Goal: Information Seeking & Learning: Learn about a topic

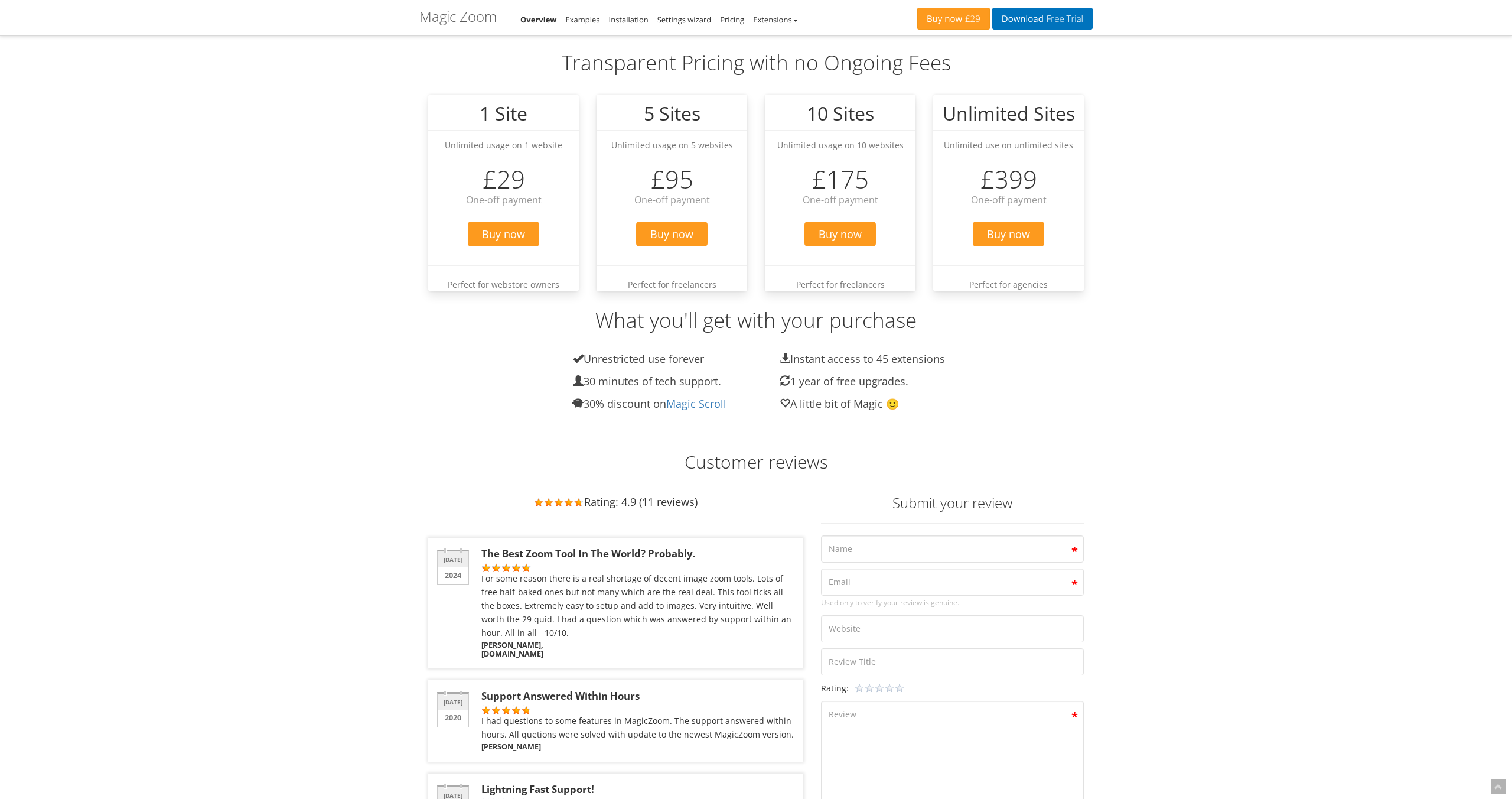
scroll to position [1835, 0]
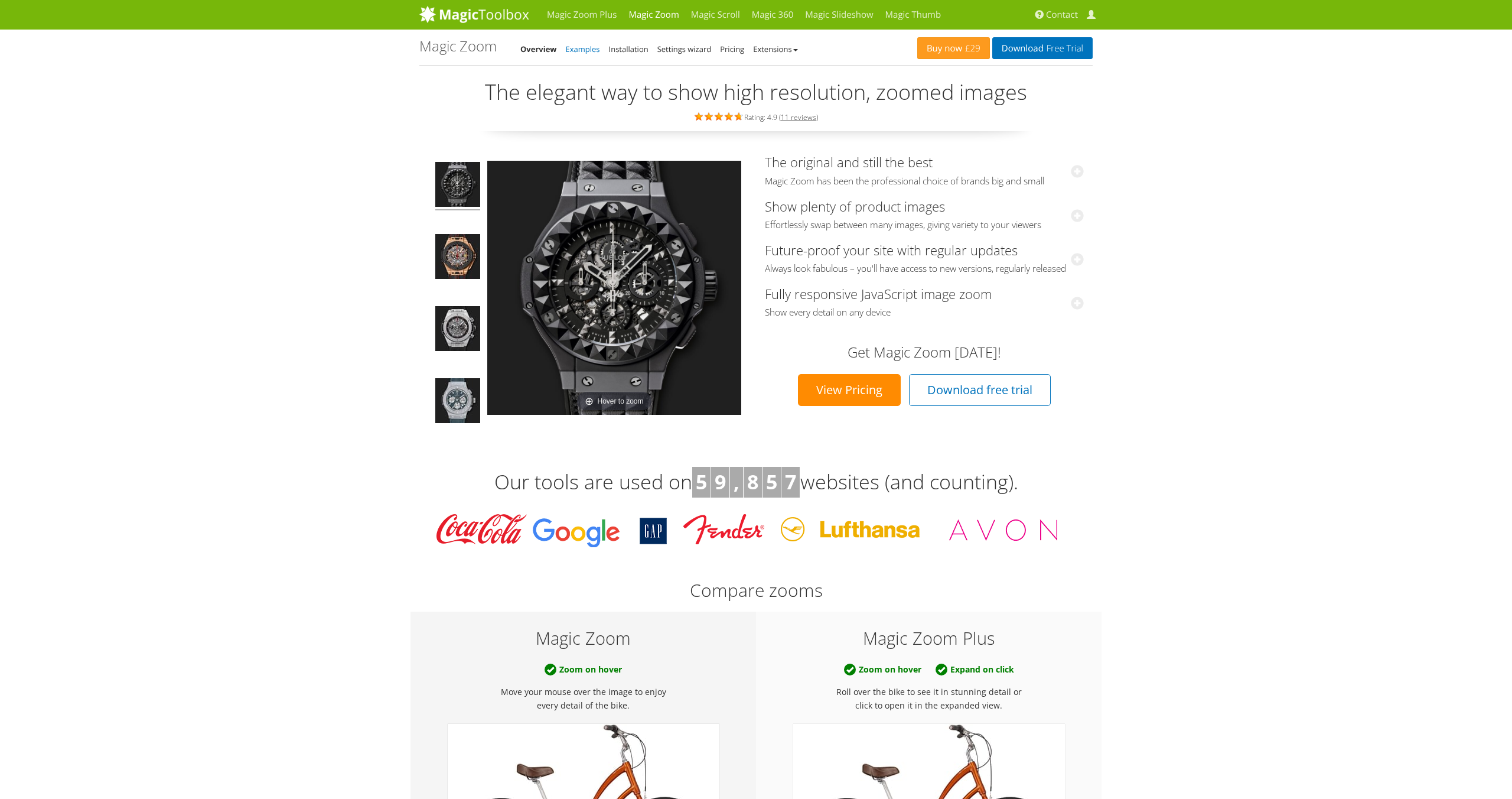
click at [589, 49] on link "Examples" at bounding box center [583, 49] width 34 height 10
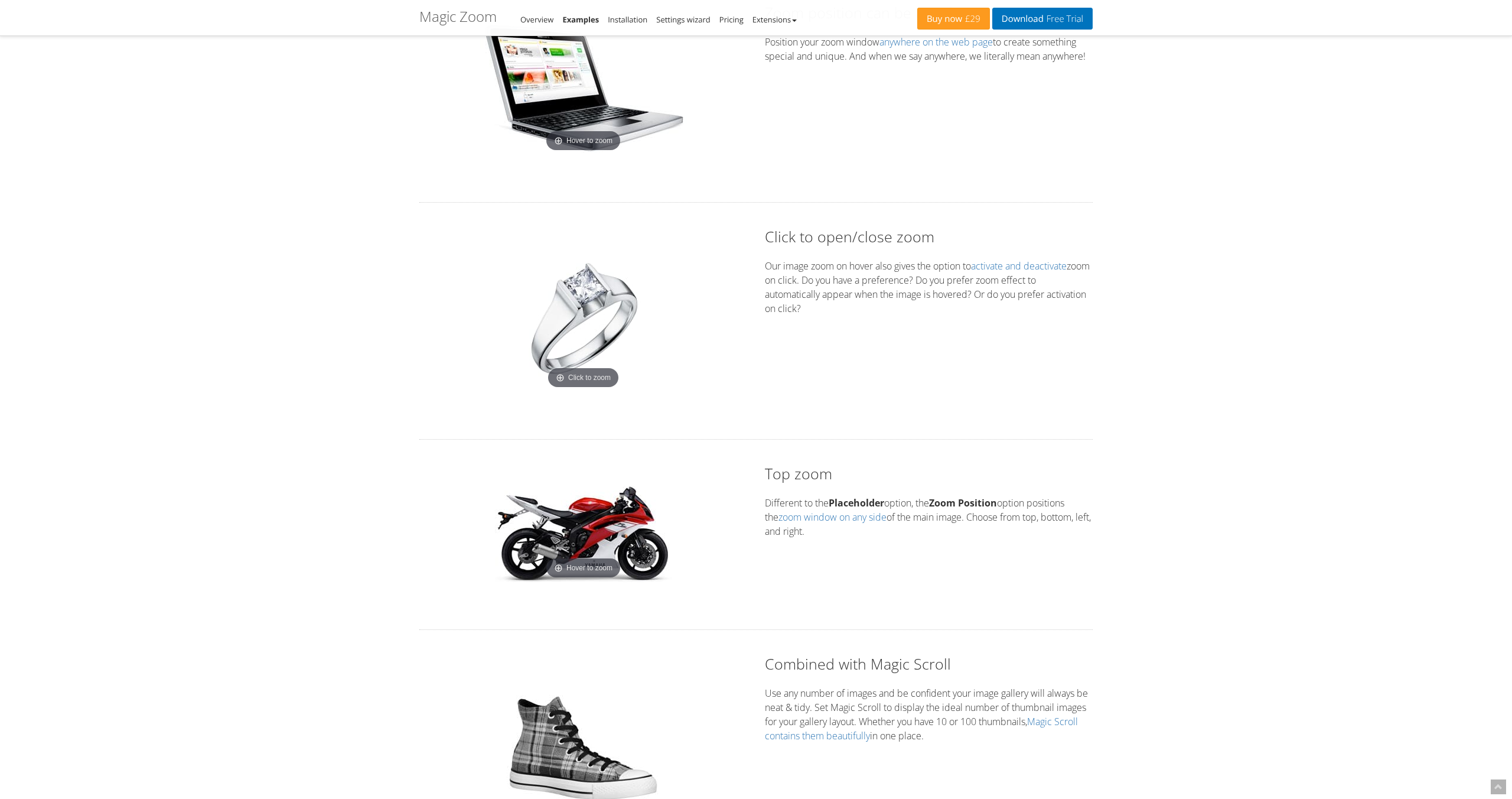
scroll to position [1871, 0]
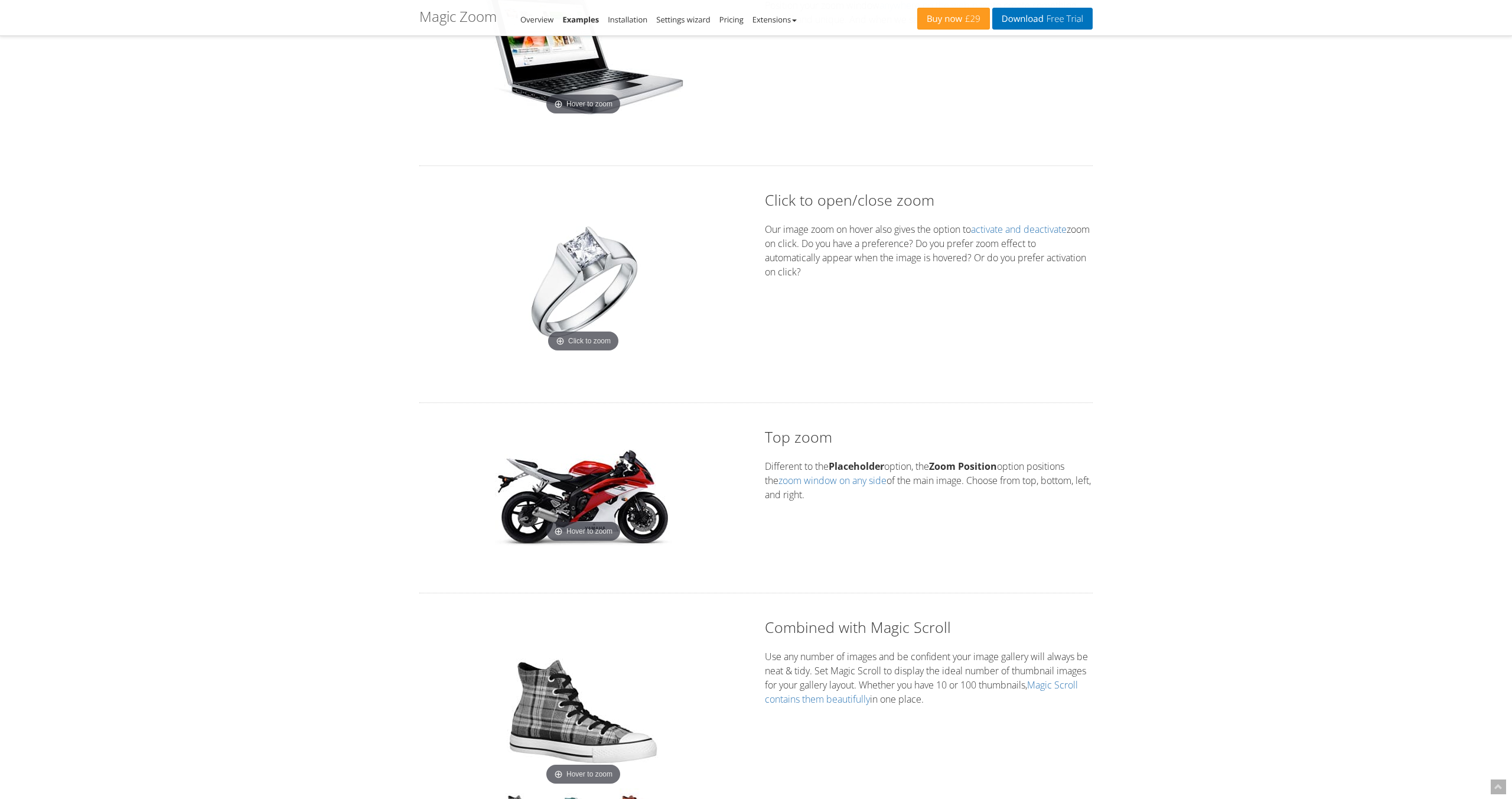
click at [596, 328] on img at bounding box center [583, 281] width 147 height 148
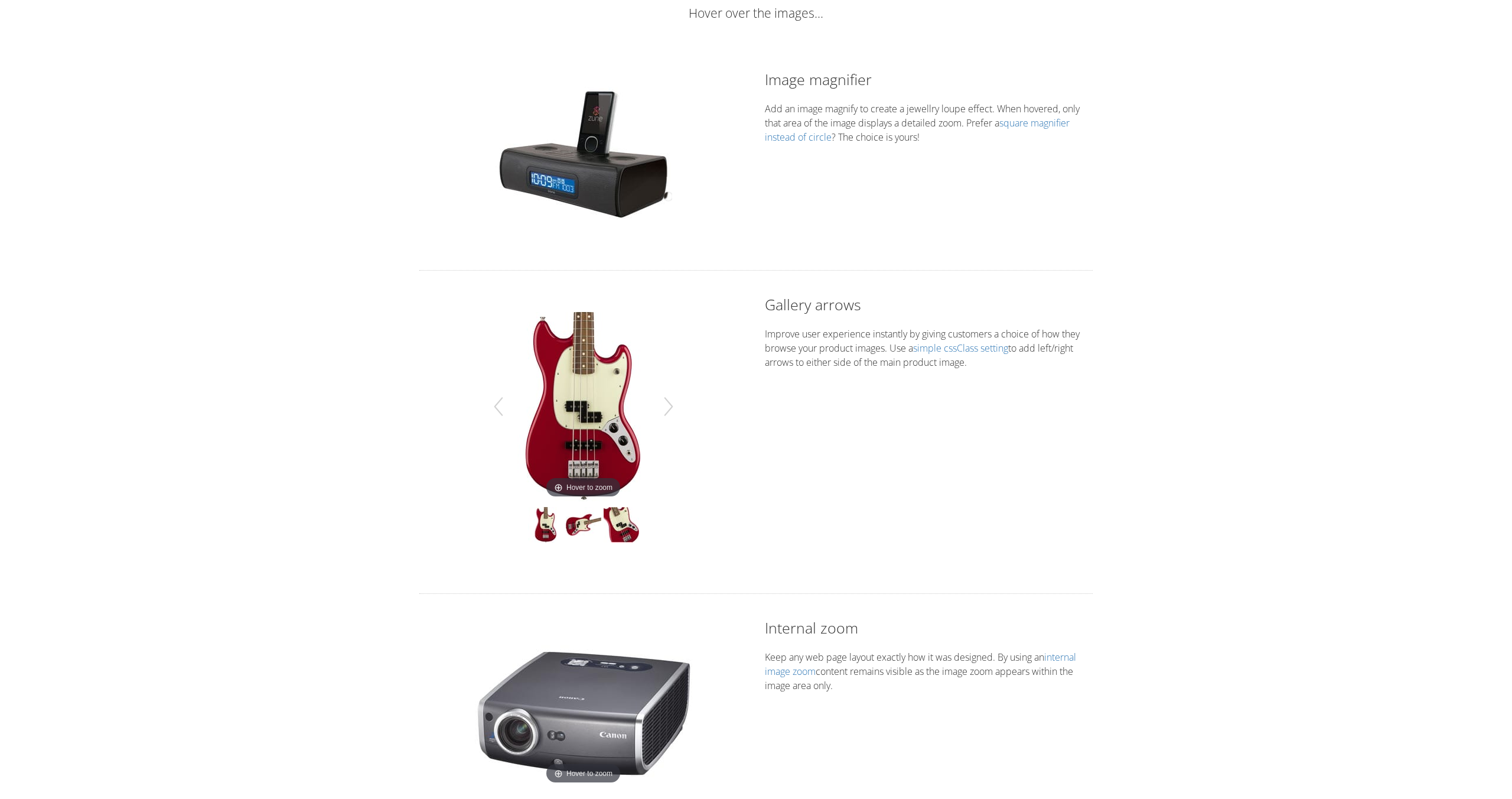
scroll to position [0, 0]
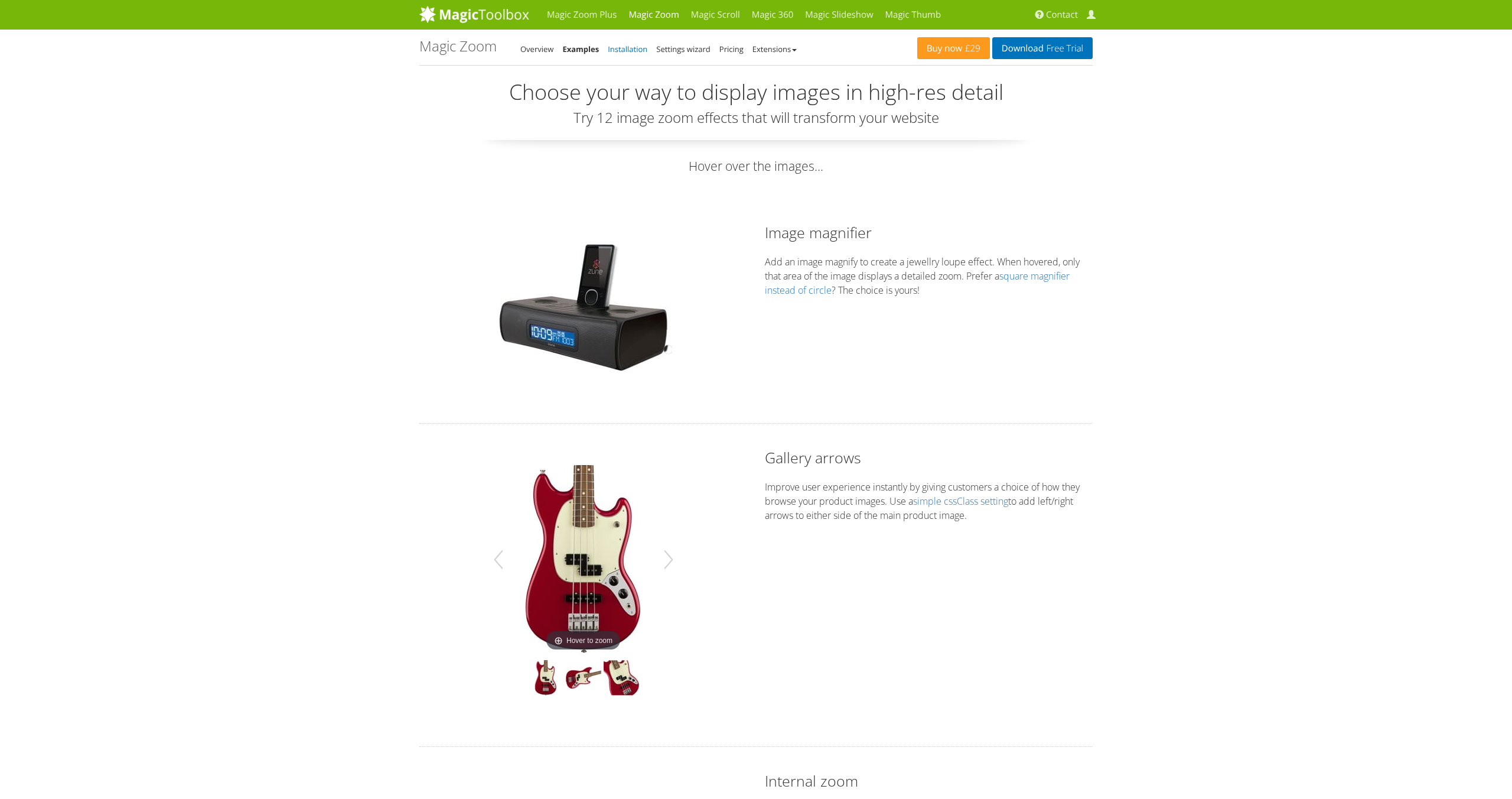
click at [626, 47] on link "Installation" at bounding box center [628, 49] width 40 height 10
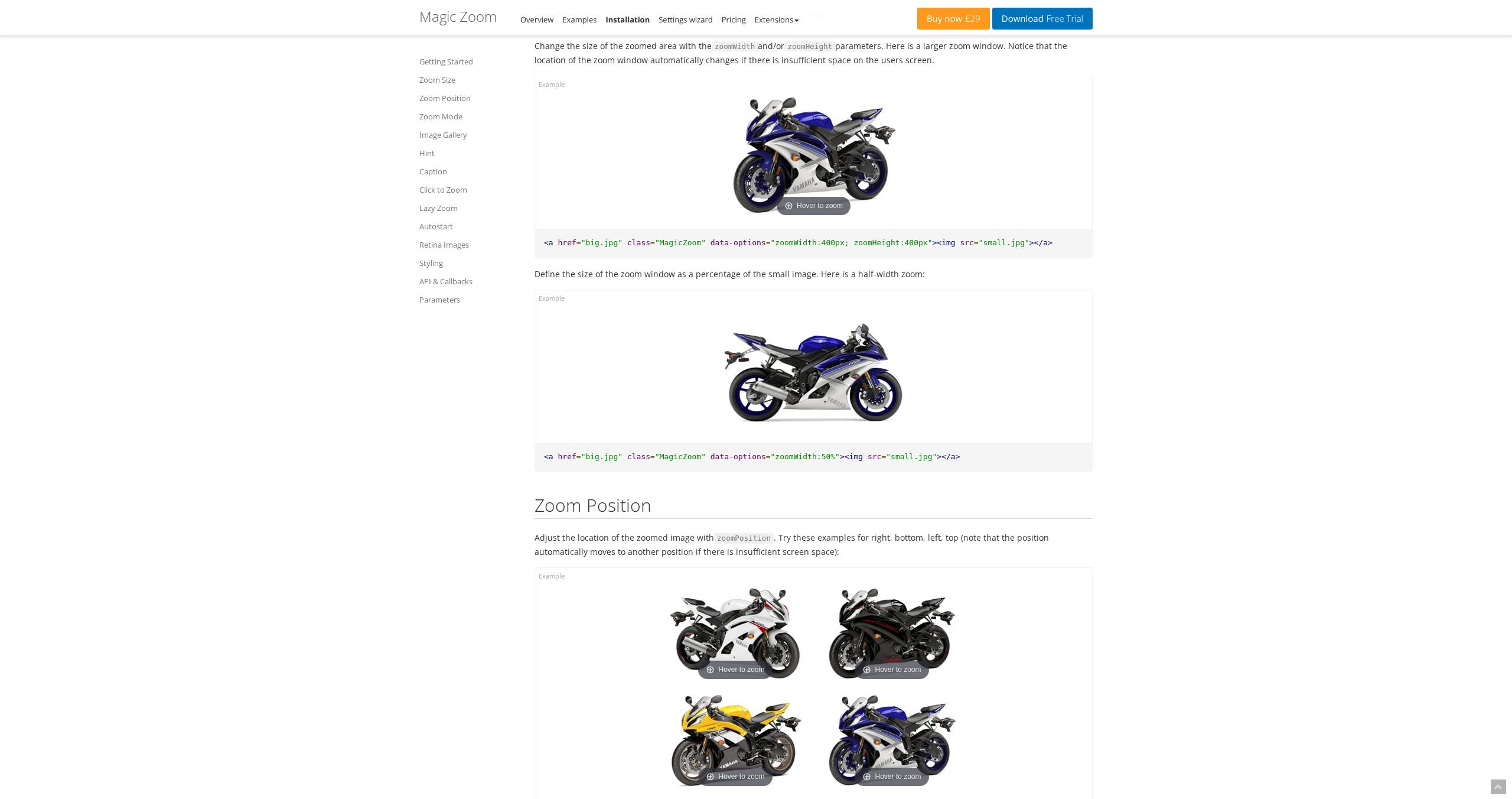
scroll to position [1158, 0]
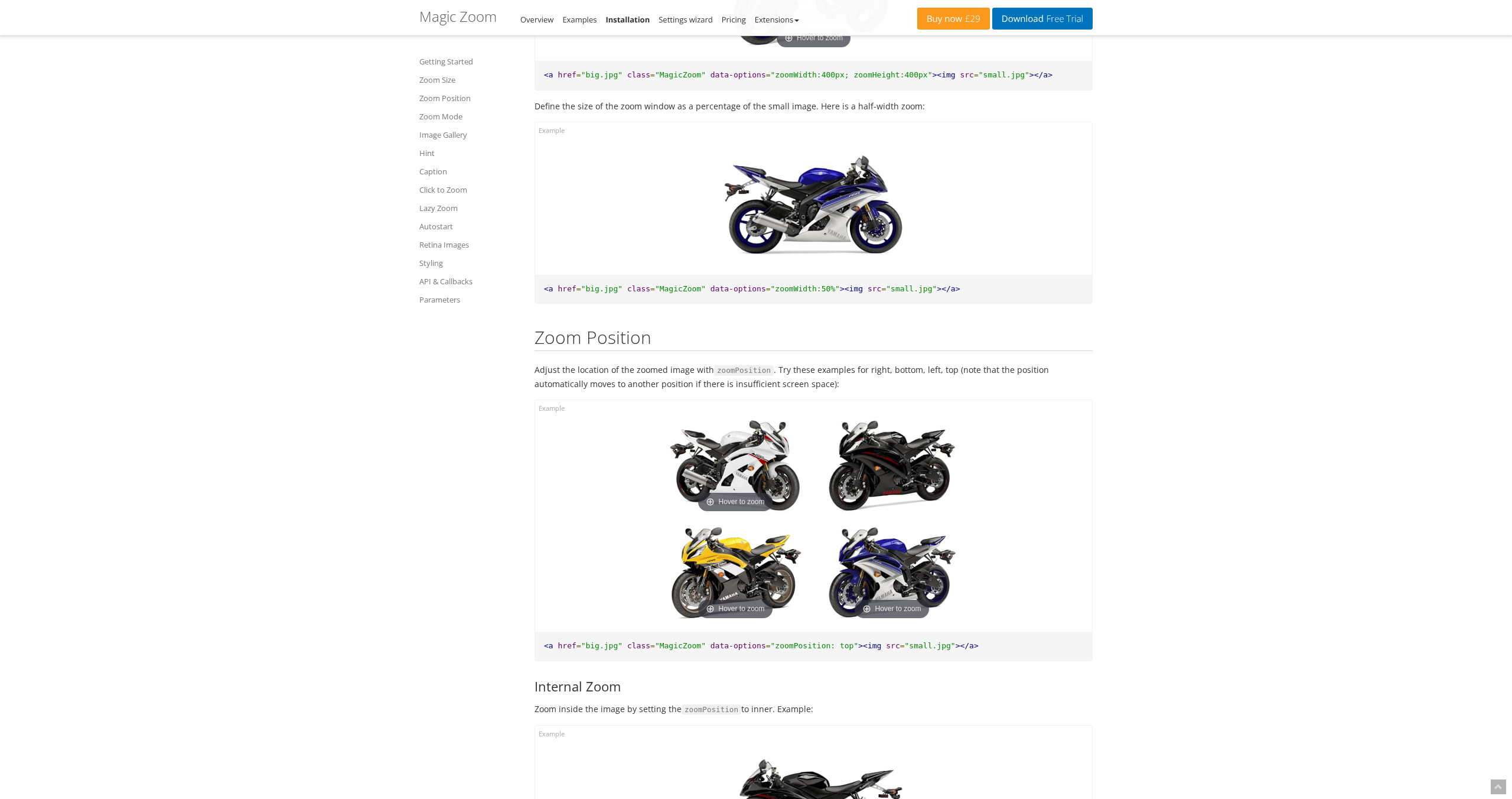
click at [806, 458] on img at bounding box center [735, 467] width 147 height 98
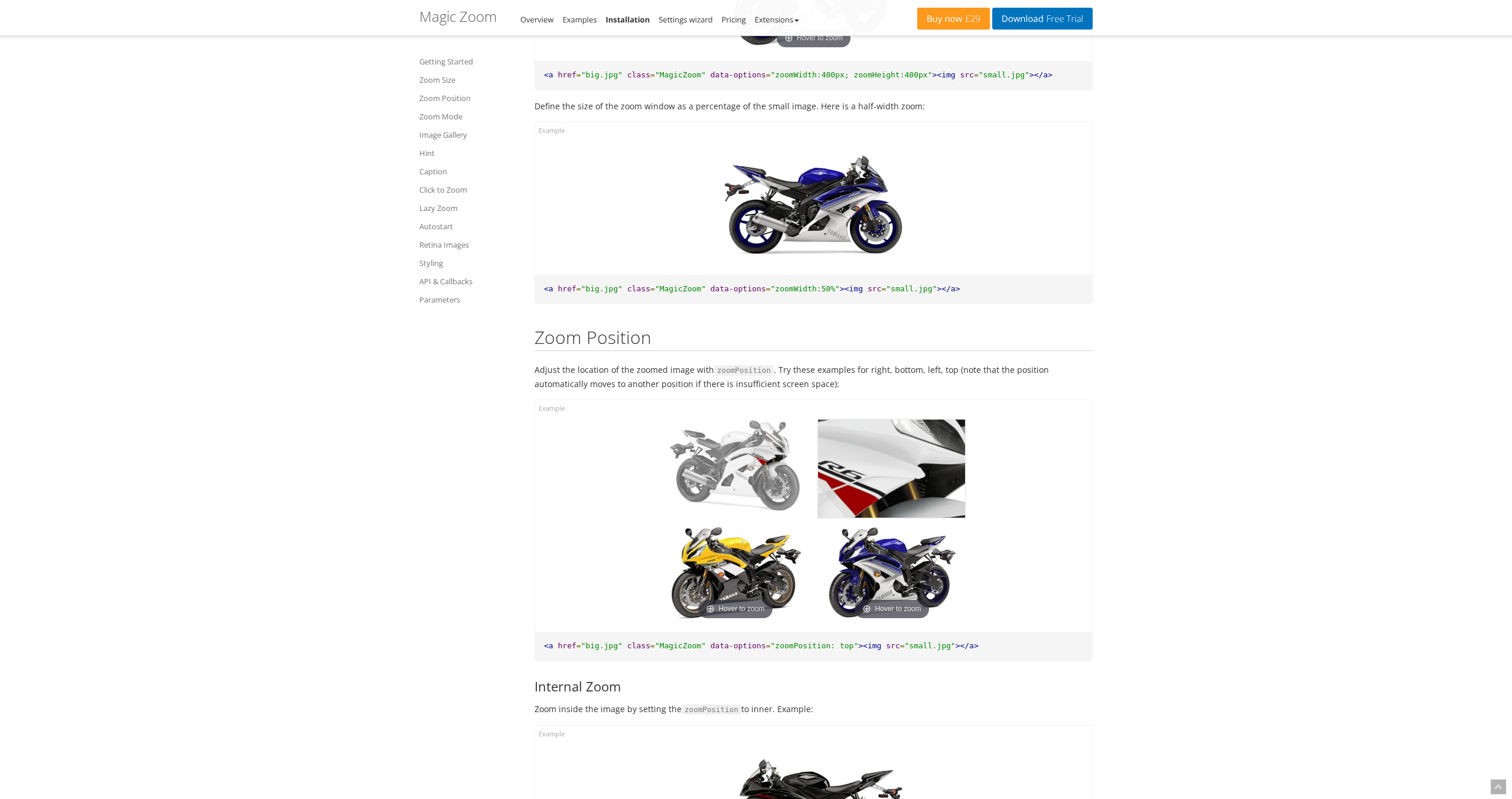
click at [770, 458] on img at bounding box center [735, 467] width 147 height 98
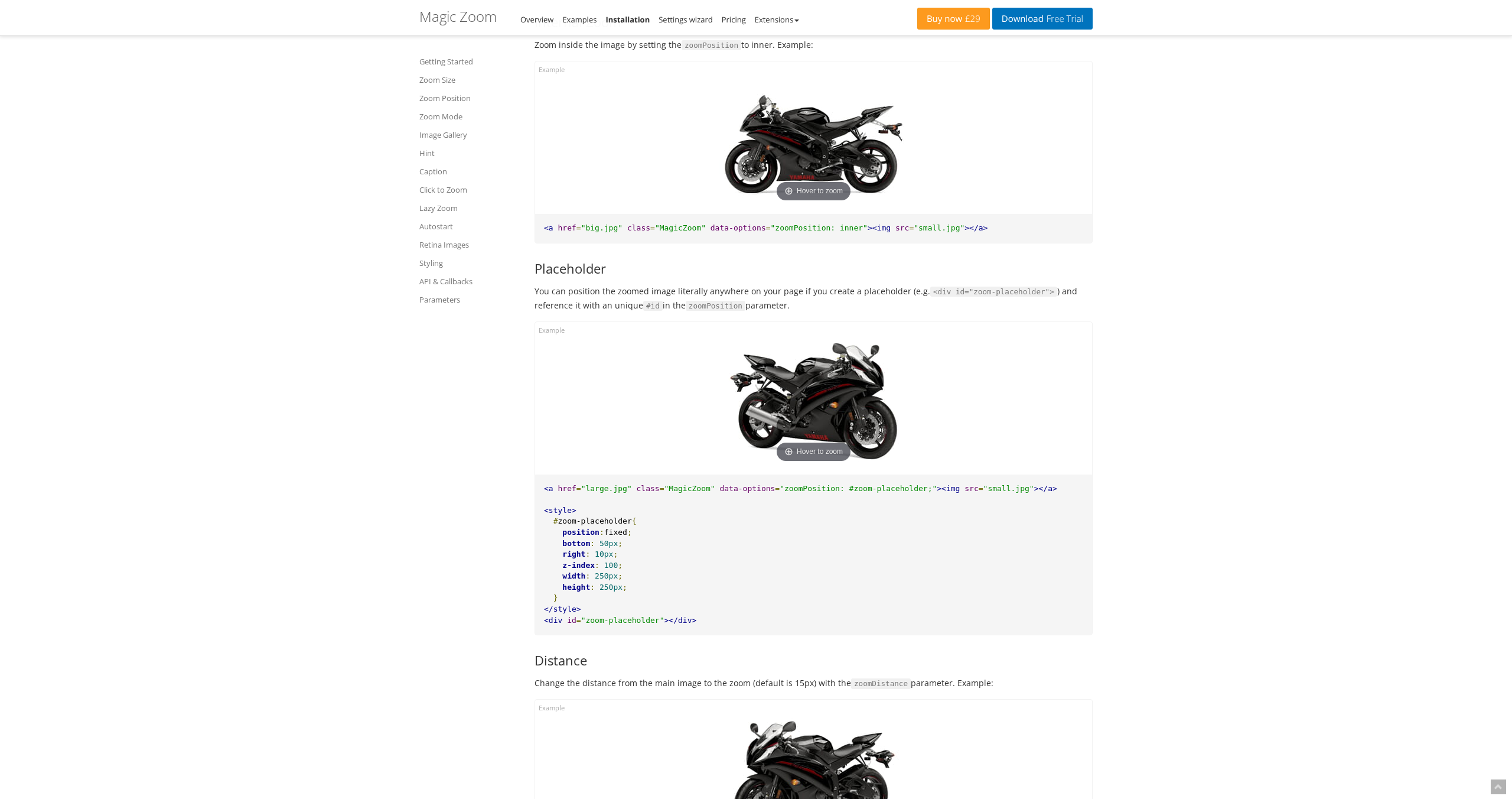
scroll to position [2129, 0]
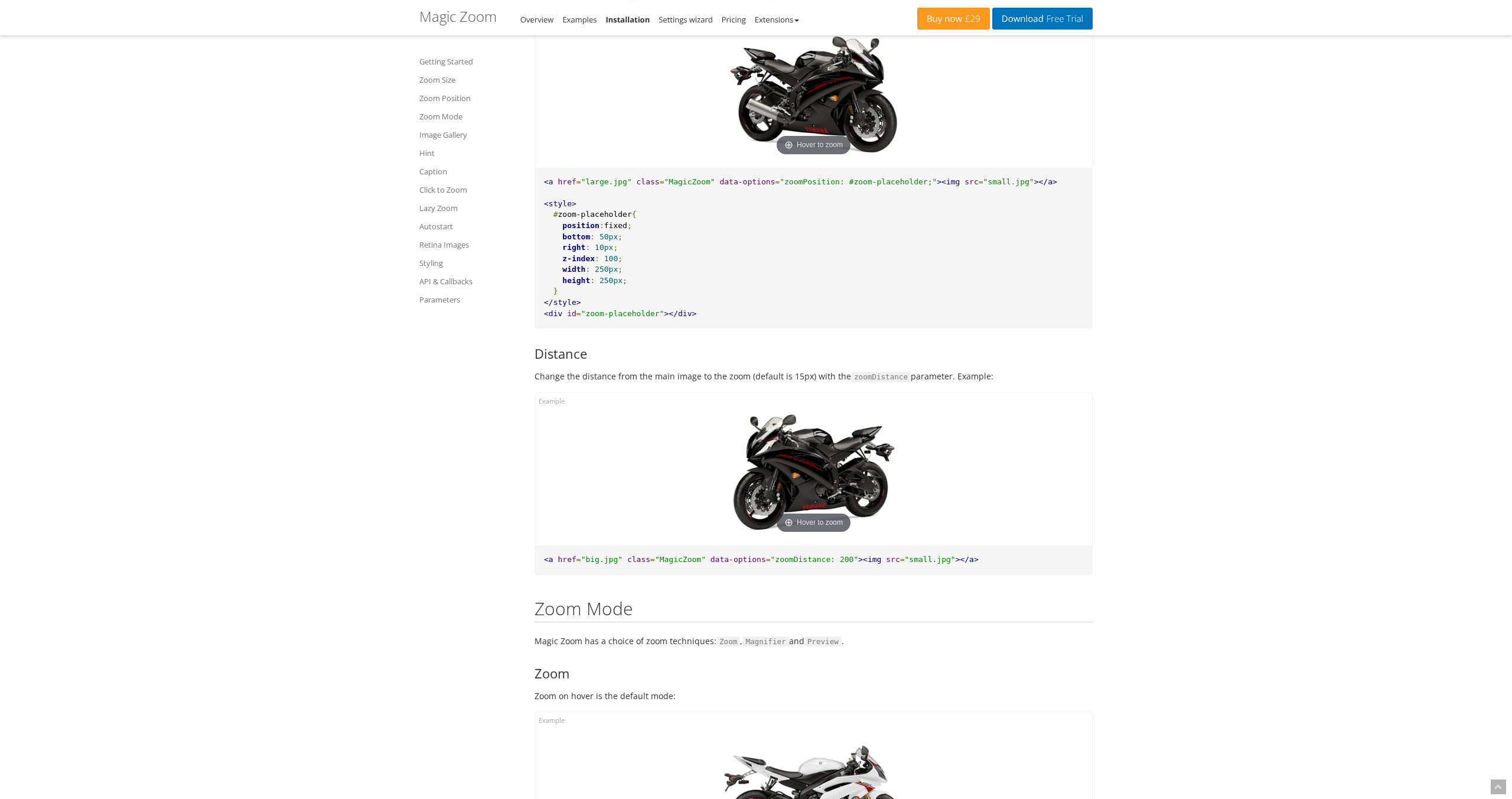
click at [818, 460] on img at bounding box center [814, 474] width 189 height 126
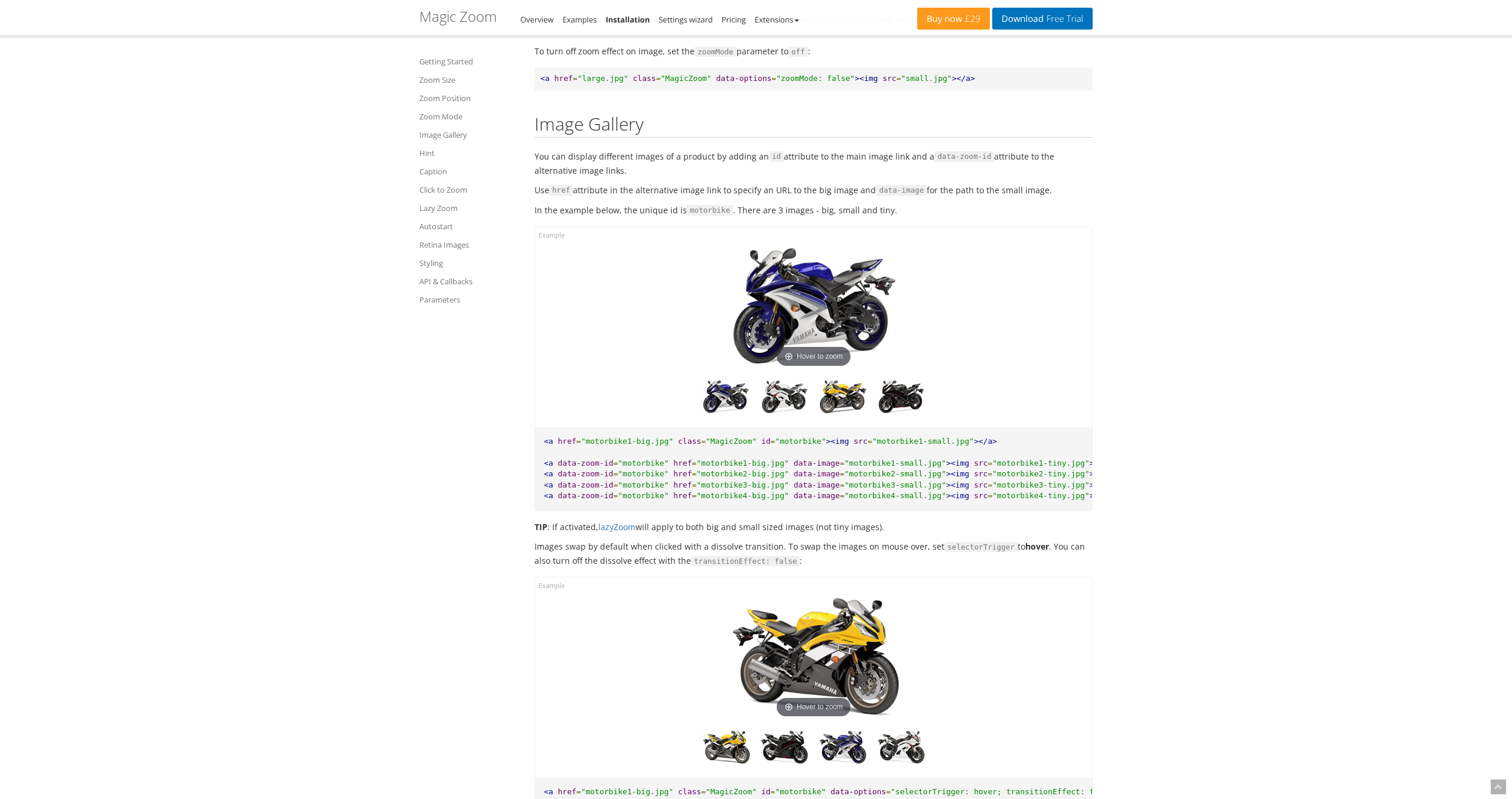
scroll to position [3500, 0]
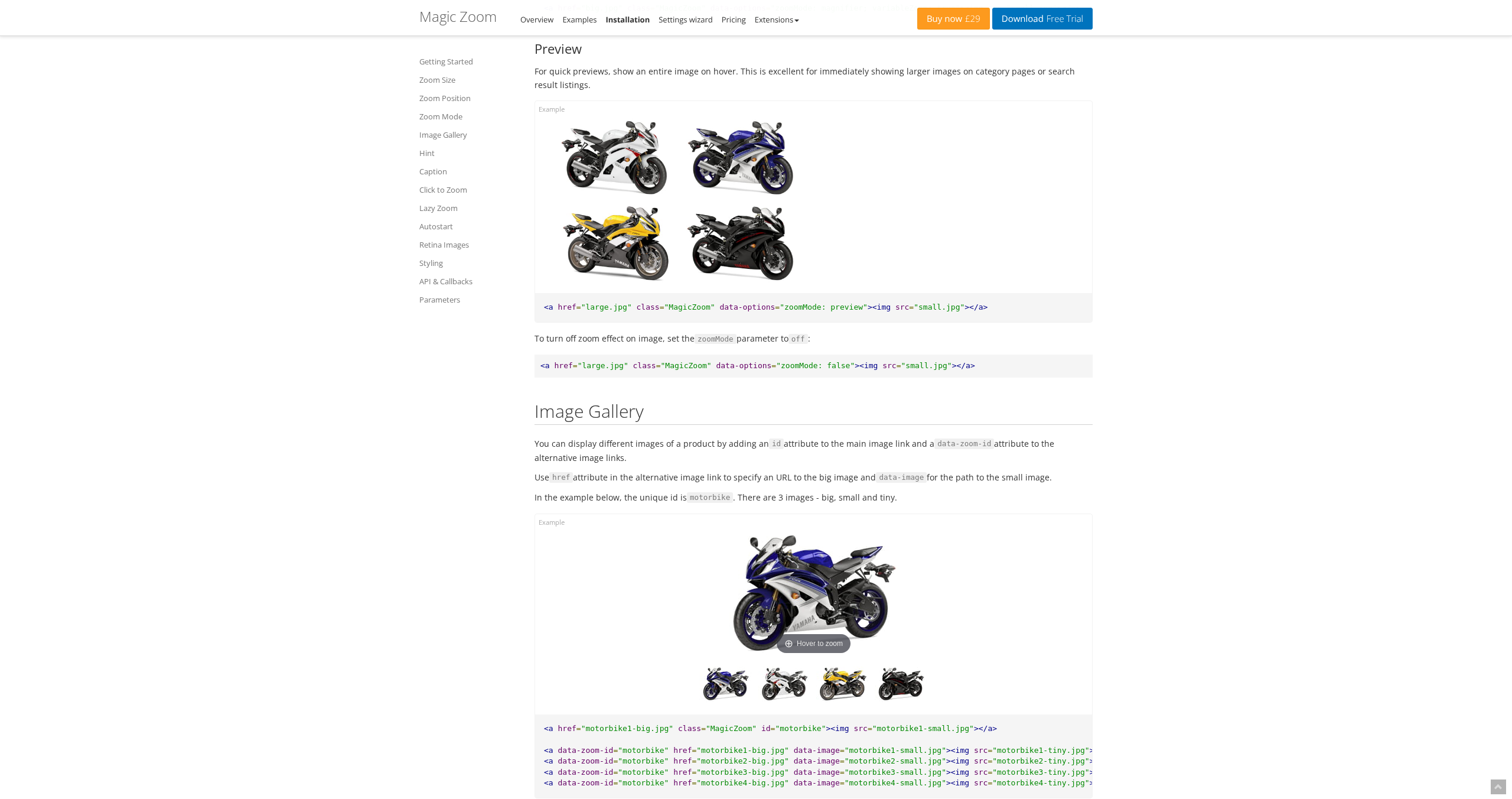
click at [570, 190] on img at bounding box center [615, 159] width 120 height 80
click at [437, 139] on link "Image Gallery" at bounding box center [470, 135] width 101 height 14
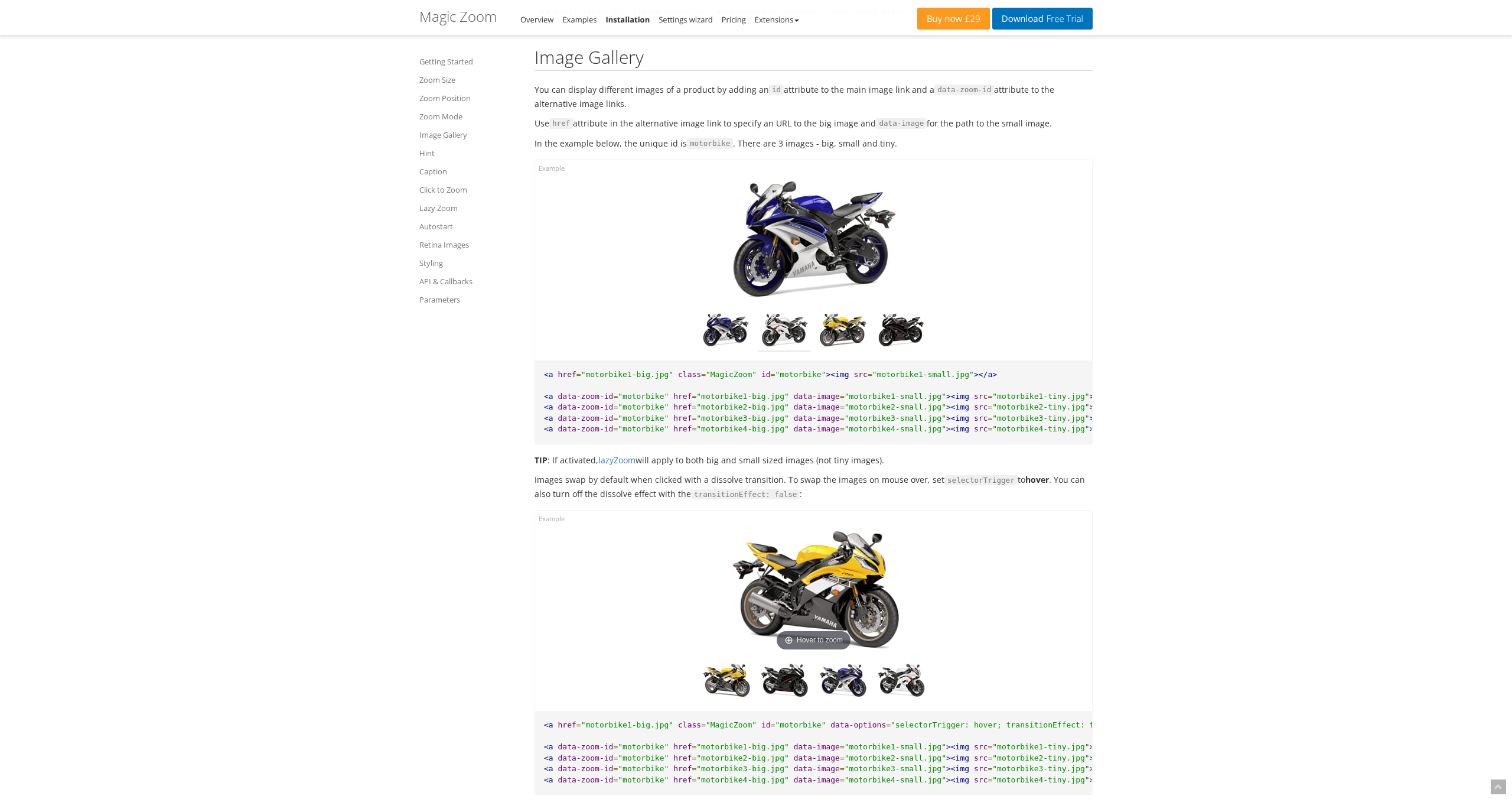
click at [786, 337] on img at bounding box center [784, 332] width 53 height 39
click at [802, 186] on img at bounding box center [814, 241] width 189 height 126
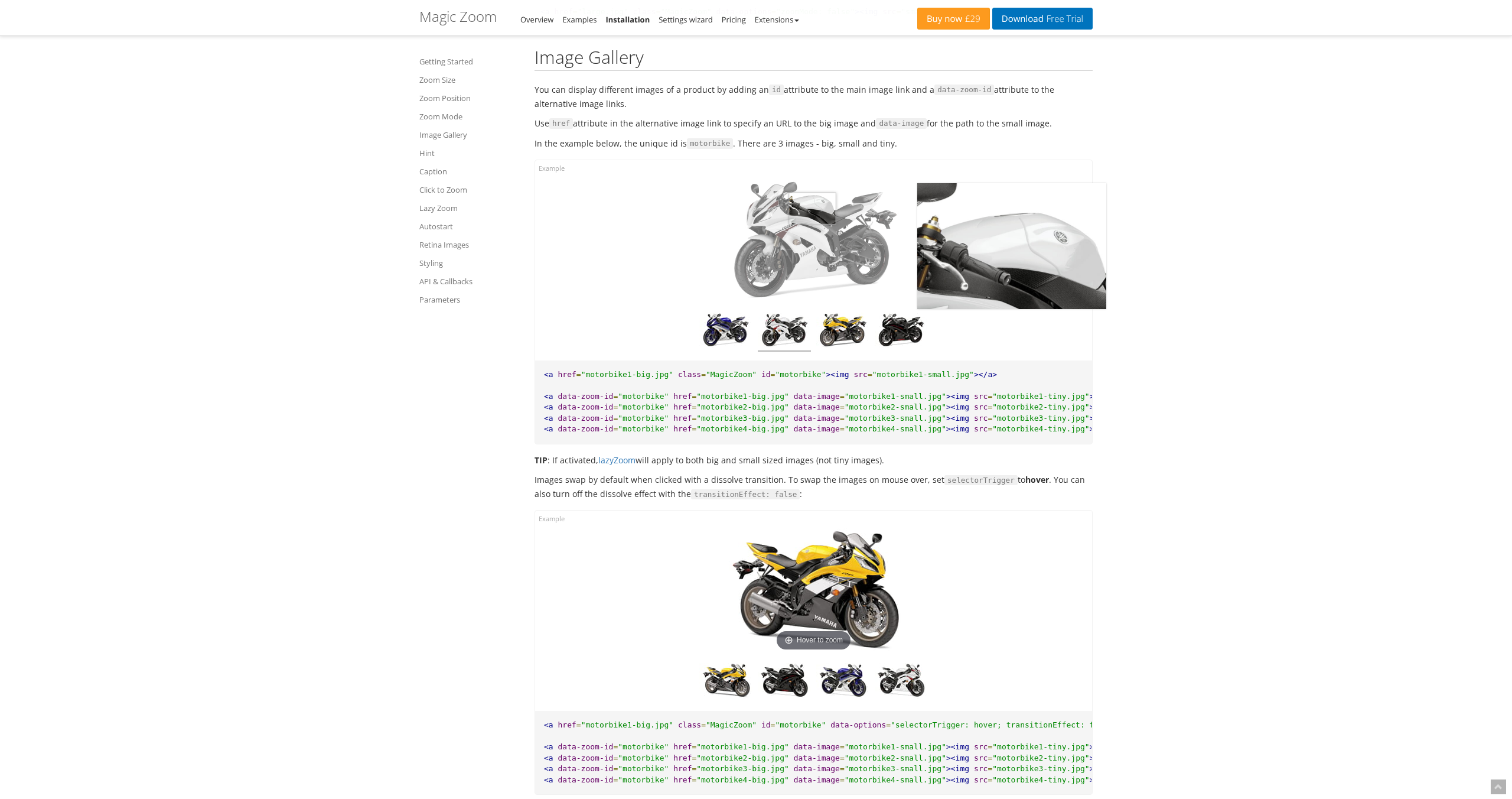
click at [812, 213] on img at bounding box center [814, 241] width 189 height 126
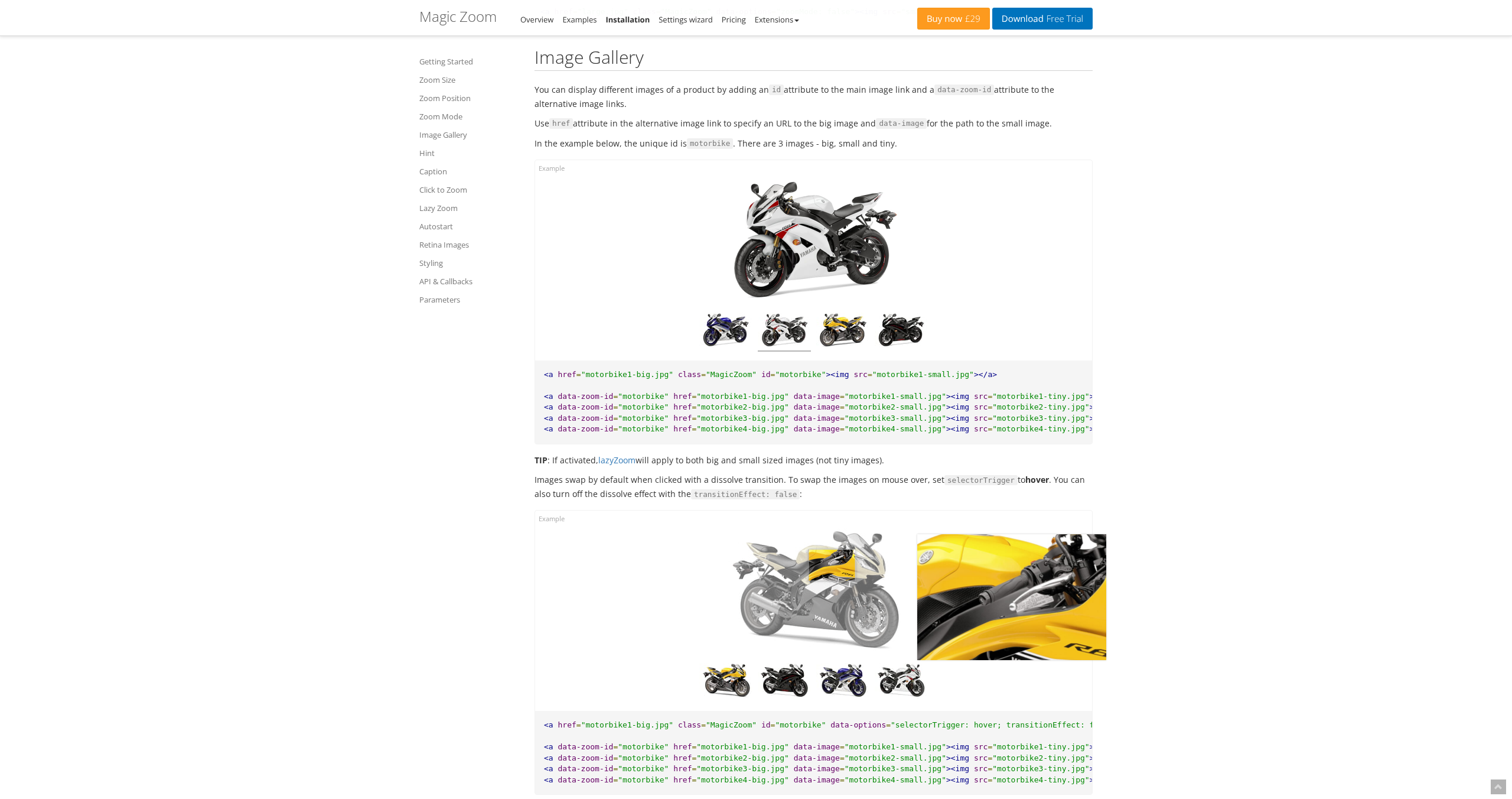
click at [833, 572] on img at bounding box center [814, 592] width 189 height 126
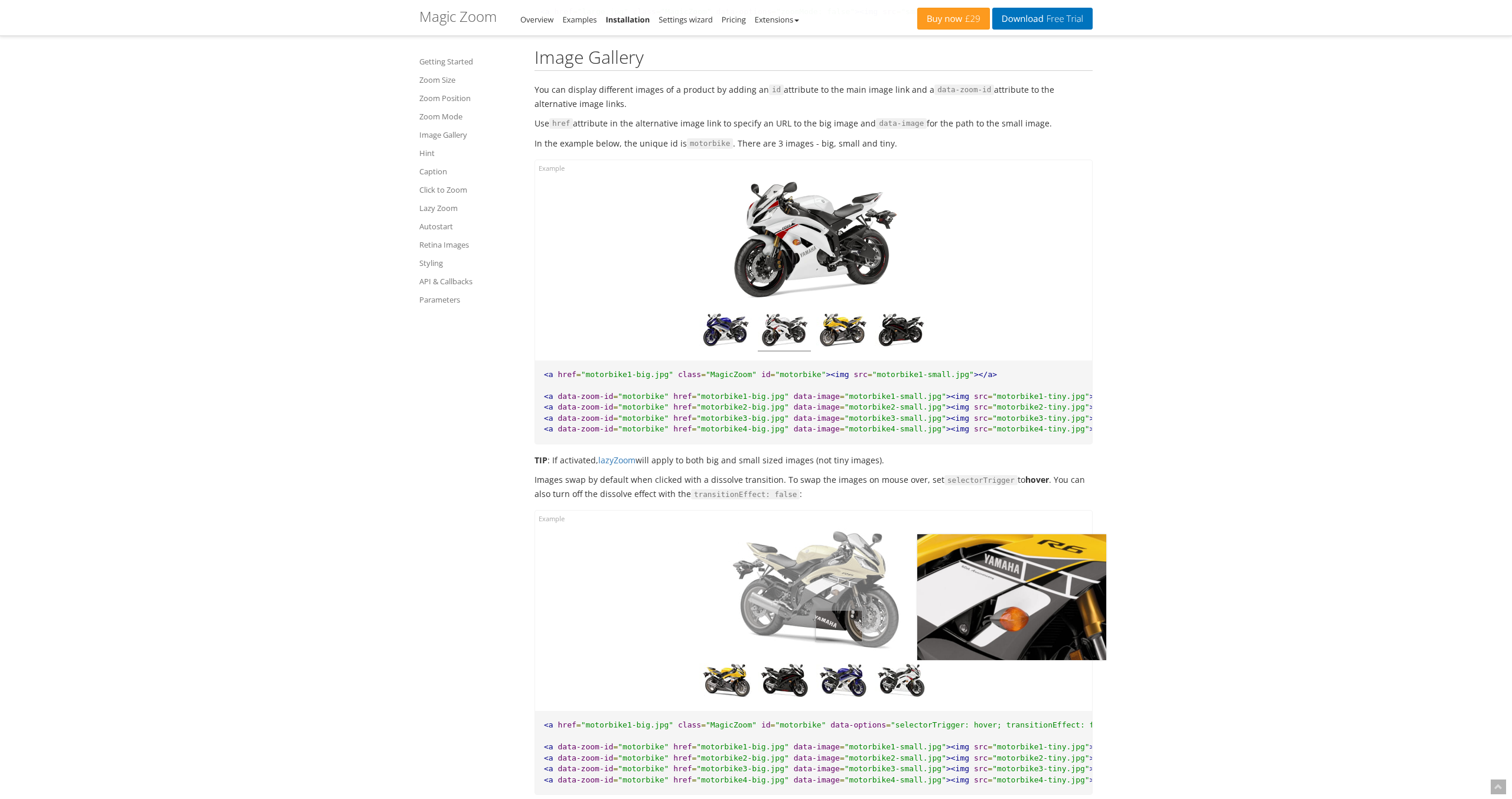
click at [838, 667] on div "Hover to zoom" at bounding box center [814, 611] width 557 height 200
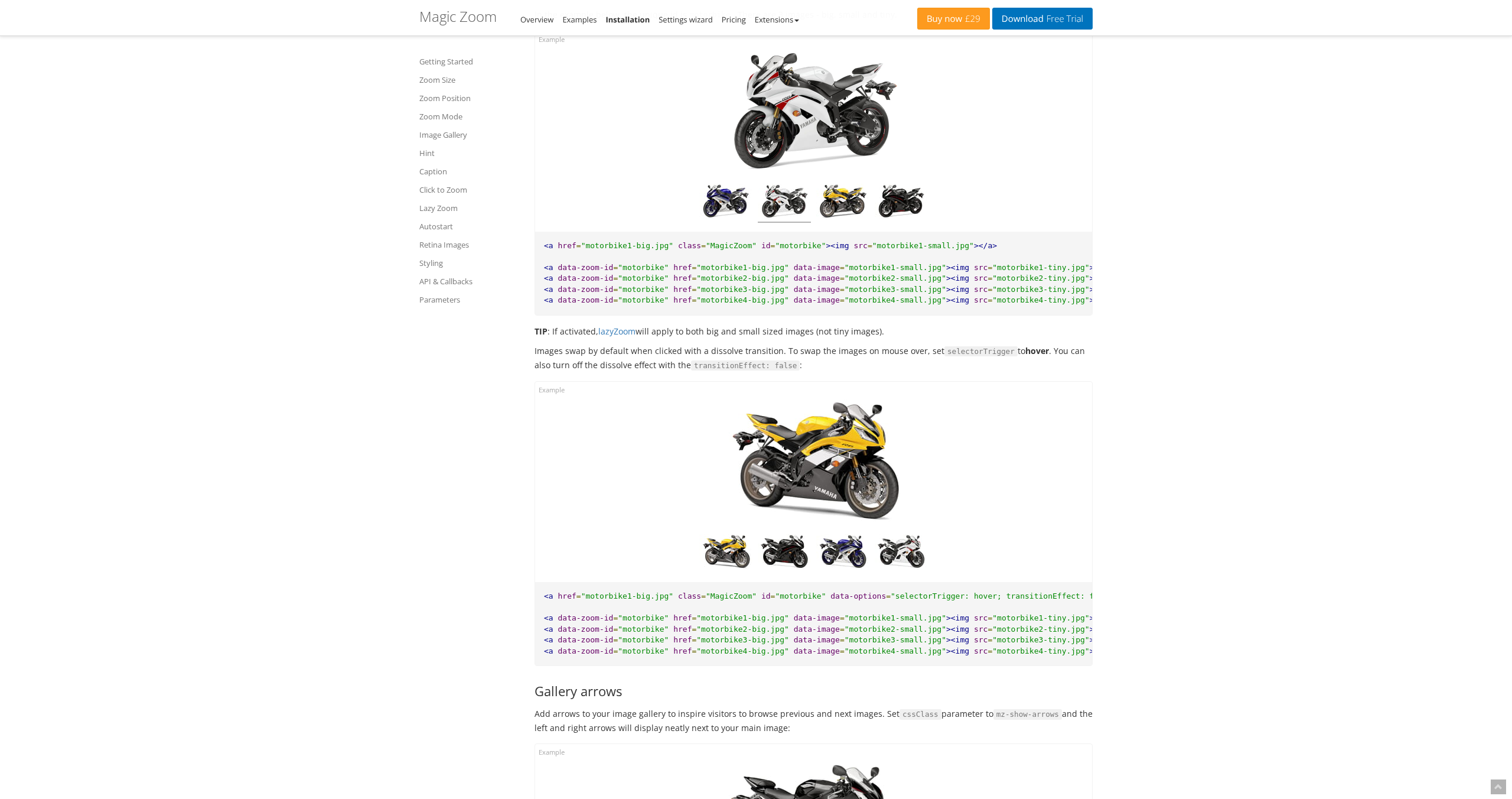
scroll to position [3981, 0]
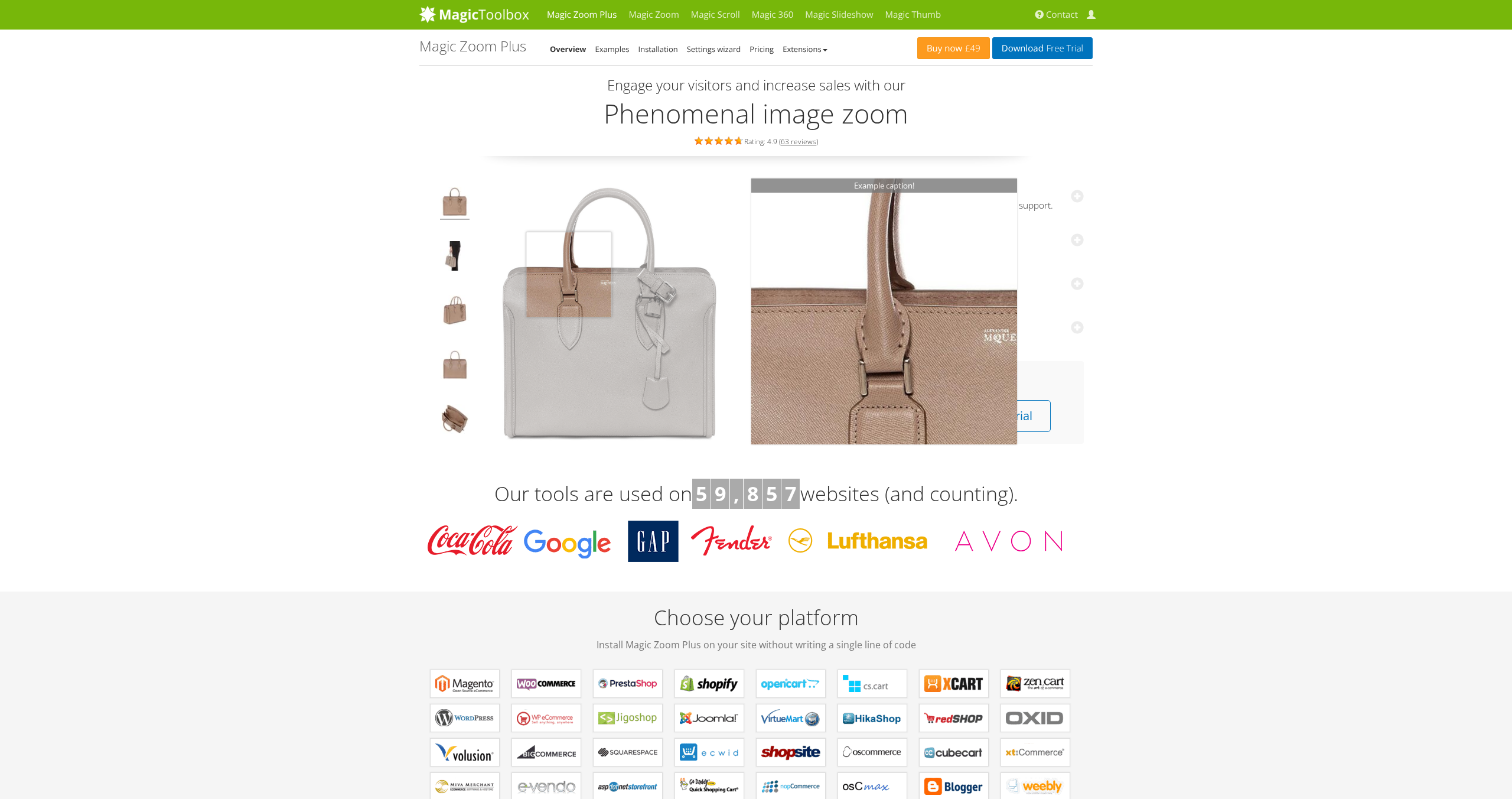
click at [569, 274] on img at bounding box center [609, 312] width 266 height 266
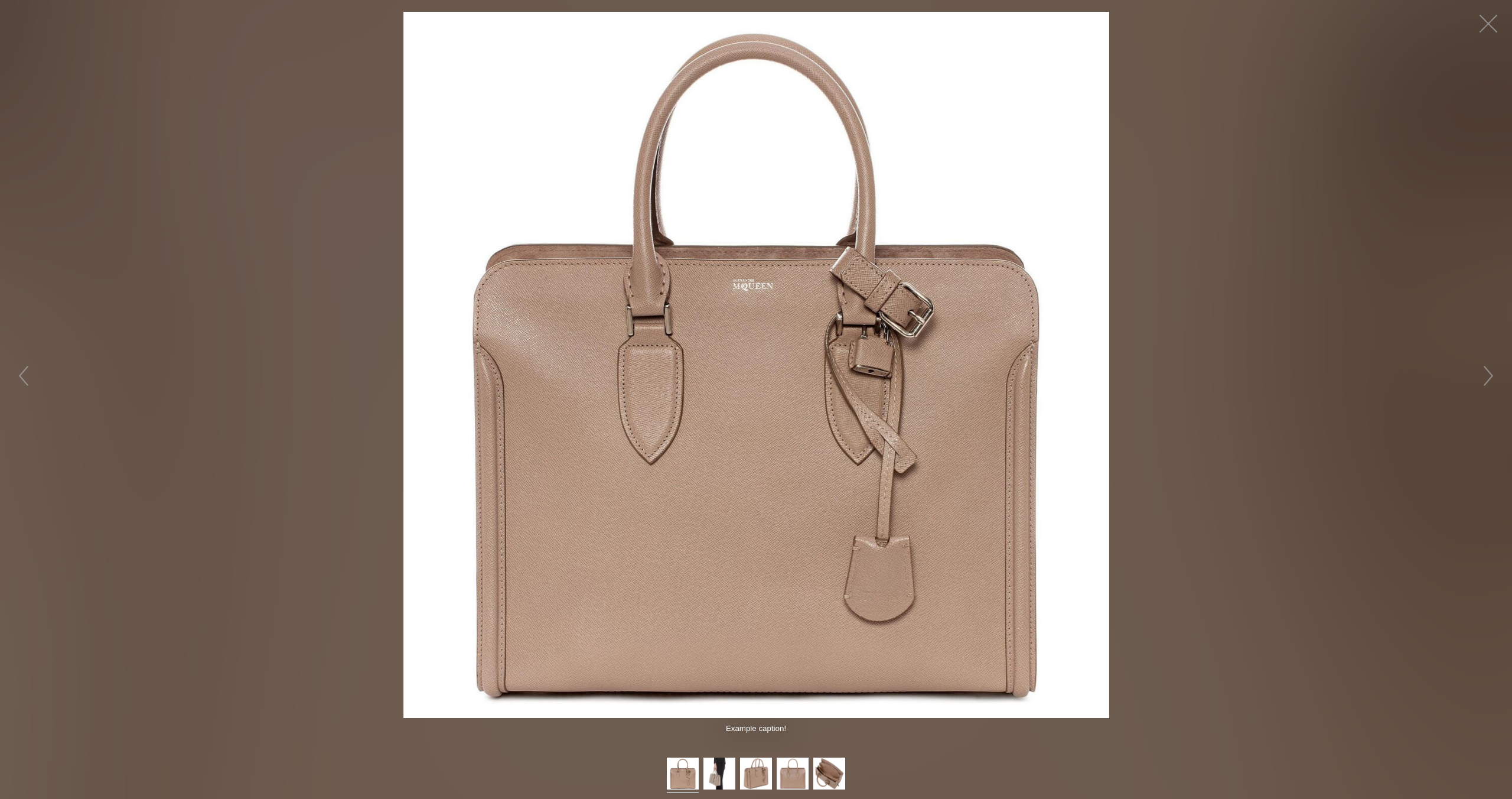
click at [1303, 266] on figure "Click to expand" at bounding box center [756, 365] width 1512 height 706
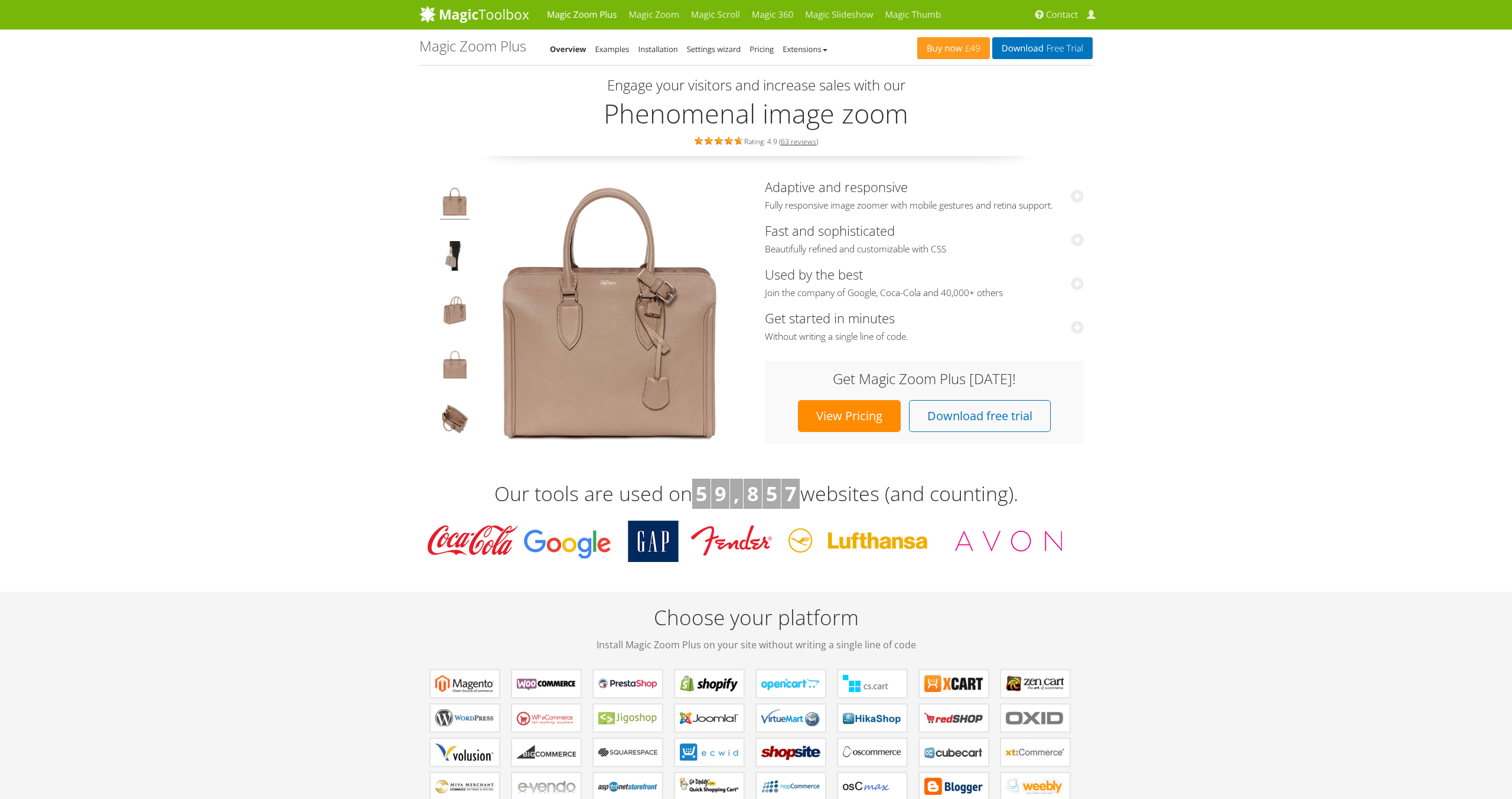
click at [448, 306] on img at bounding box center [454, 312] width 29 height 33
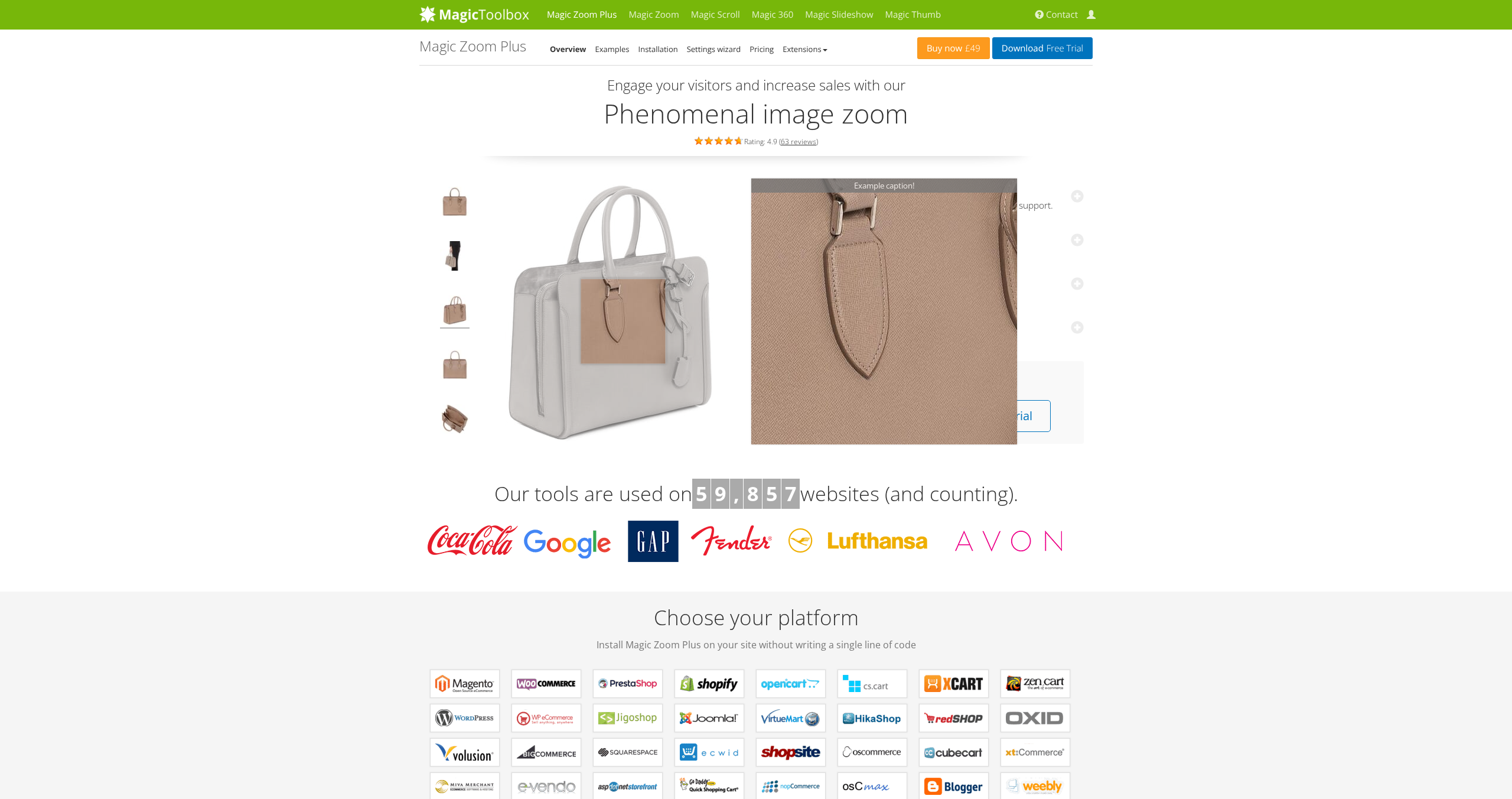
click at [623, 321] on img at bounding box center [609, 312] width 266 height 266
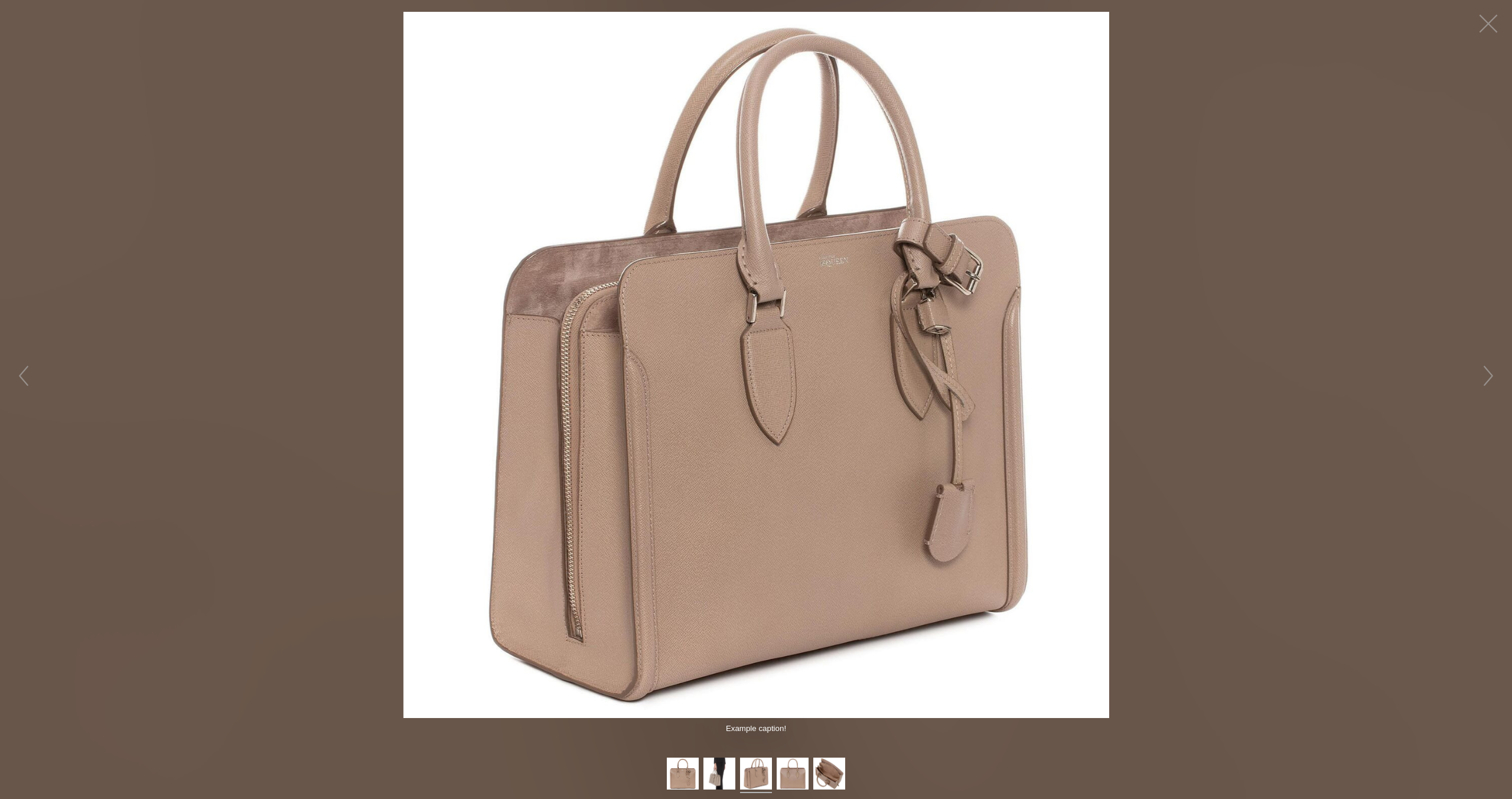
click at [1275, 313] on figure "Click to expand" at bounding box center [756, 365] width 1512 height 706
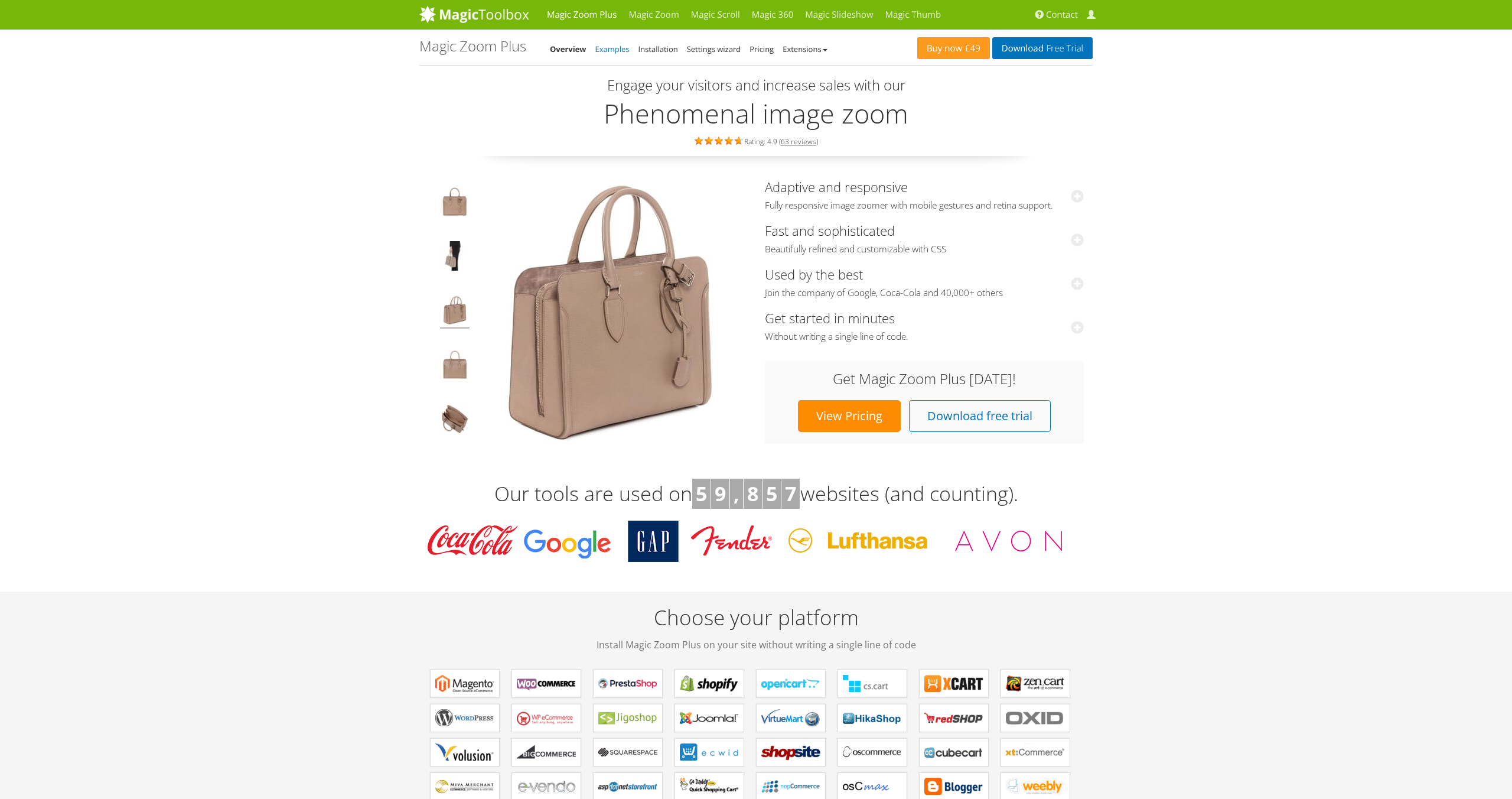
click at [619, 49] on link "Examples" at bounding box center [612, 49] width 34 height 10
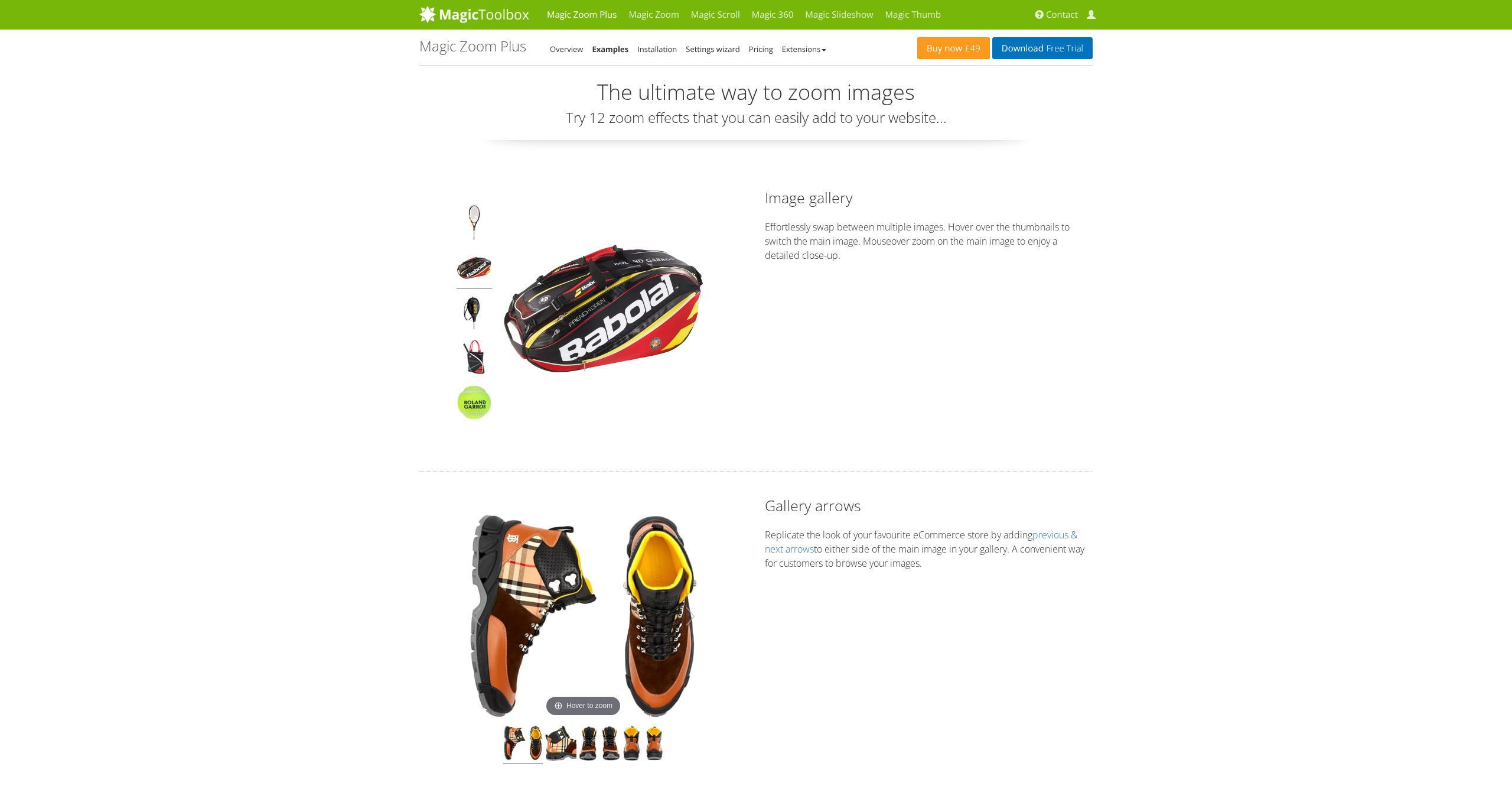
click at [474, 266] on img at bounding box center [474, 270] width 36 height 39
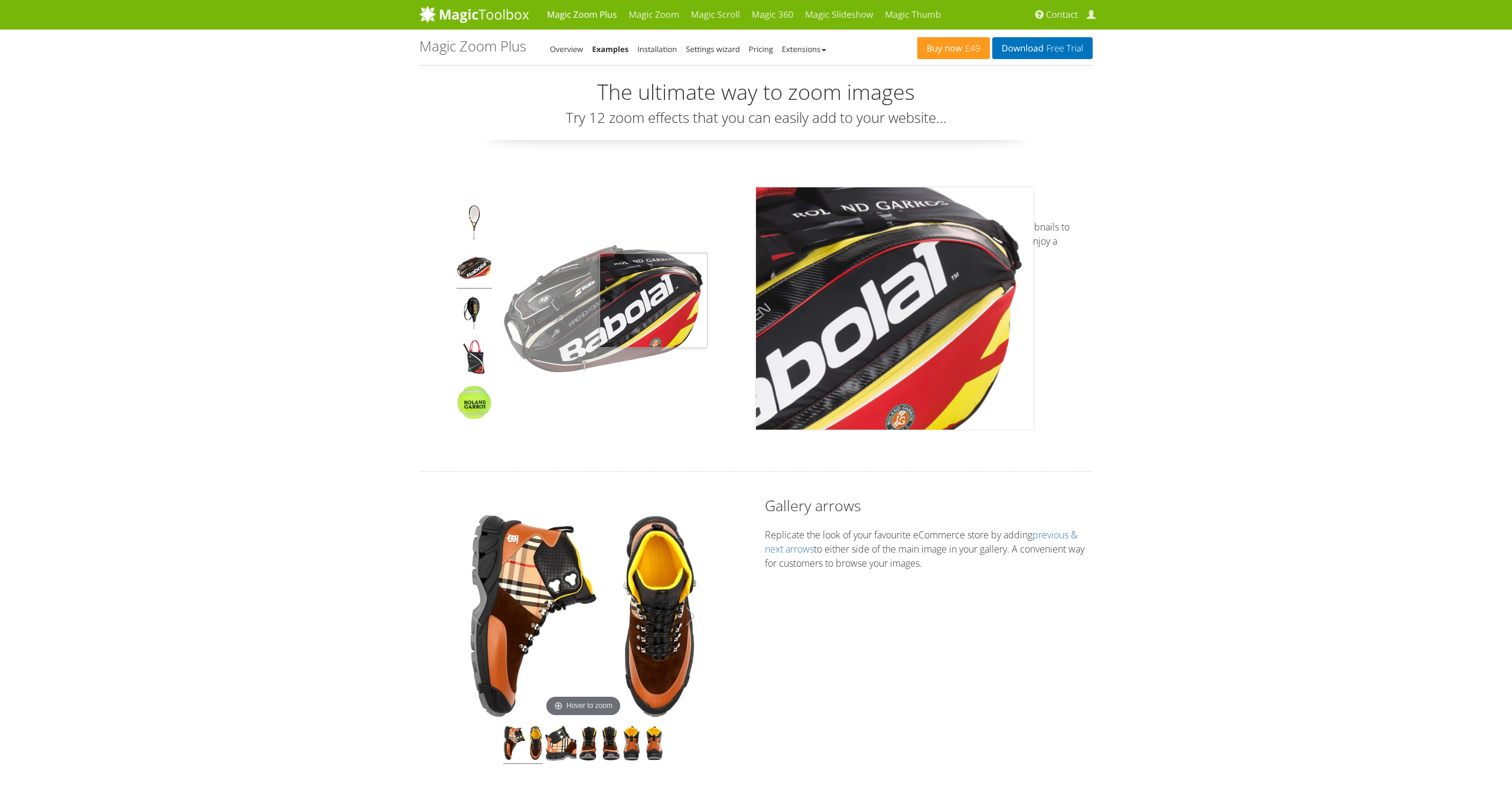
click at [683, 300] on img at bounding box center [604, 308] width 207 height 207
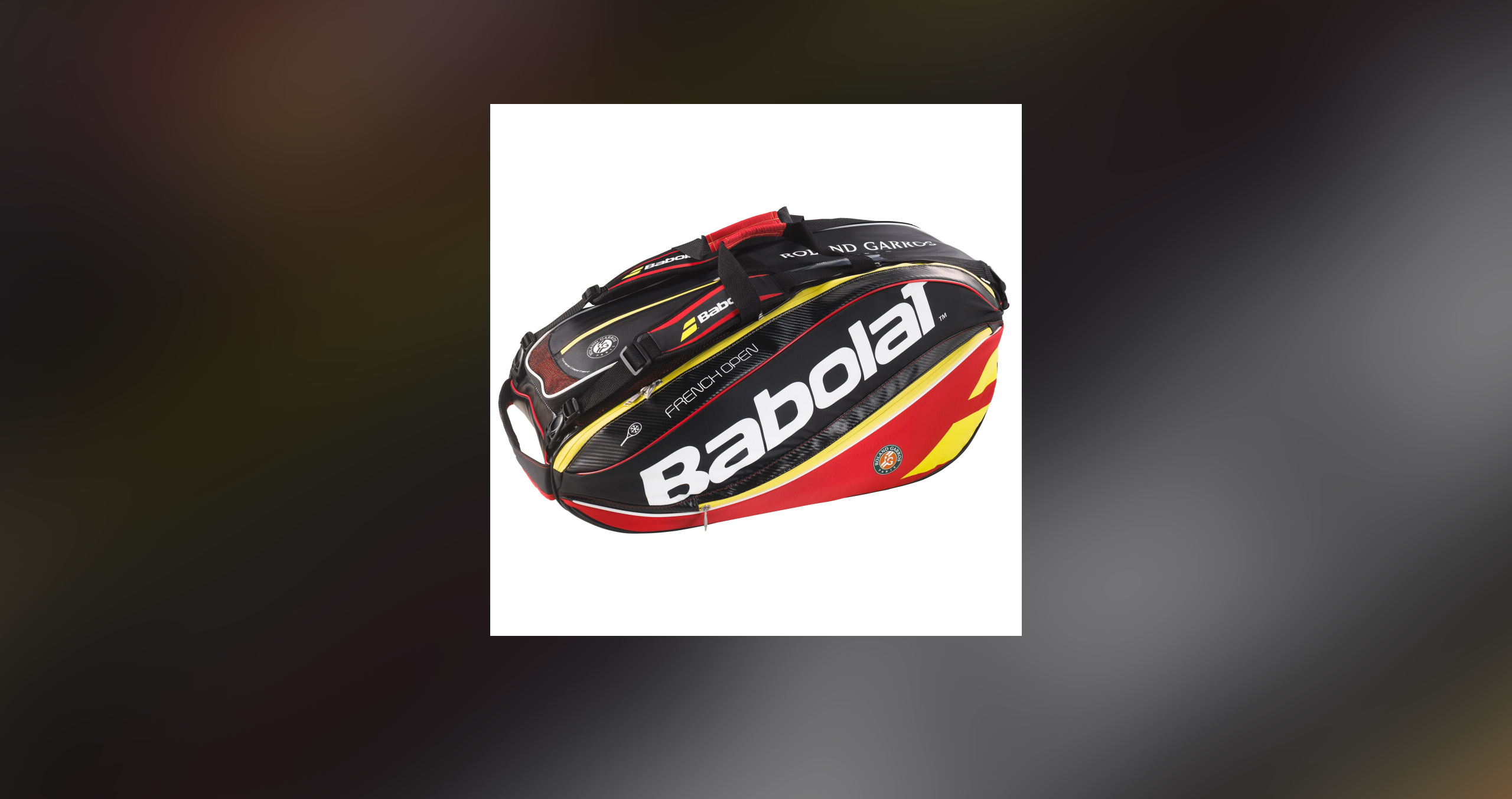
click at [622, 294] on img at bounding box center [756, 370] width 532 height 532
click at [1149, 291] on figure "Click to expand" at bounding box center [756, 370] width 1512 height 716
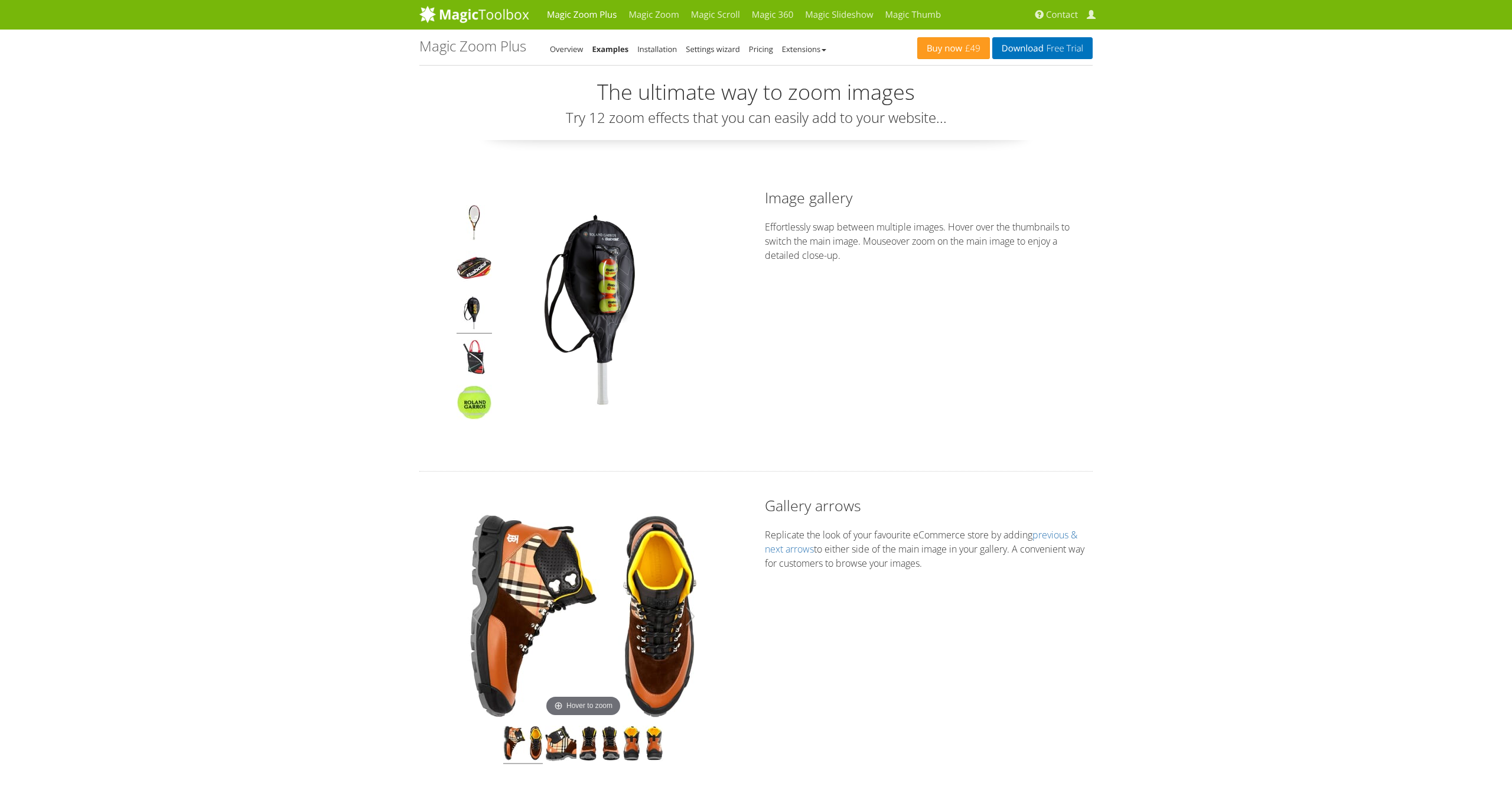
click at [470, 318] on img at bounding box center [474, 315] width 36 height 39
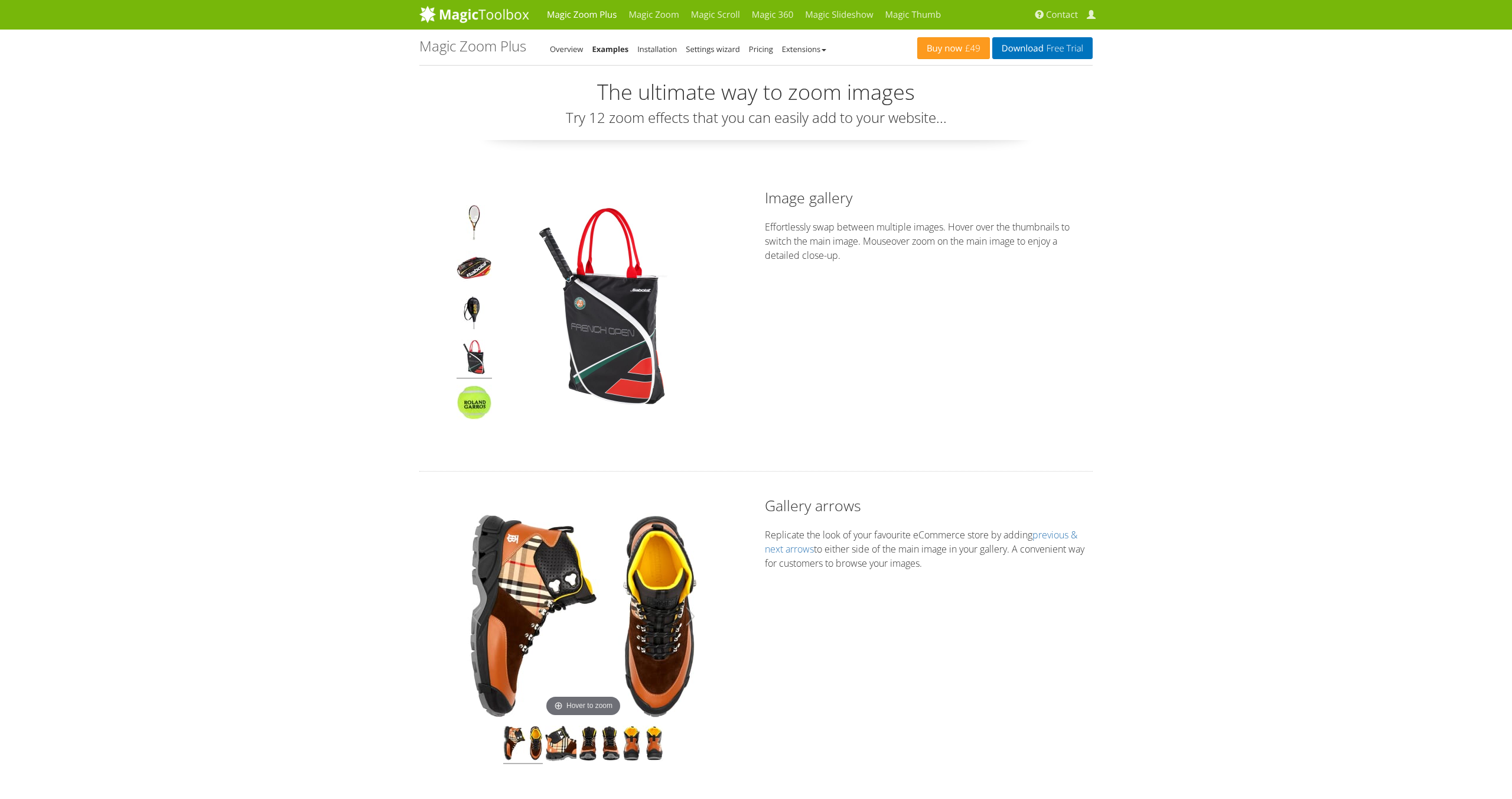
click at [475, 348] on img at bounding box center [474, 360] width 36 height 39
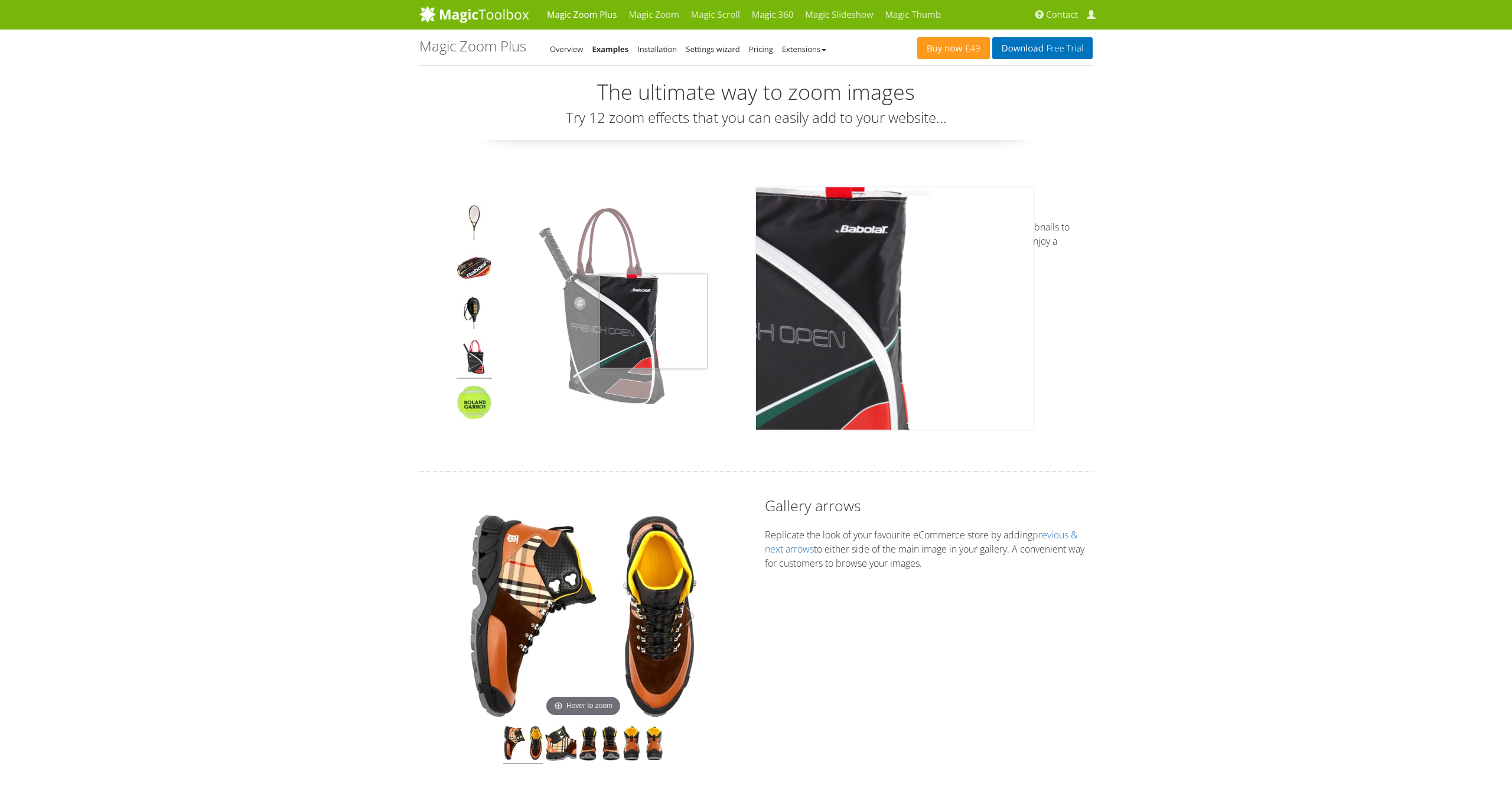
click at [681, 321] on img at bounding box center [604, 308] width 207 height 207
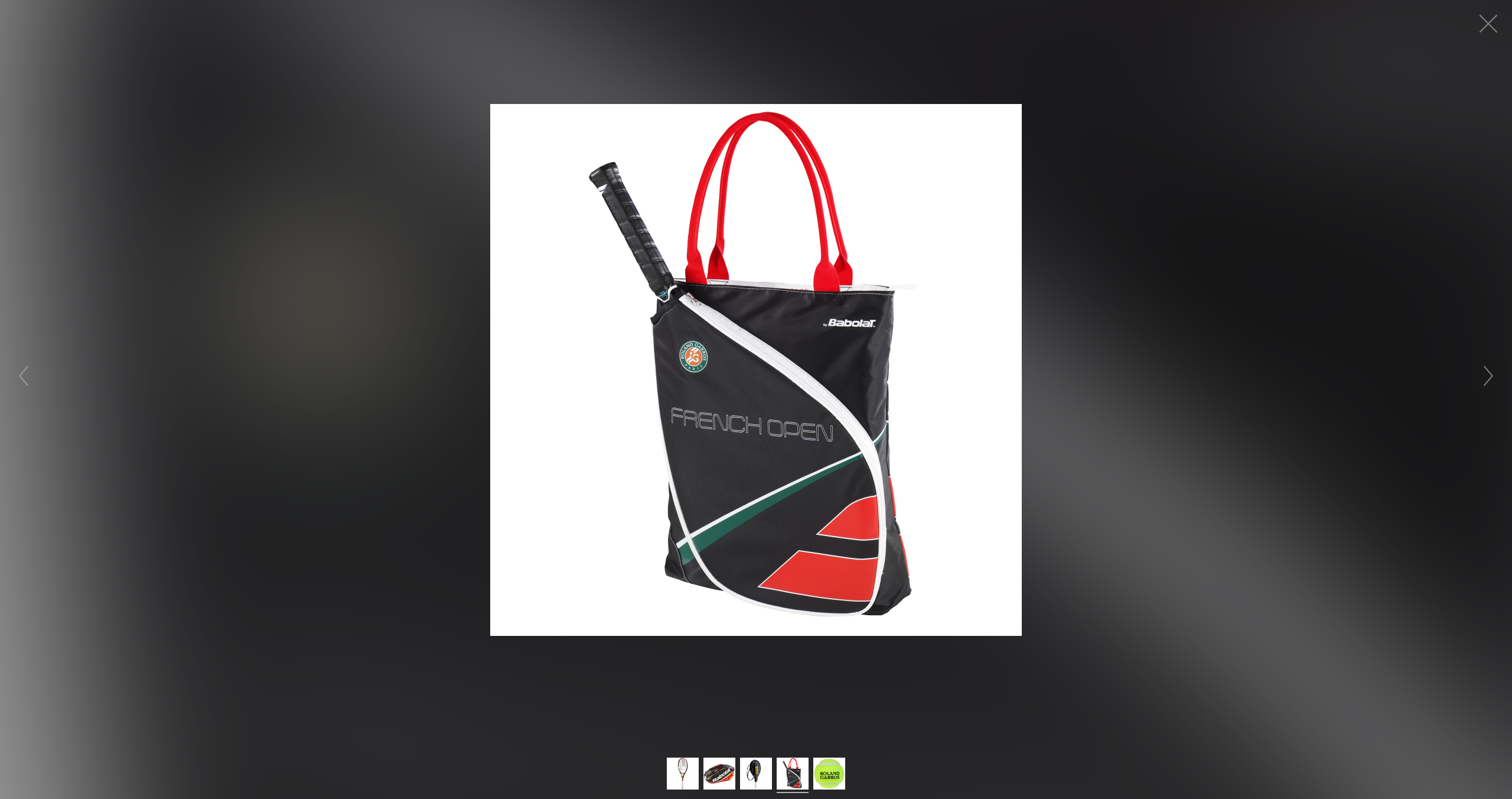
click at [1216, 278] on figure "Click to expand" at bounding box center [756, 370] width 1512 height 716
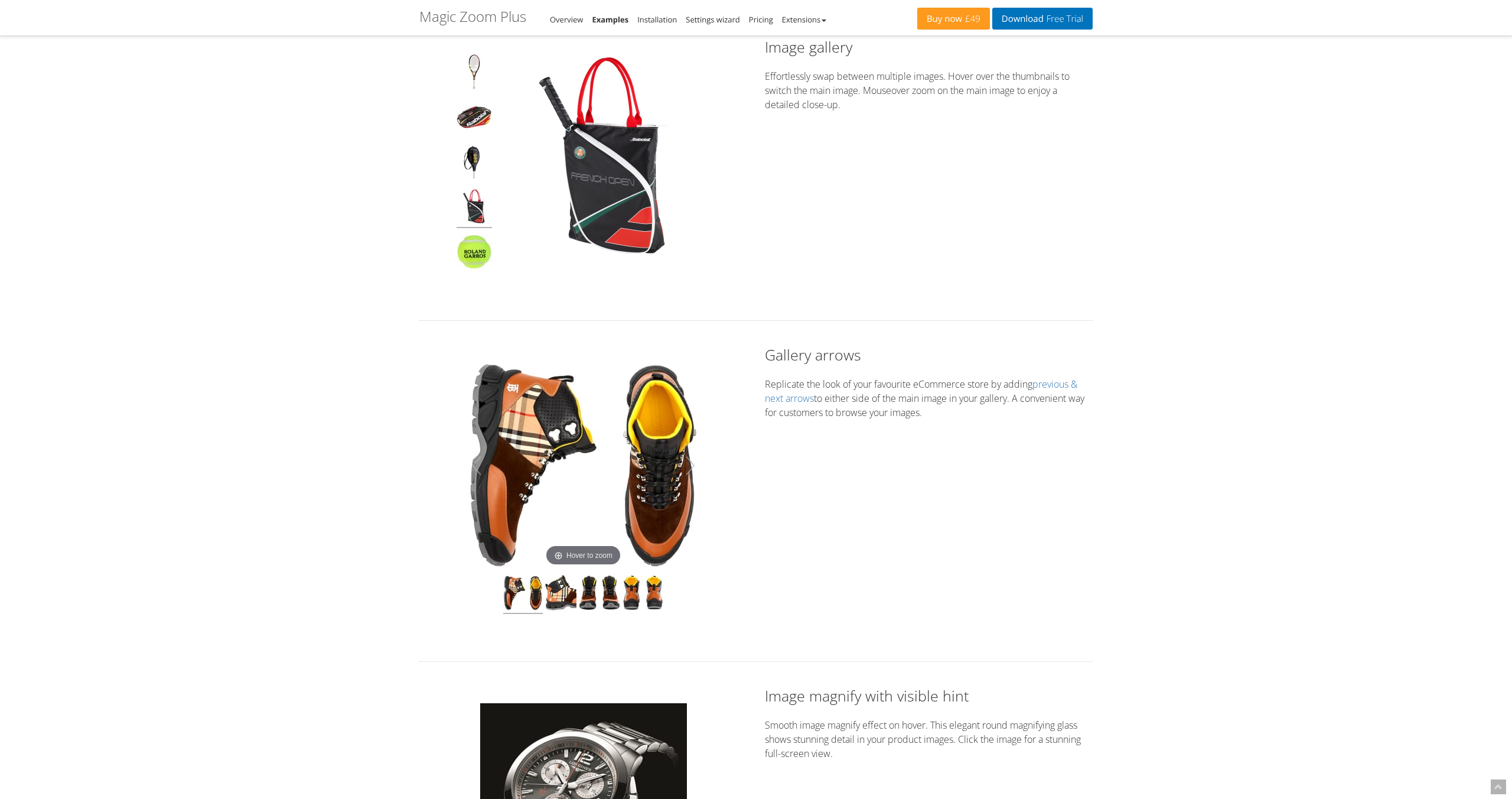
scroll to position [148, 0]
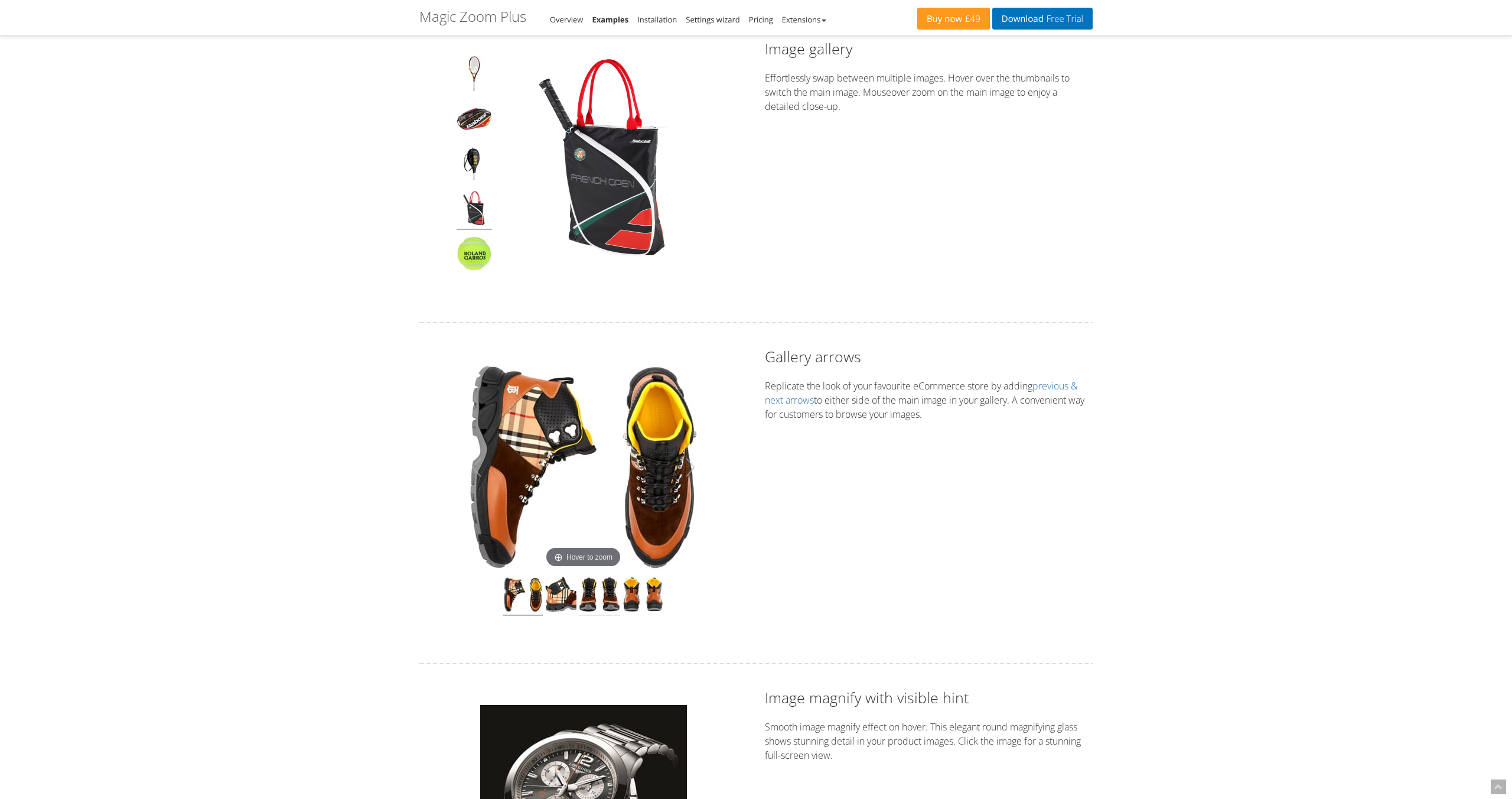
click at [608, 597] on img at bounding box center [600, 596] width 42 height 39
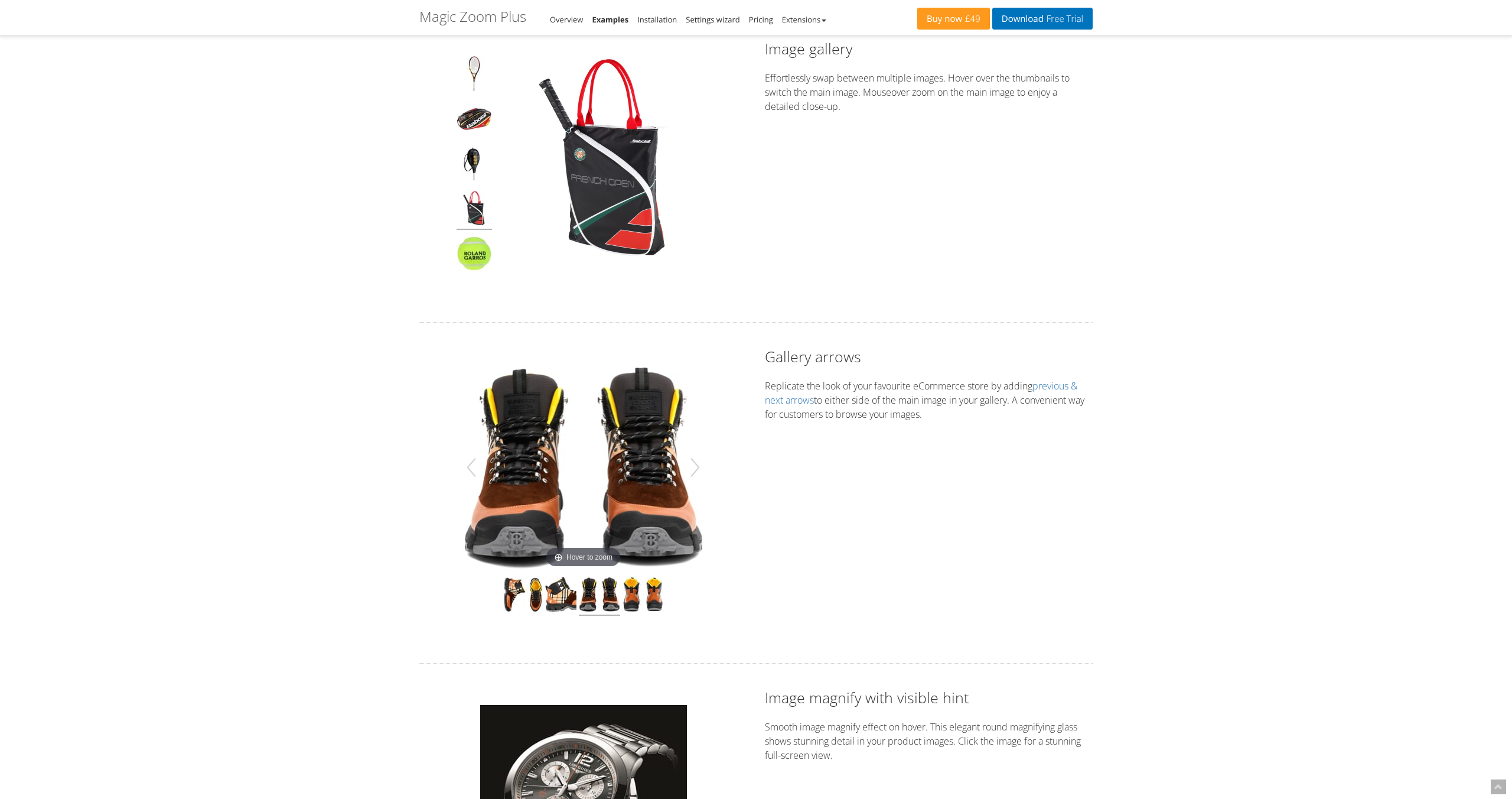
click at [608, 469] on img at bounding box center [583, 467] width 244 height 207
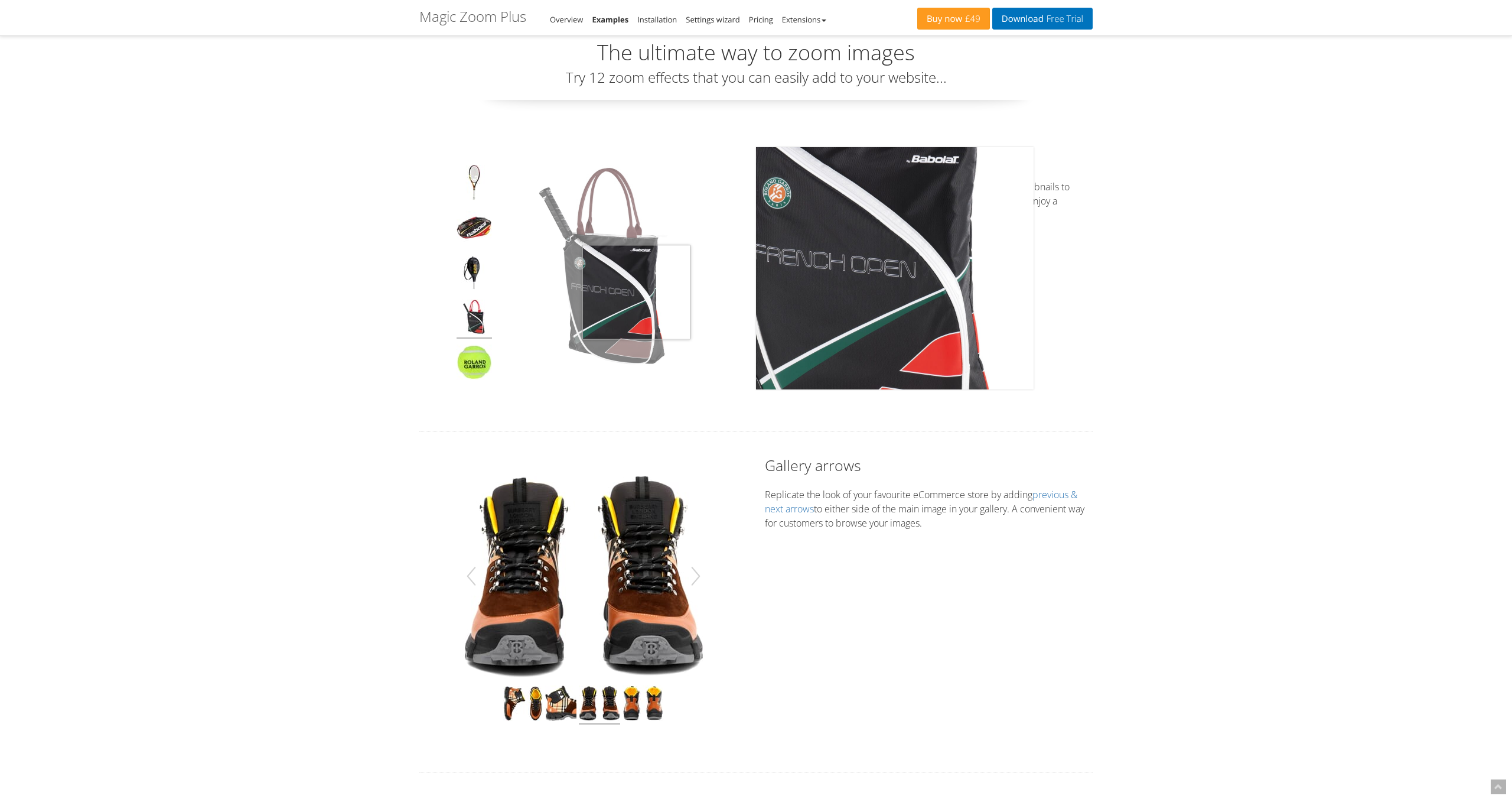
scroll to position [0, 0]
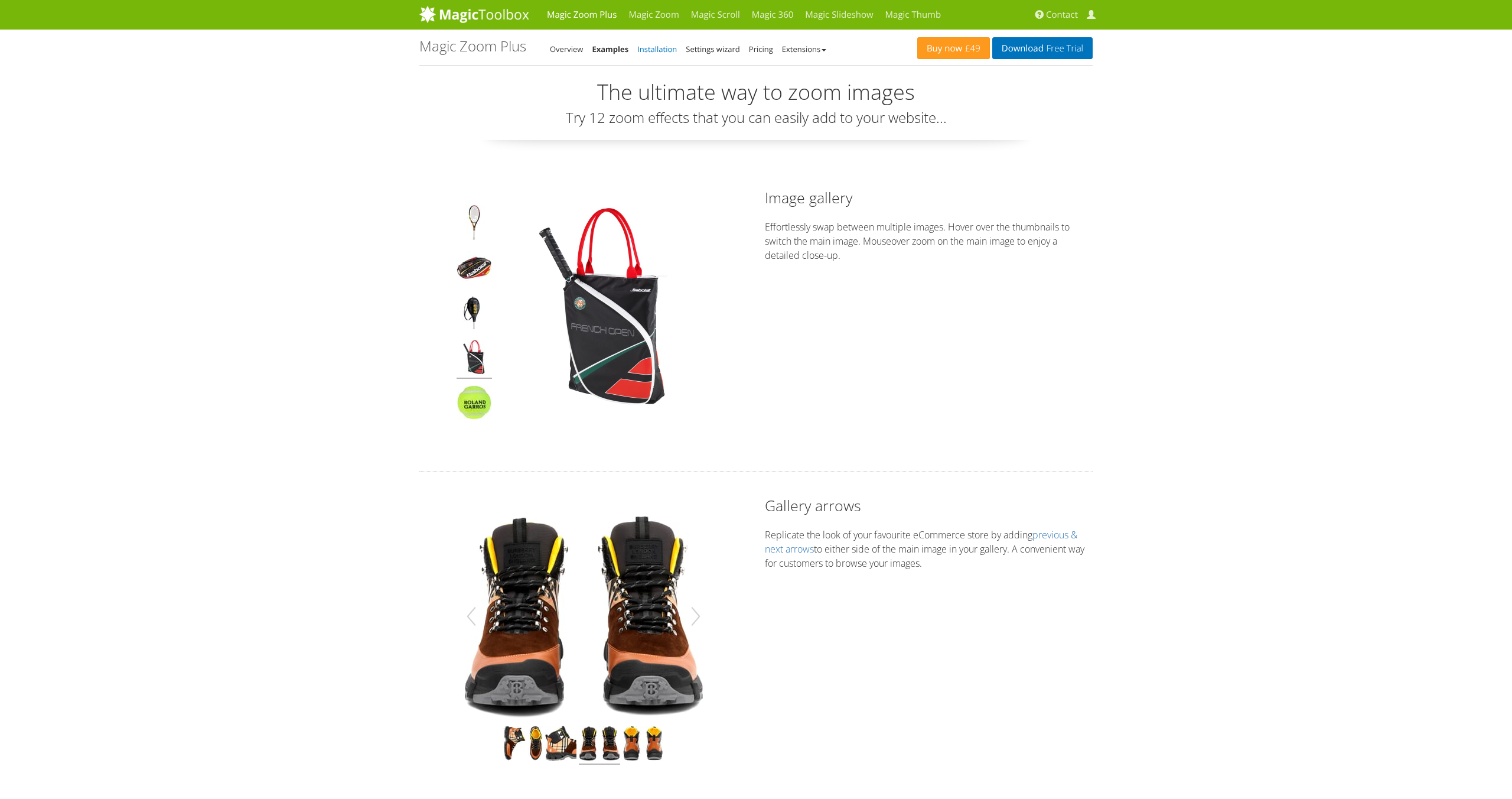
click at [660, 49] on link "Installation" at bounding box center [657, 49] width 40 height 10
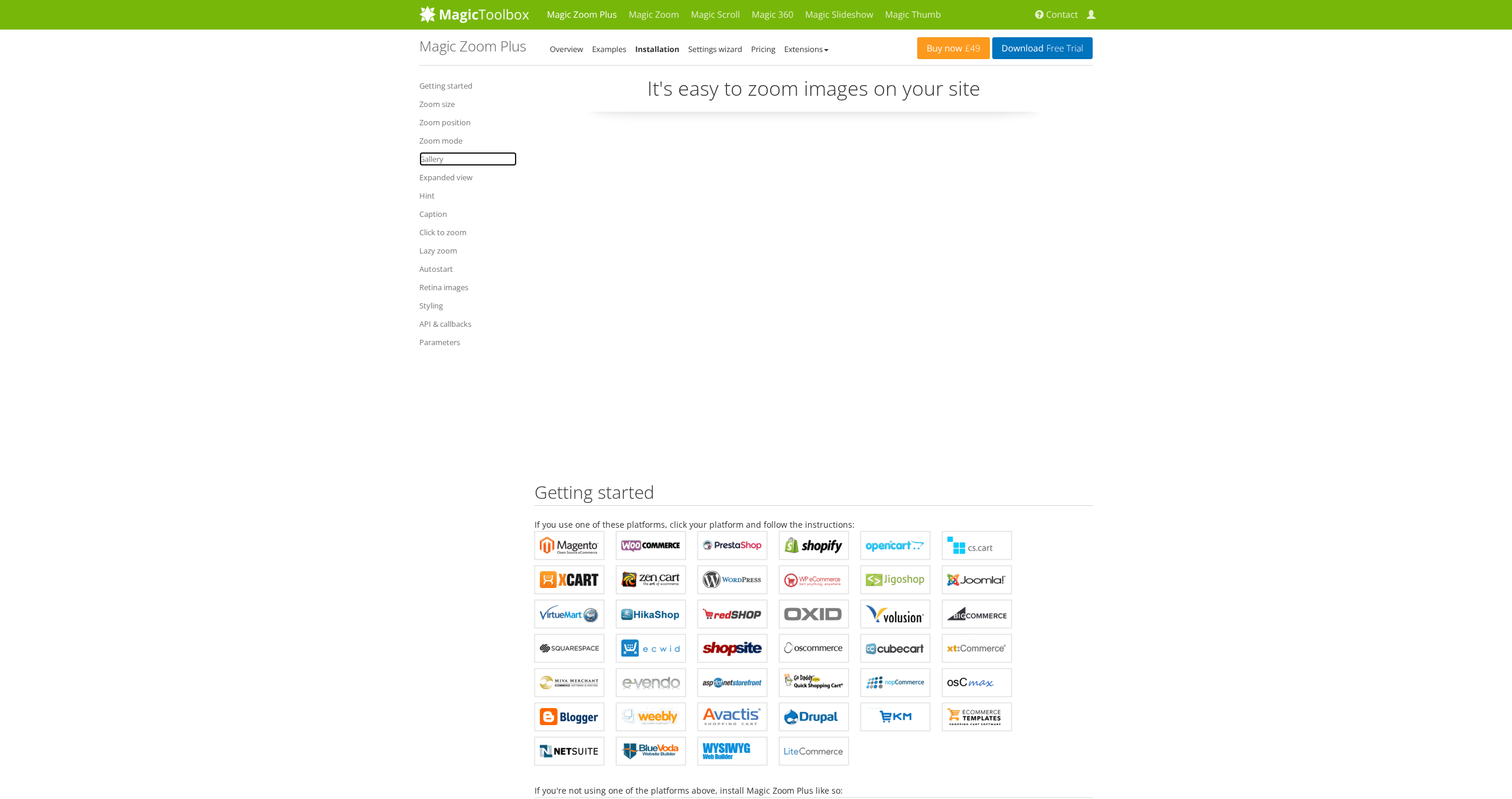
click at [436, 157] on link "Gallery" at bounding box center [468, 159] width 97 height 14
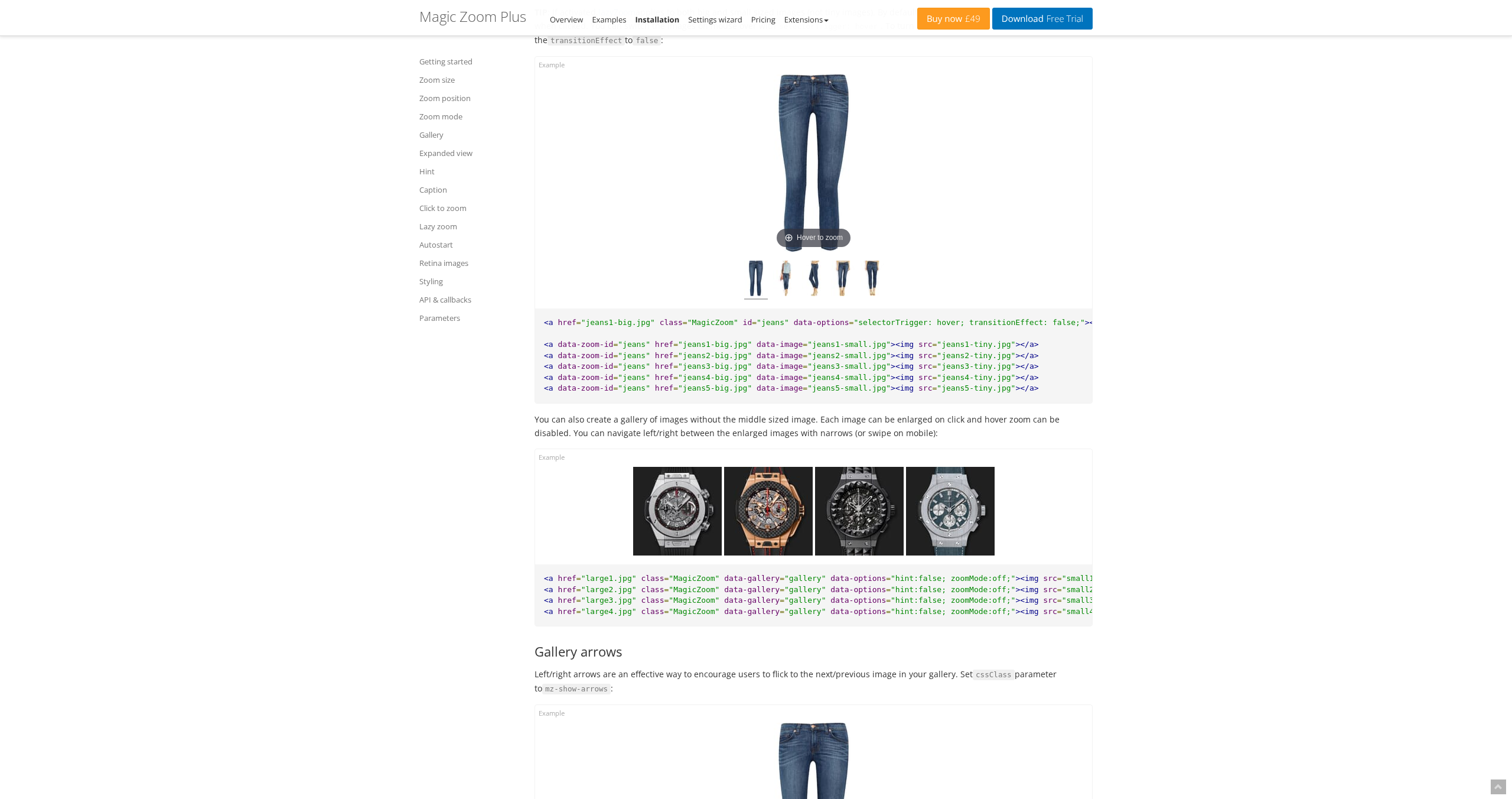
scroll to position [5214, 0]
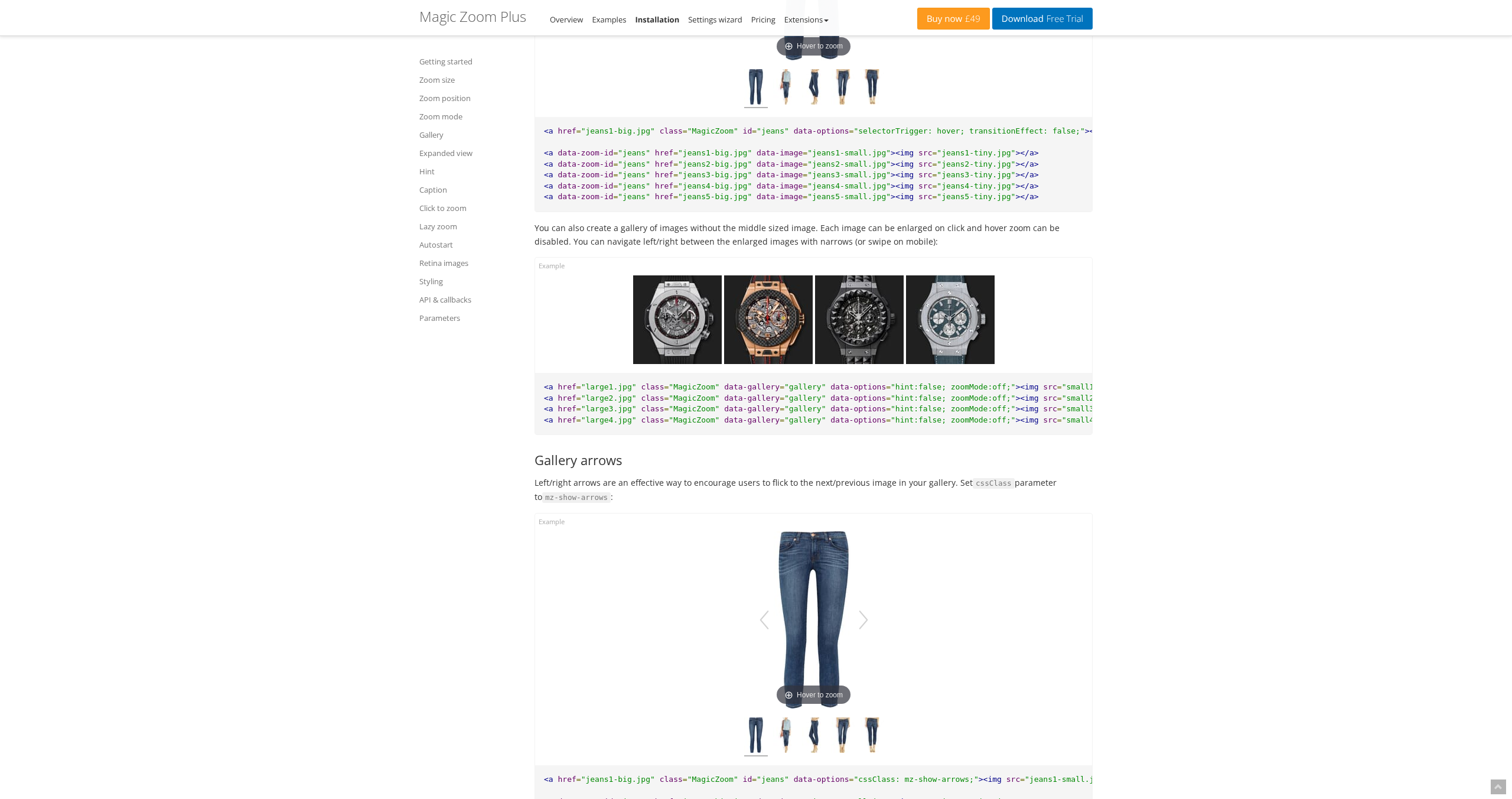
click at [992, 317] on img at bounding box center [951, 320] width 88 height 88
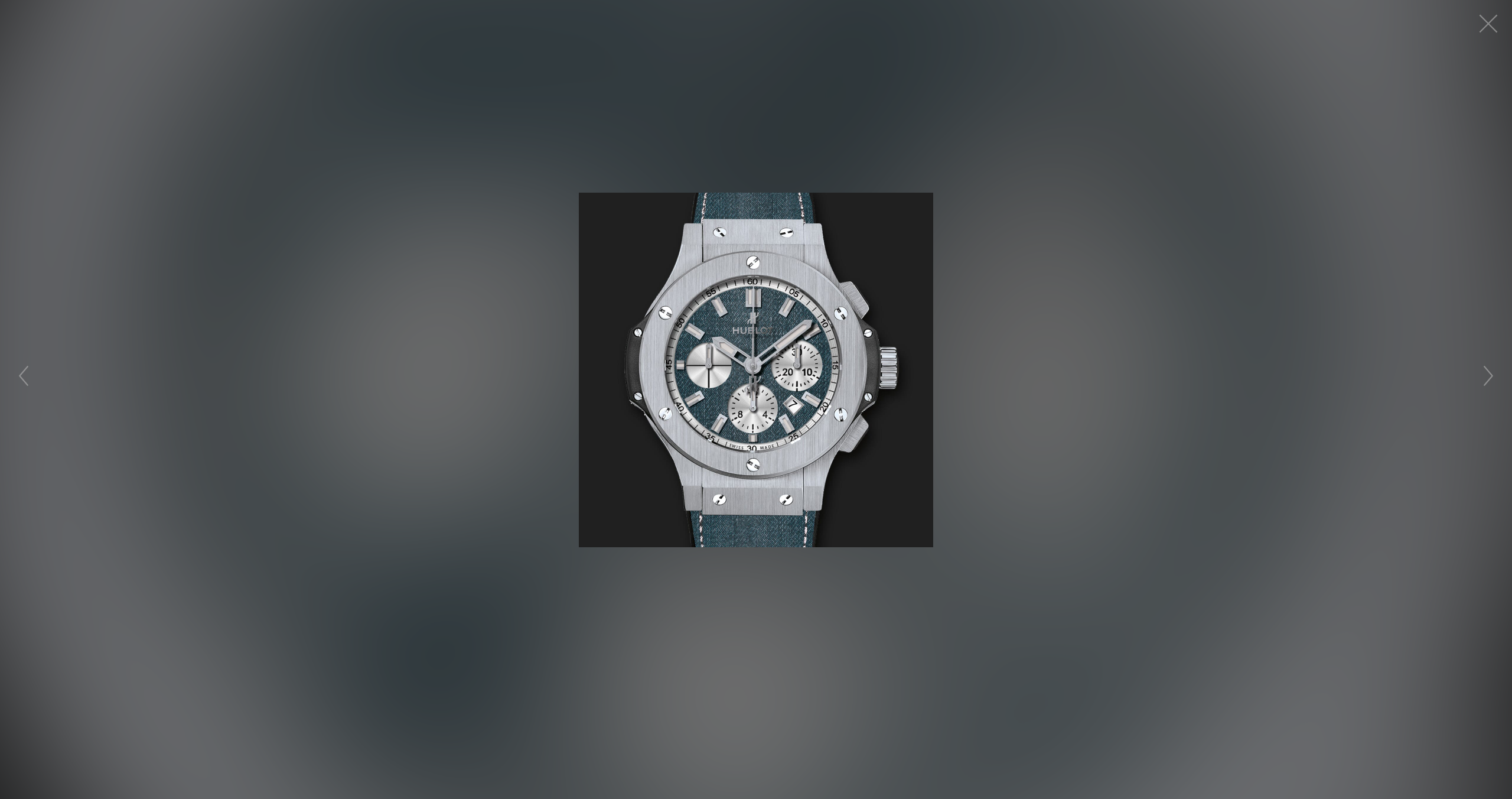
drag, startPoint x: 1134, startPoint y: 292, endPoint x: 1127, endPoint y: 293, distance: 7.1
click at [1134, 292] on figure at bounding box center [756, 370] width 1512 height 716
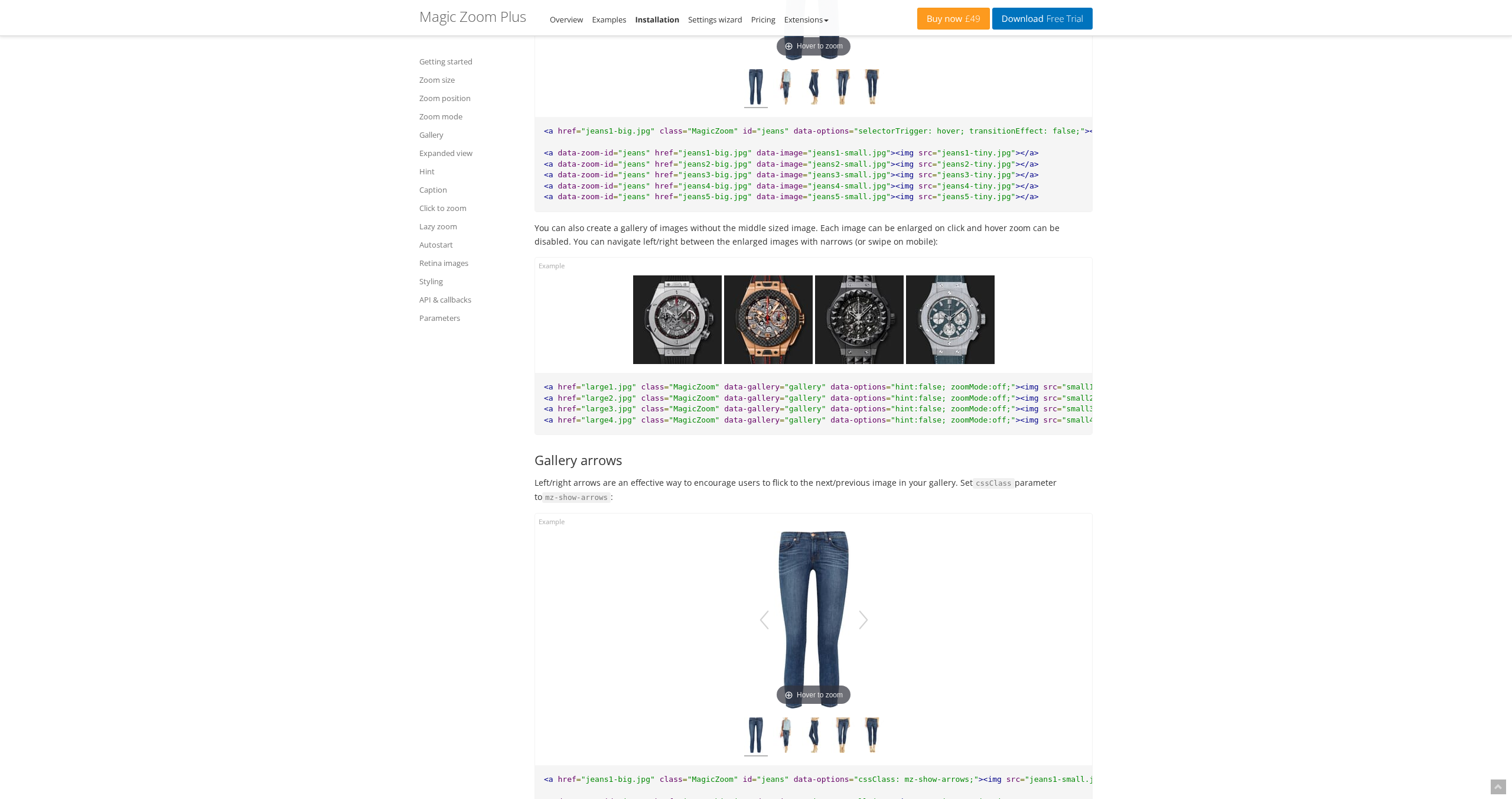
scroll to position [4538, 0]
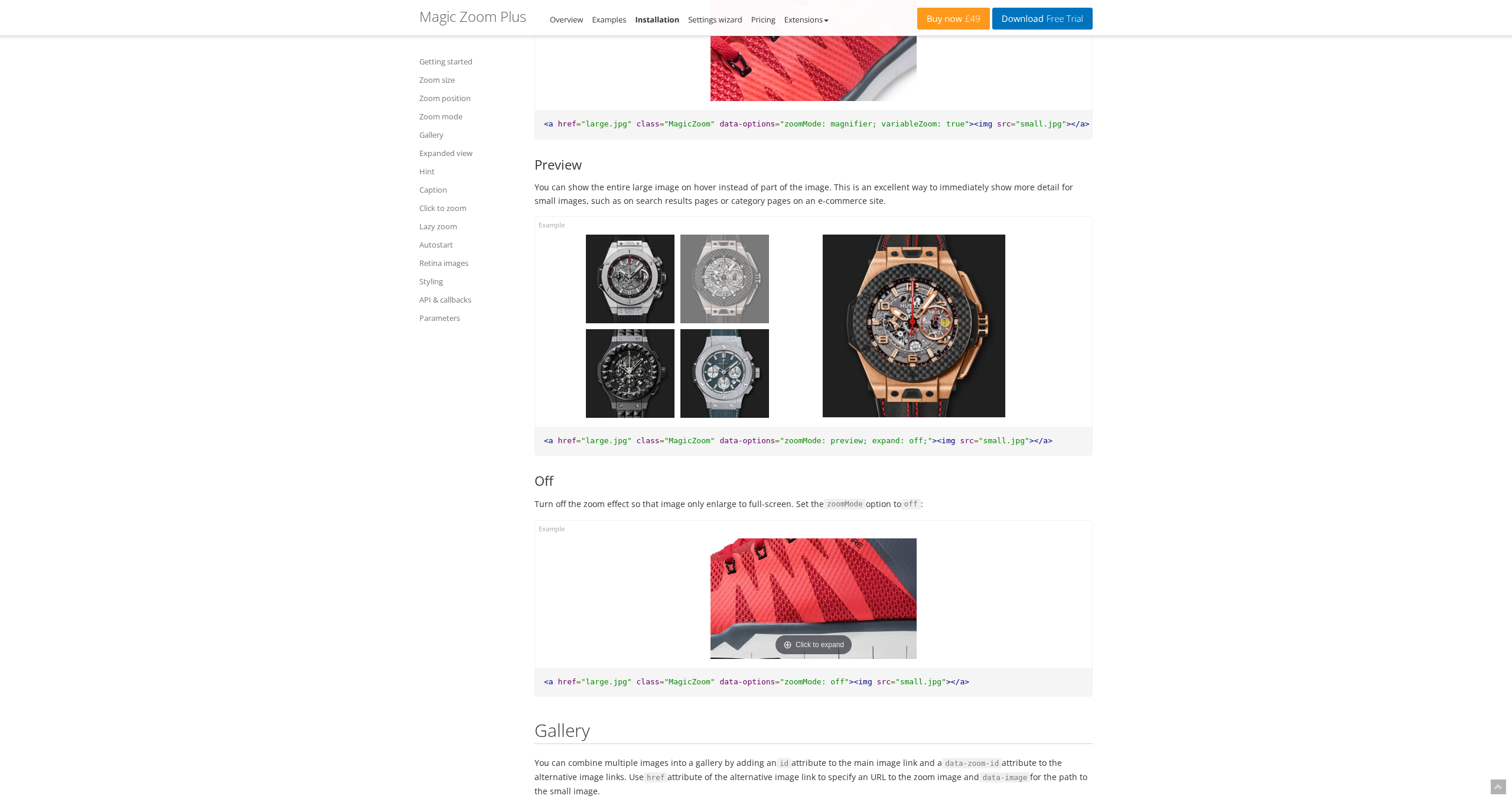
click at [715, 300] on img at bounding box center [724, 279] width 88 height 88
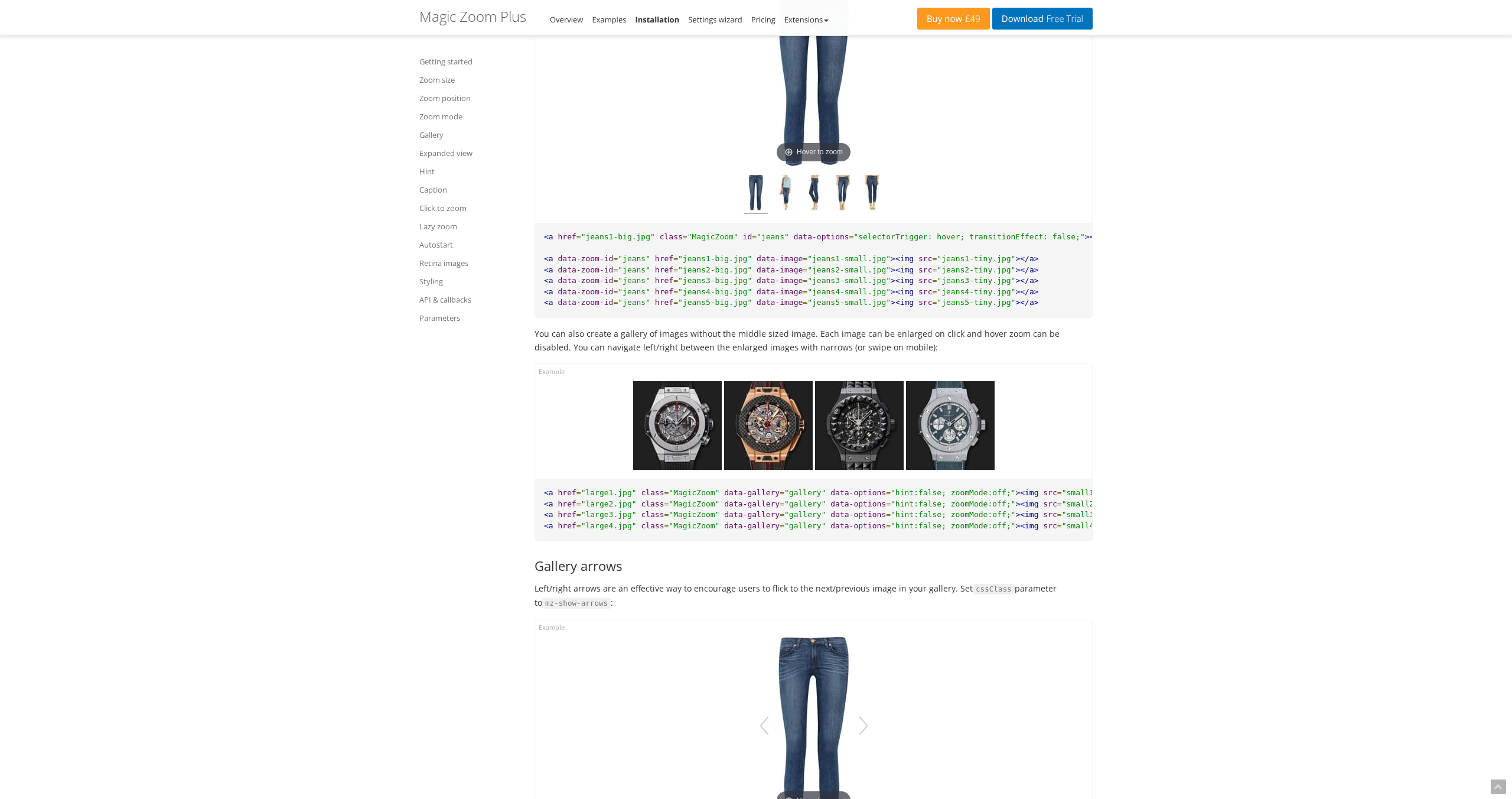
scroll to position [5106, 0]
click at [812, 508] on span ""gallery"" at bounding box center [805, 506] width 42 height 9
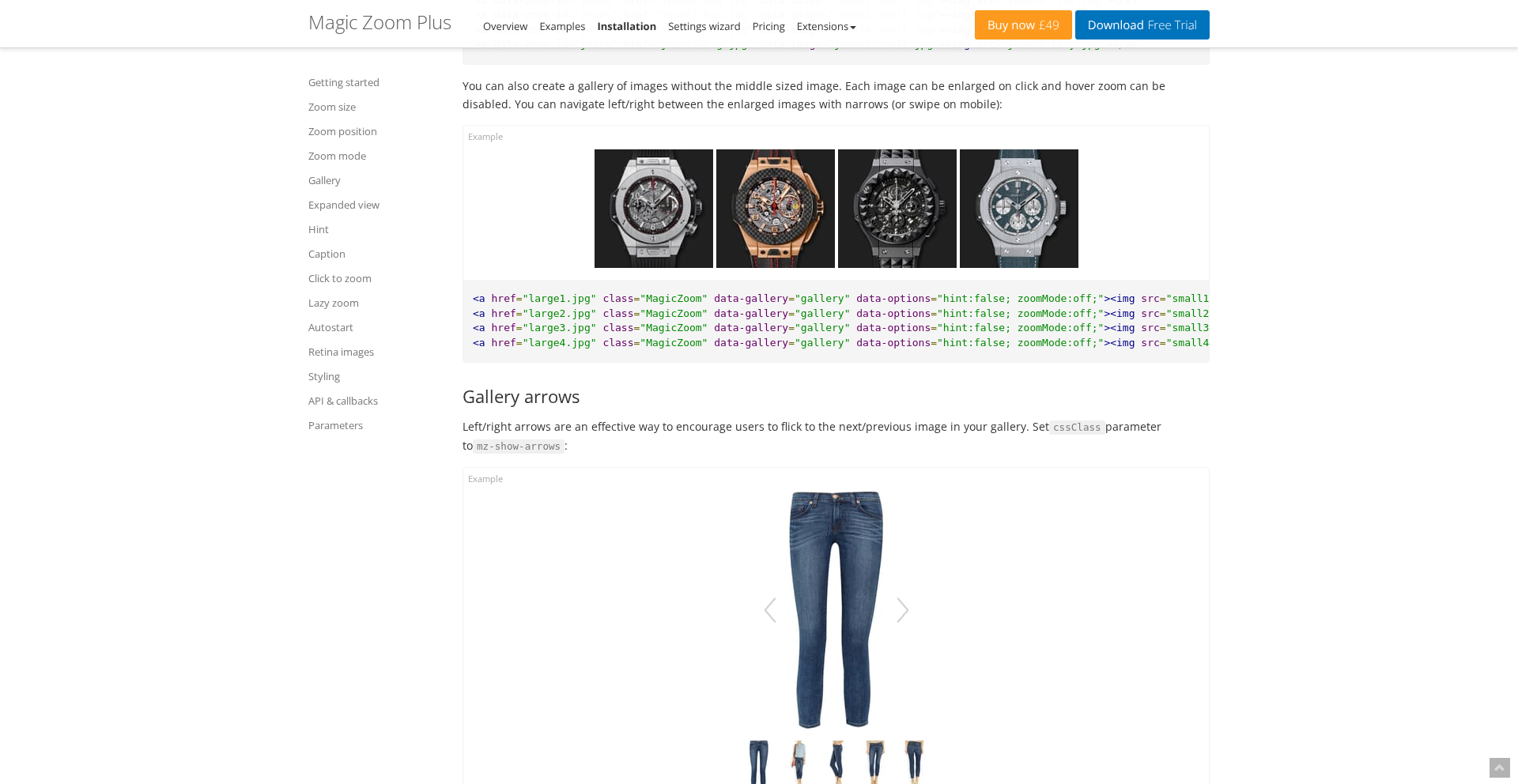
scroll to position [7172, 0]
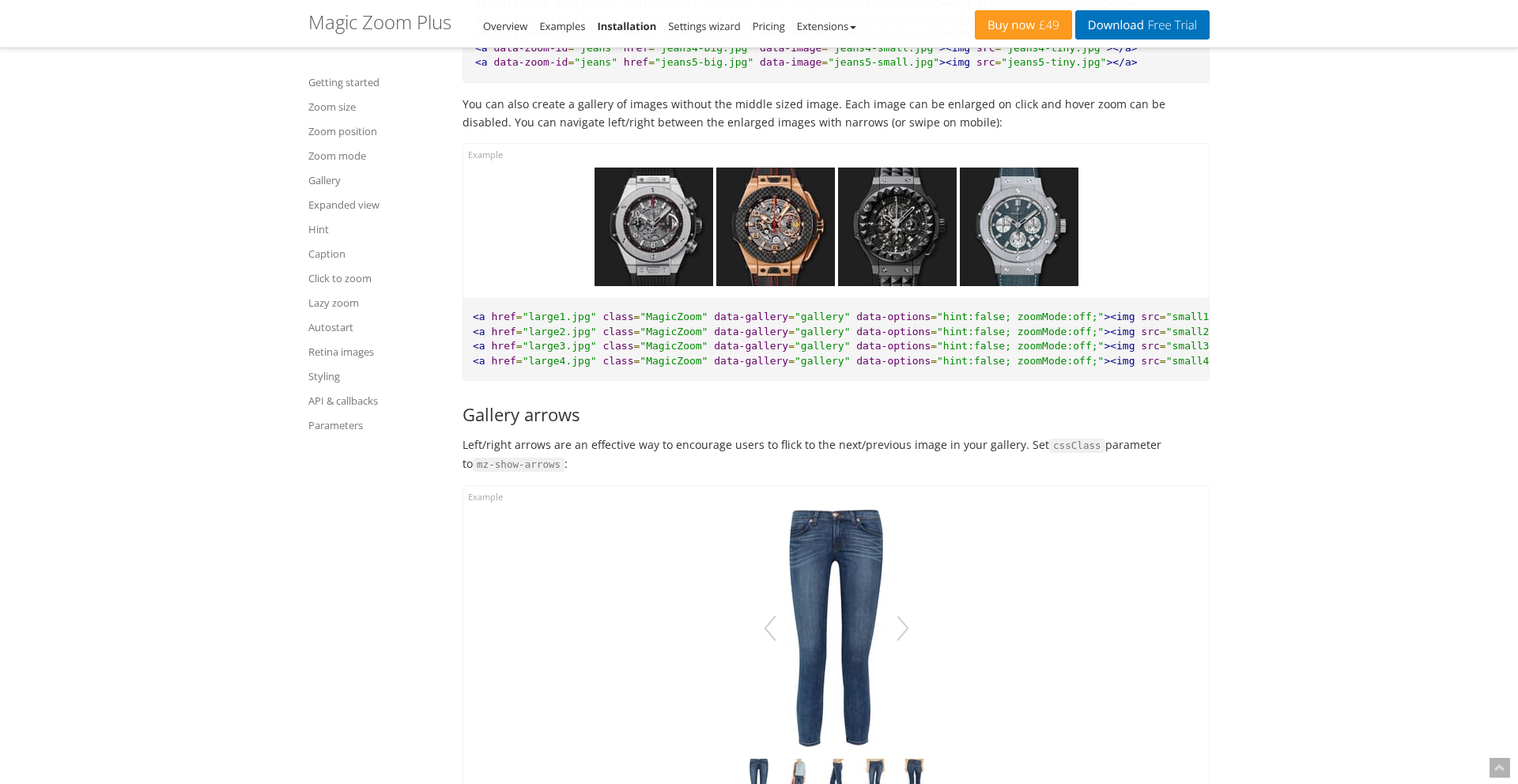
click at [814, 209] on img at bounding box center [776, 227] width 118 height 118
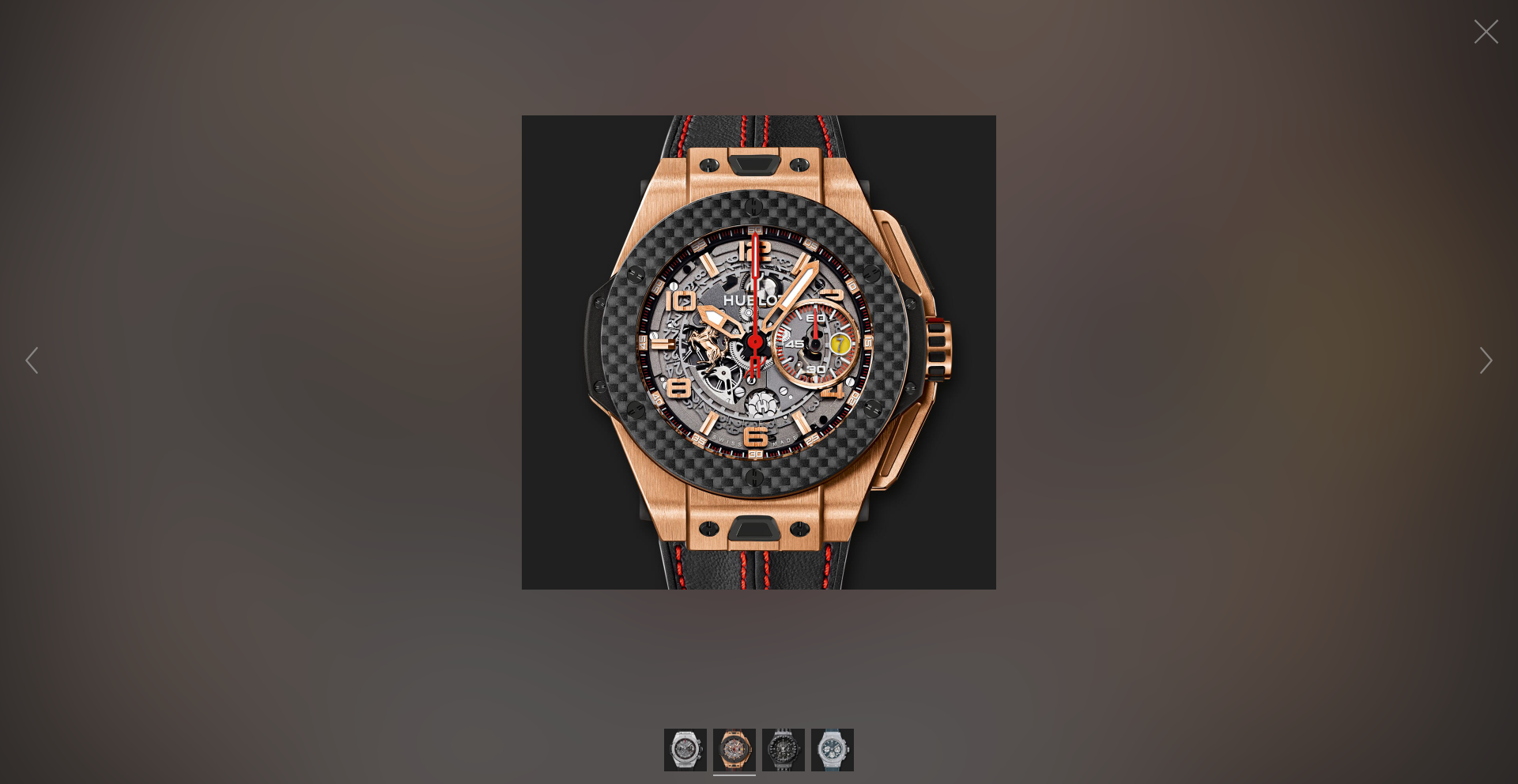
click at [1340, 171] on figure at bounding box center [759, 352] width 1518 height 674
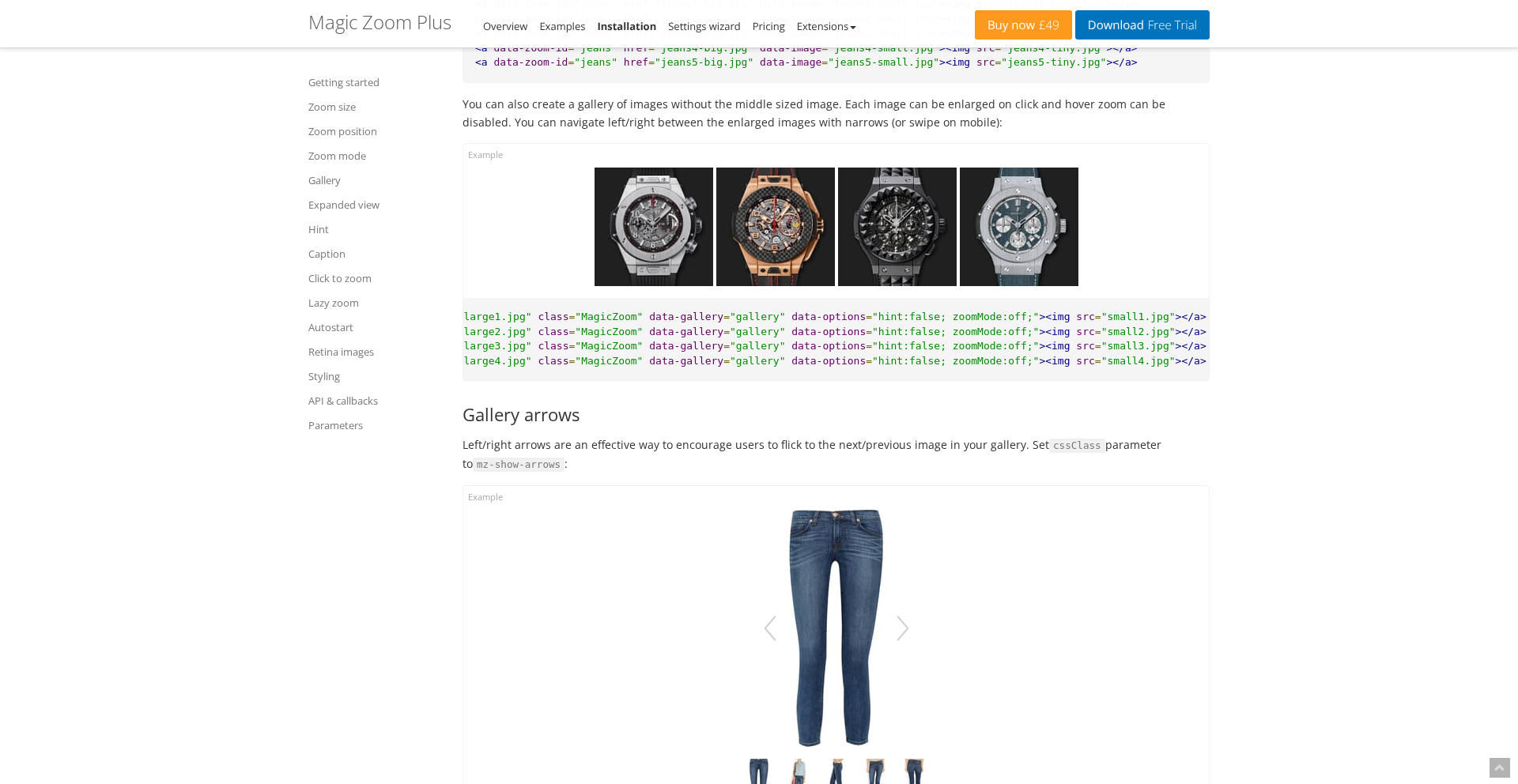
scroll to position [0, 77]
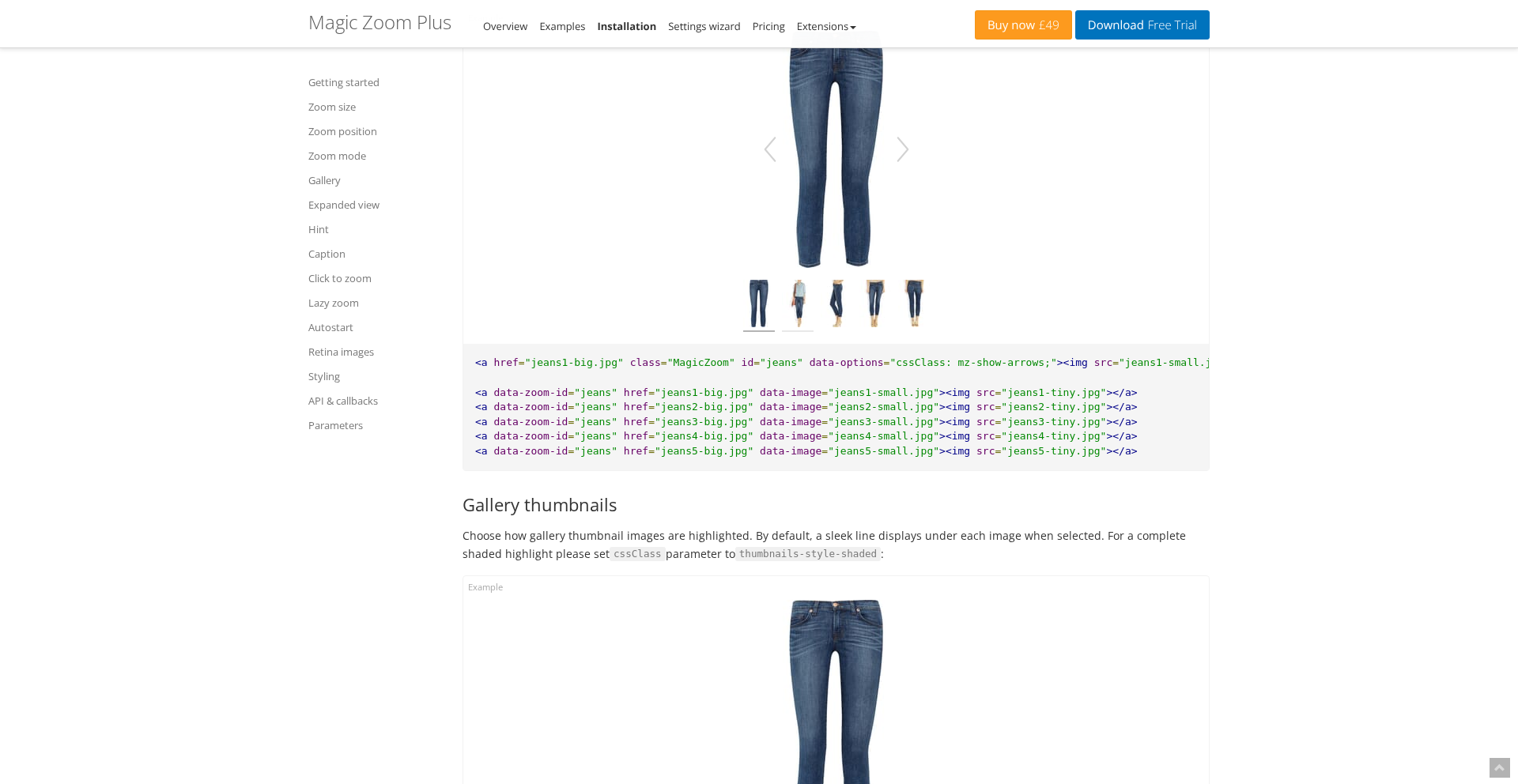
click at [805, 300] on img at bounding box center [797, 306] width 31 height 52
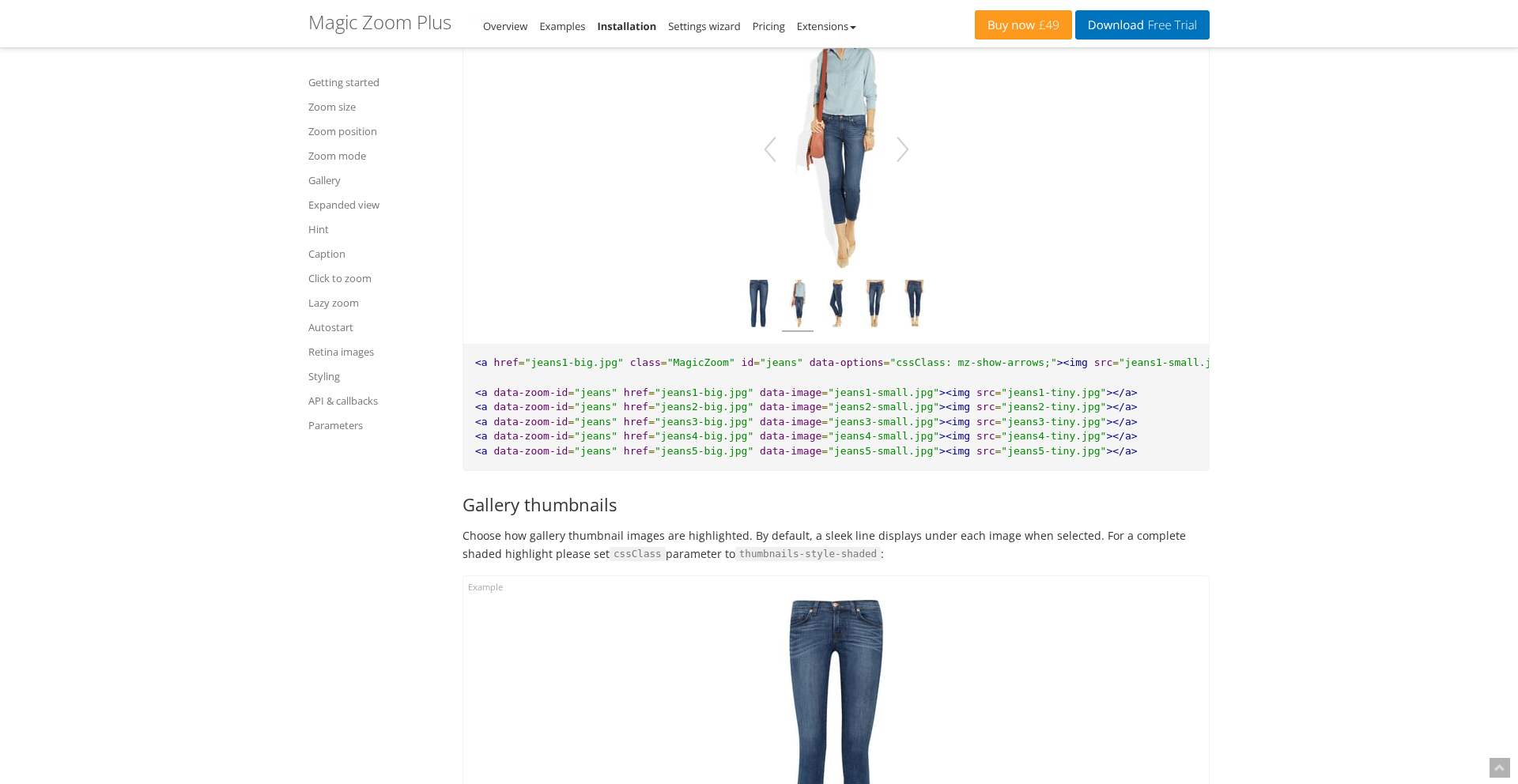
click at [859, 182] on img at bounding box center [836, 149] width 158 height 237
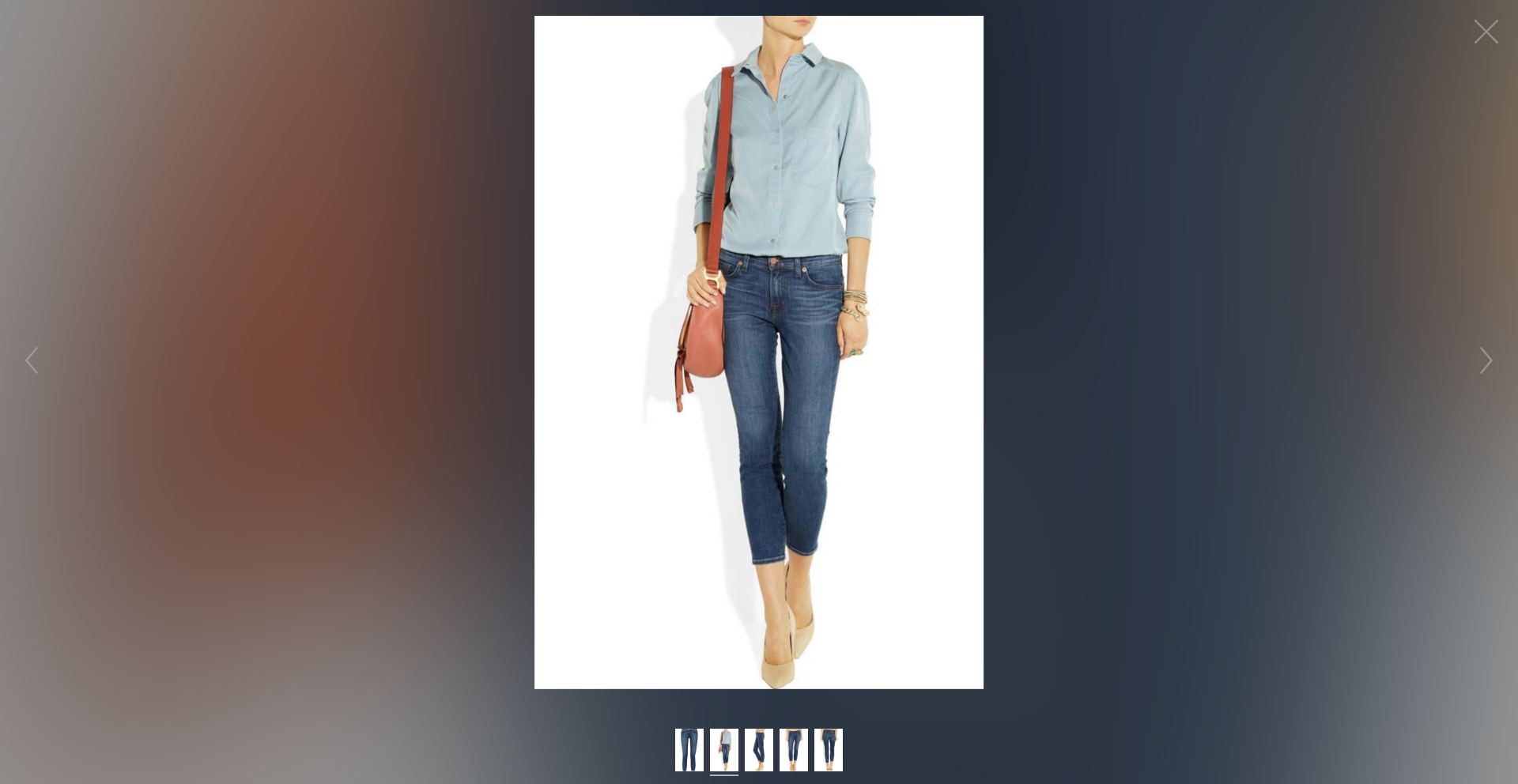
click at [1182, 190] on figure "Click to expand" at bounding box center [759, 352] width 1518 height 674
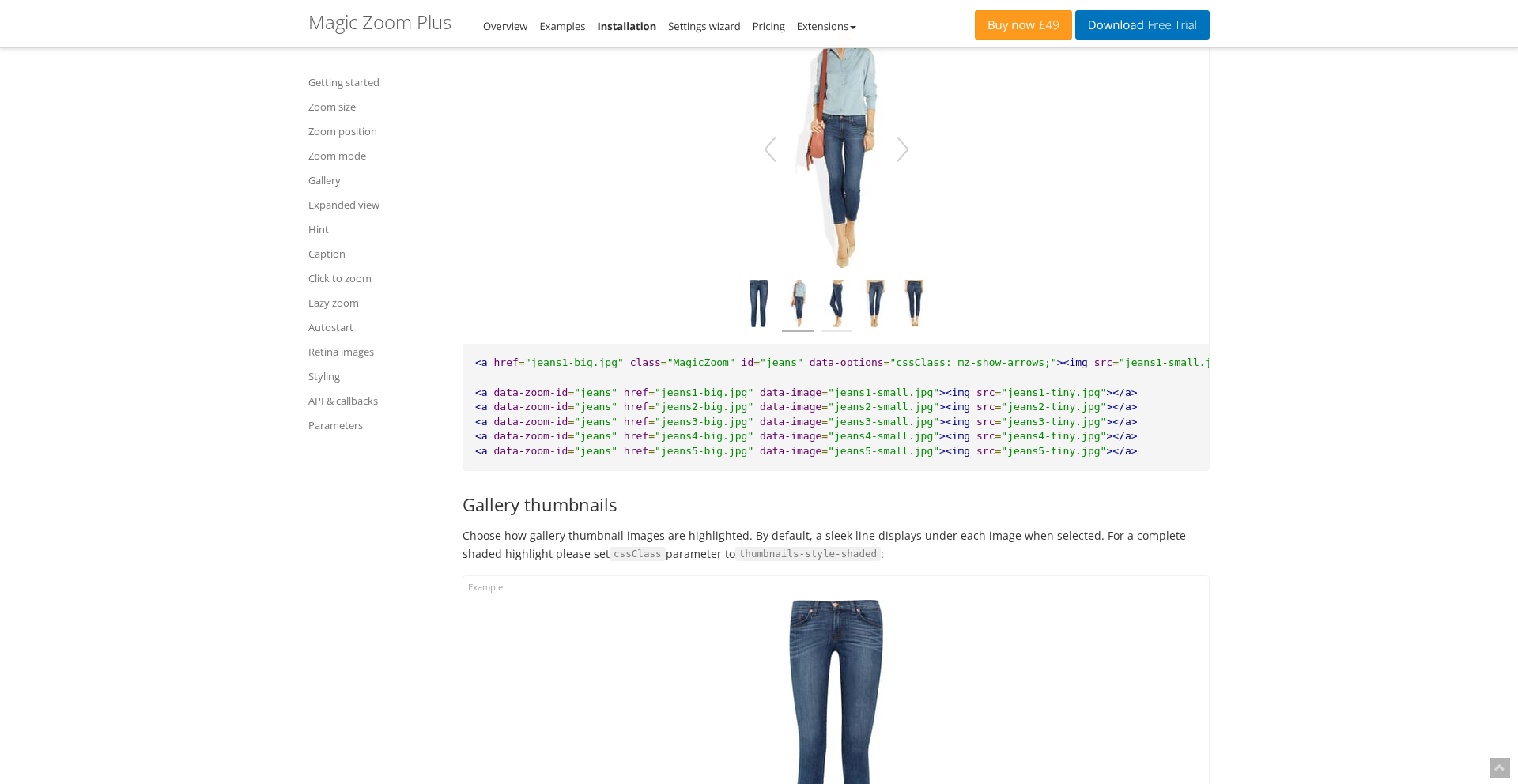
click at [846, 303] on img at bounding box center [836, 306] width 31 height 52
click at [875, 305] on img at bounding box center [875, 306] width 31 height 52
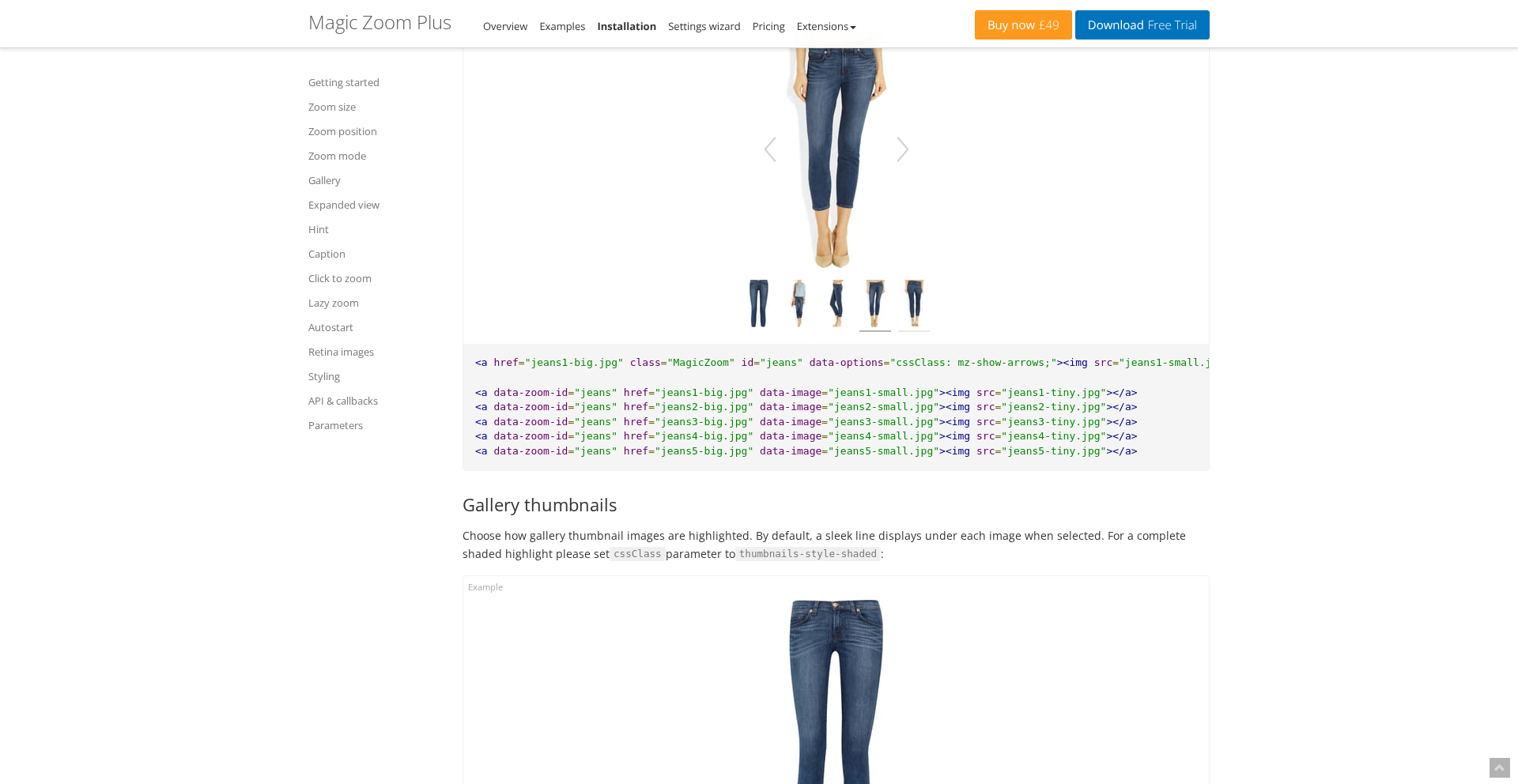
click at [913, 308] on img at bounding box center [914, 306] width 31 height 52
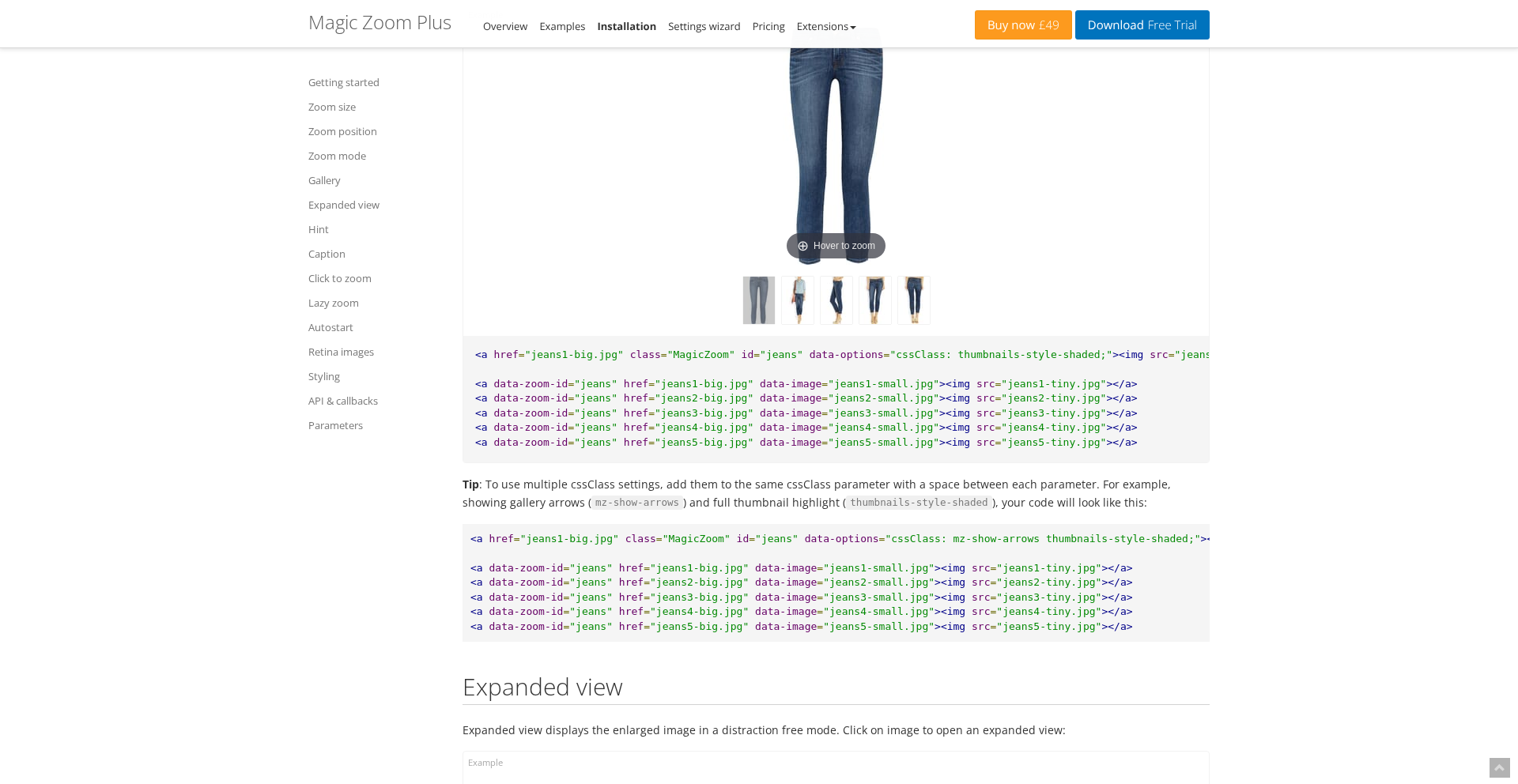
scroll to position [8315, 0]
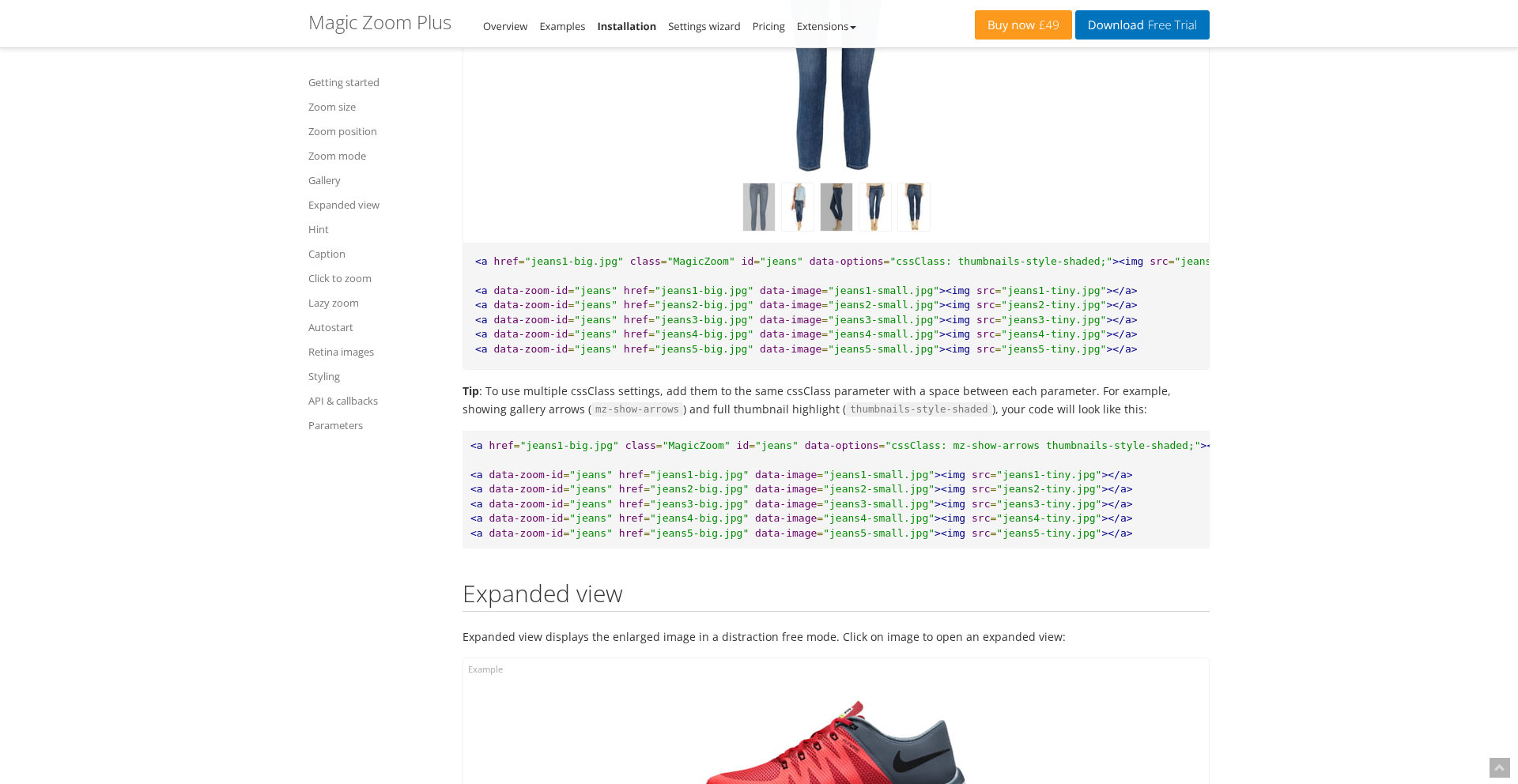
click at [845, 213] on img at bounding box center [836, 207] width 31 height 48
click at [845, 97] on img at bounding box center [836, 53] width 158 height 237
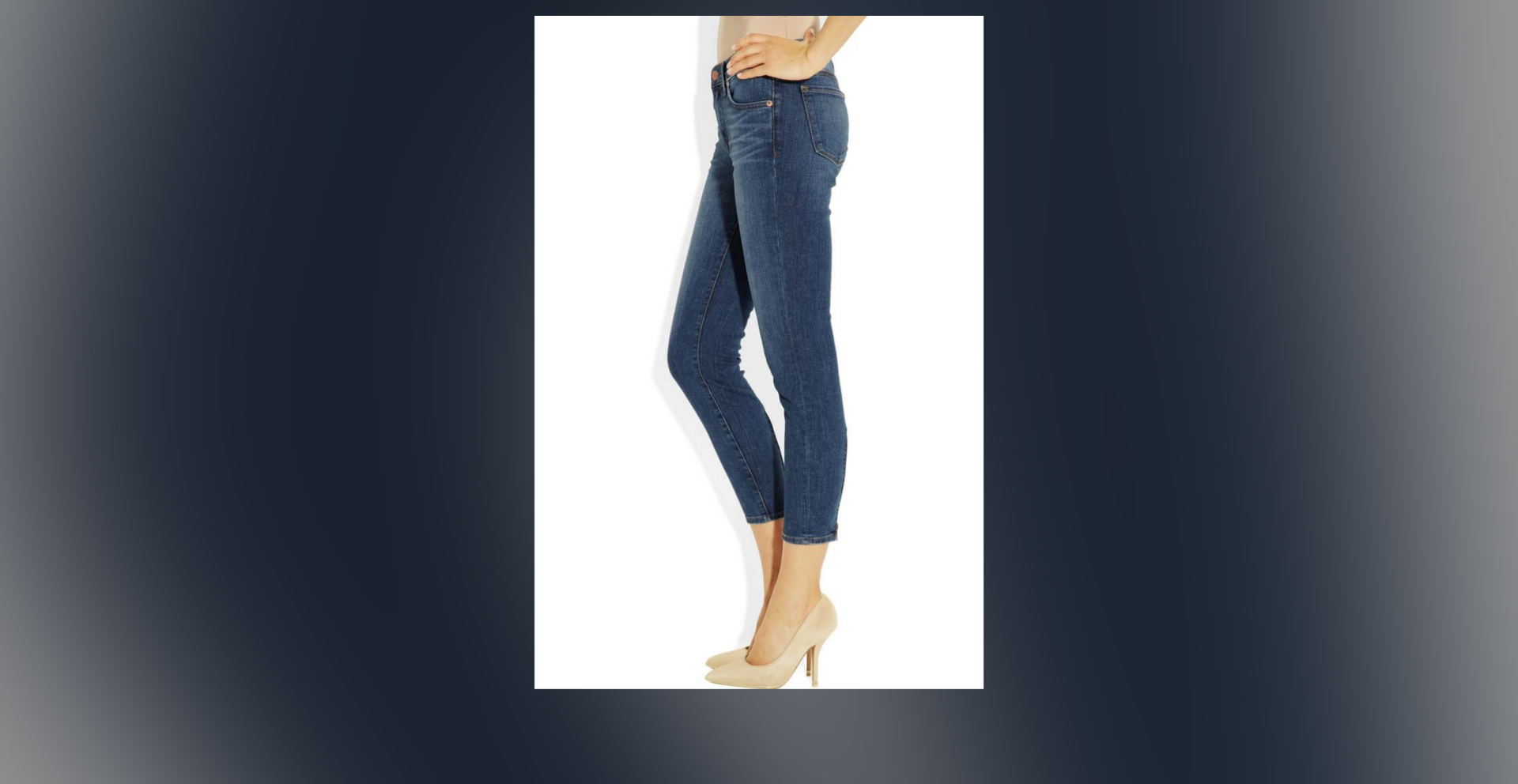
scroll to position [8752, 0]
click at [1125, 220] on figure "Click to expand" at bounding box center [759, 352] width 1518 height 674
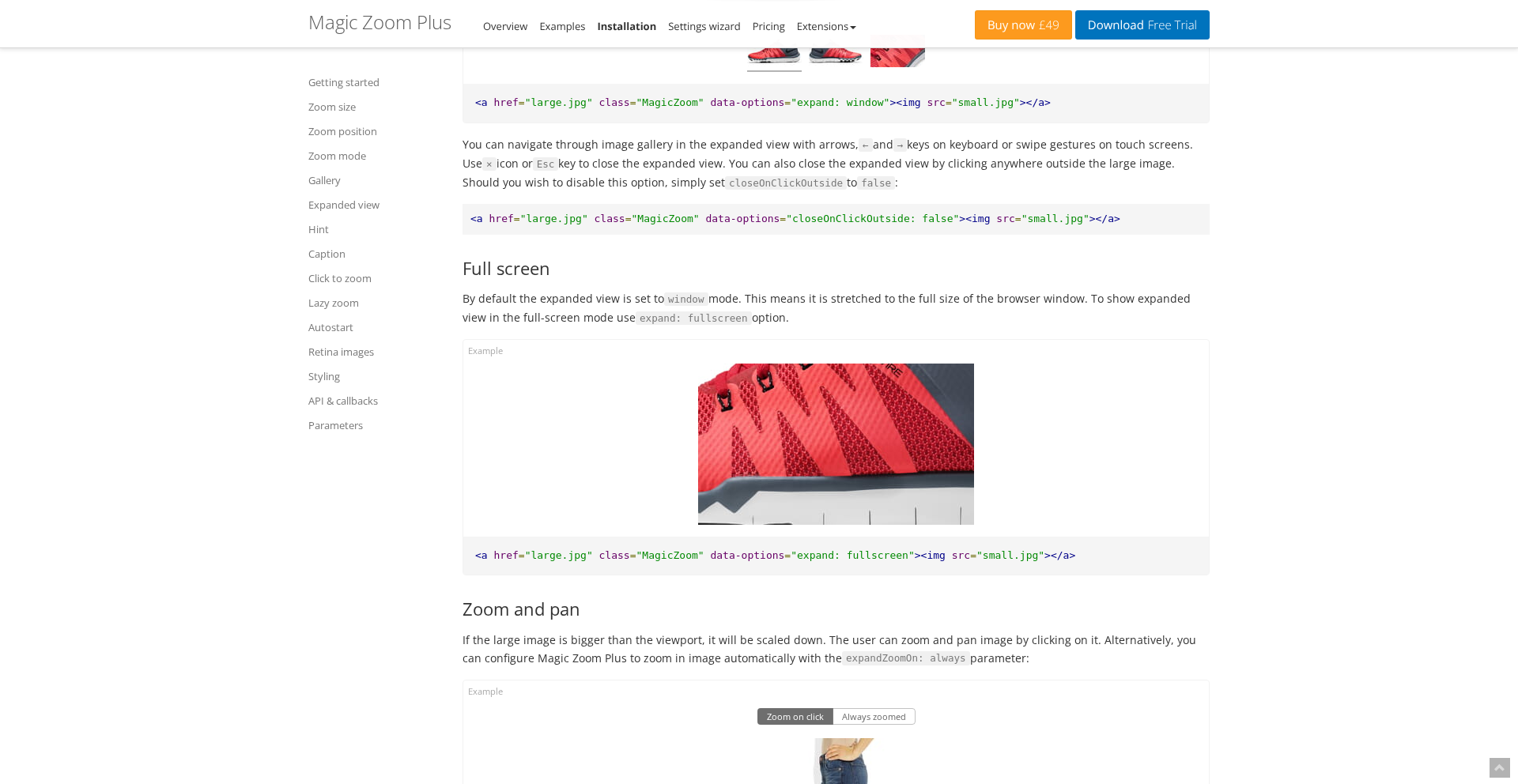
scroll to position [9471, 0]
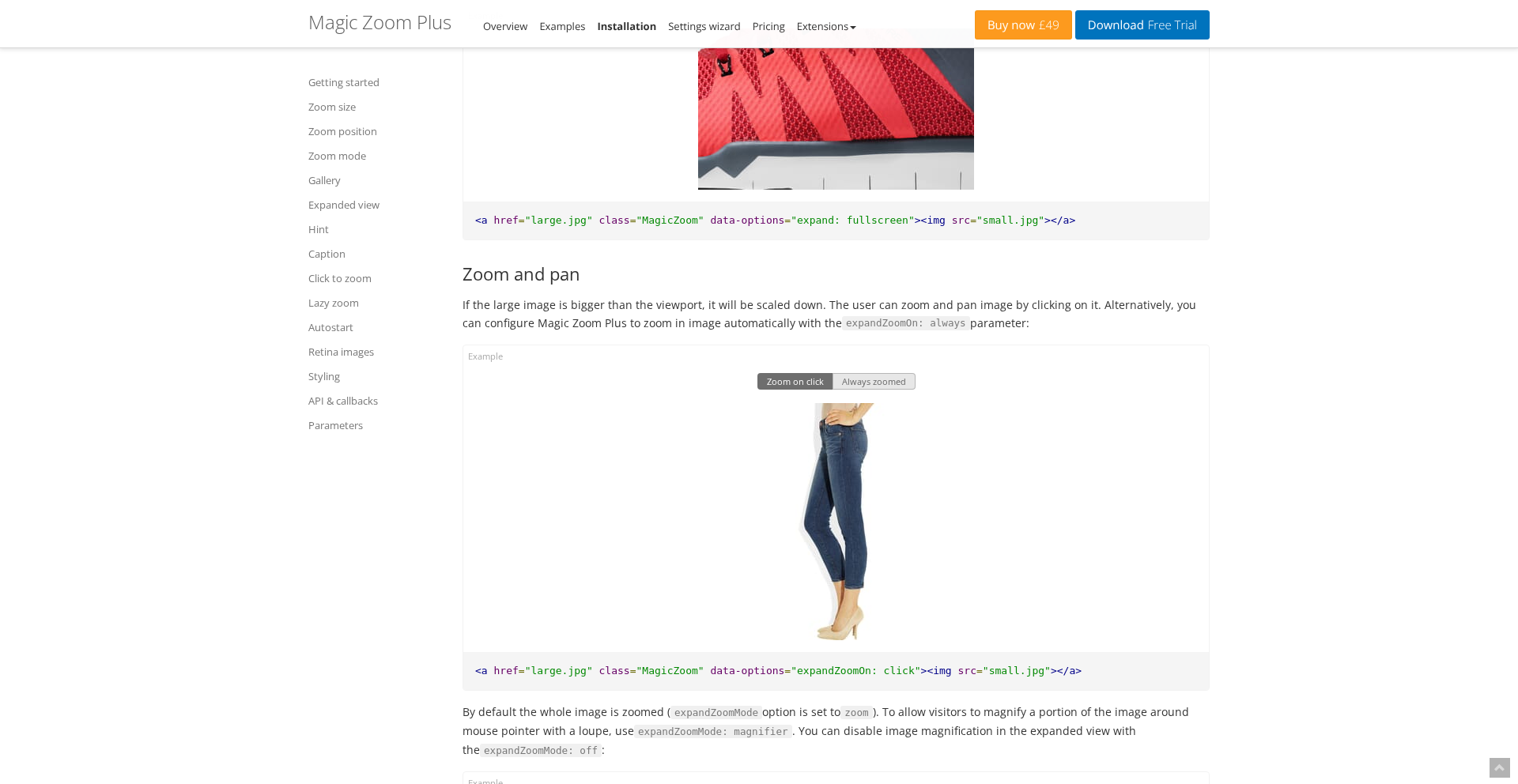
click at [878, 389] on button "Always zoomed" at bounding box center [873, 382] width 83 height 17
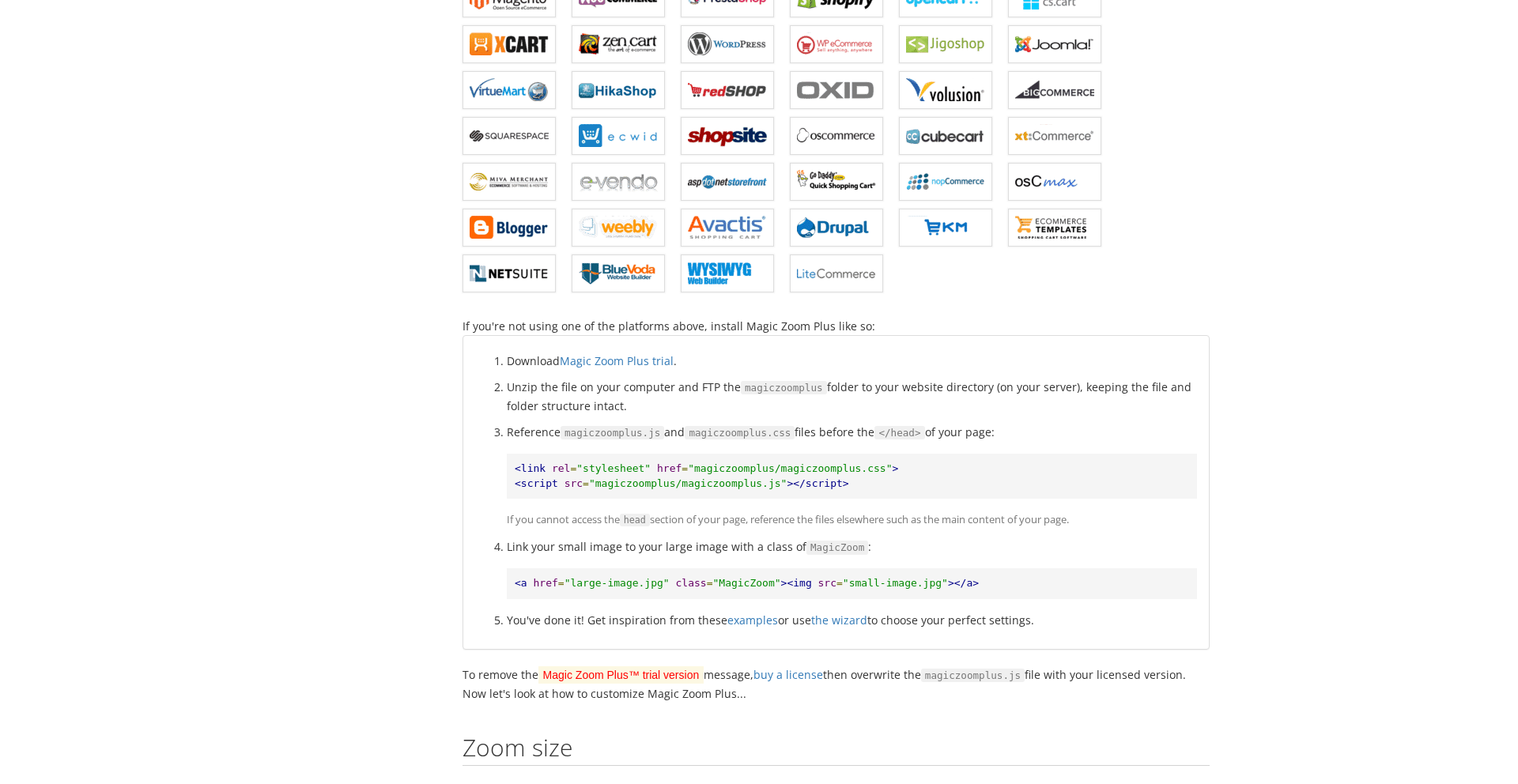
scroll to position [1296, 0]
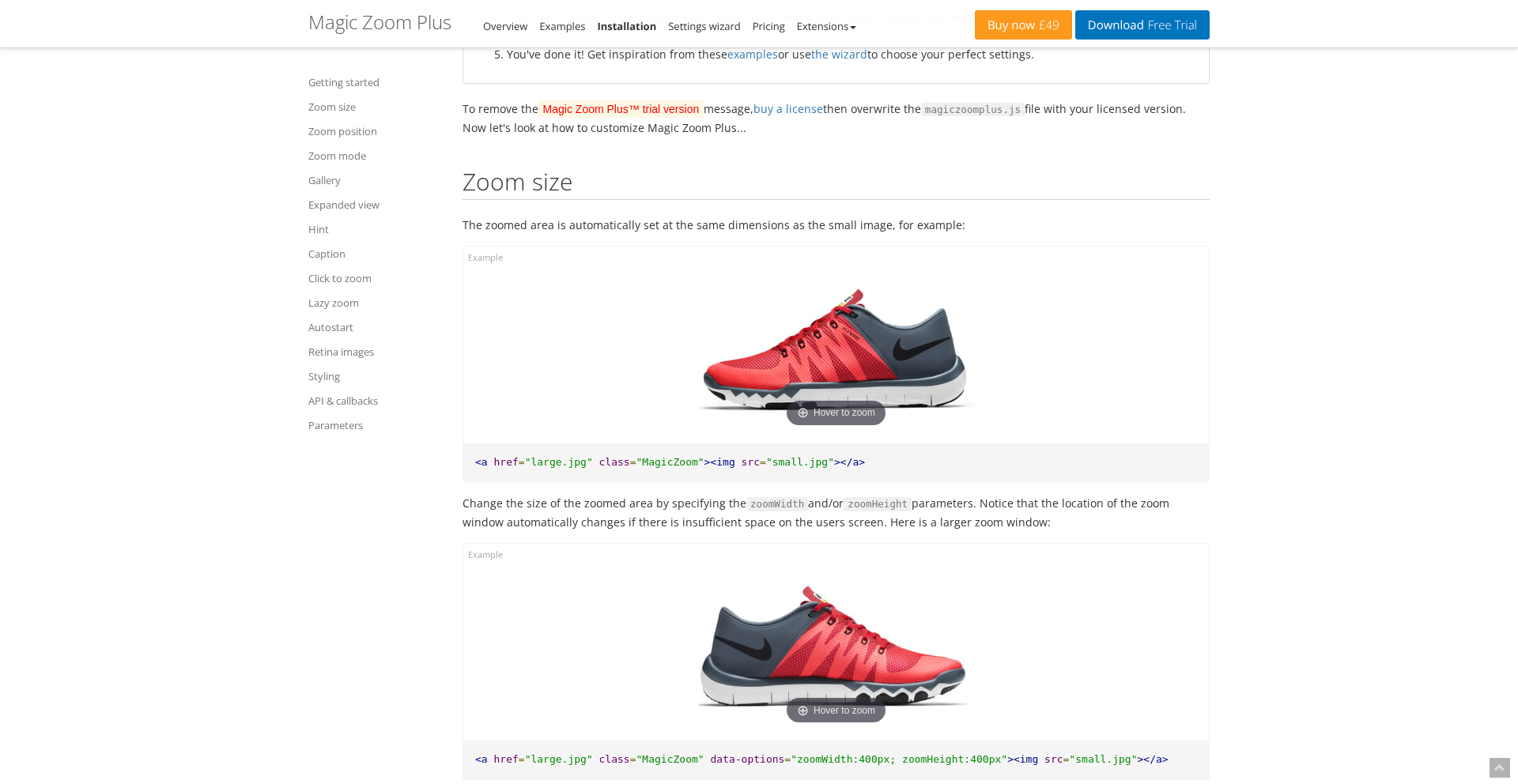
click at [867, 375] on img at bounding box center [836, 350] width 276 height 161
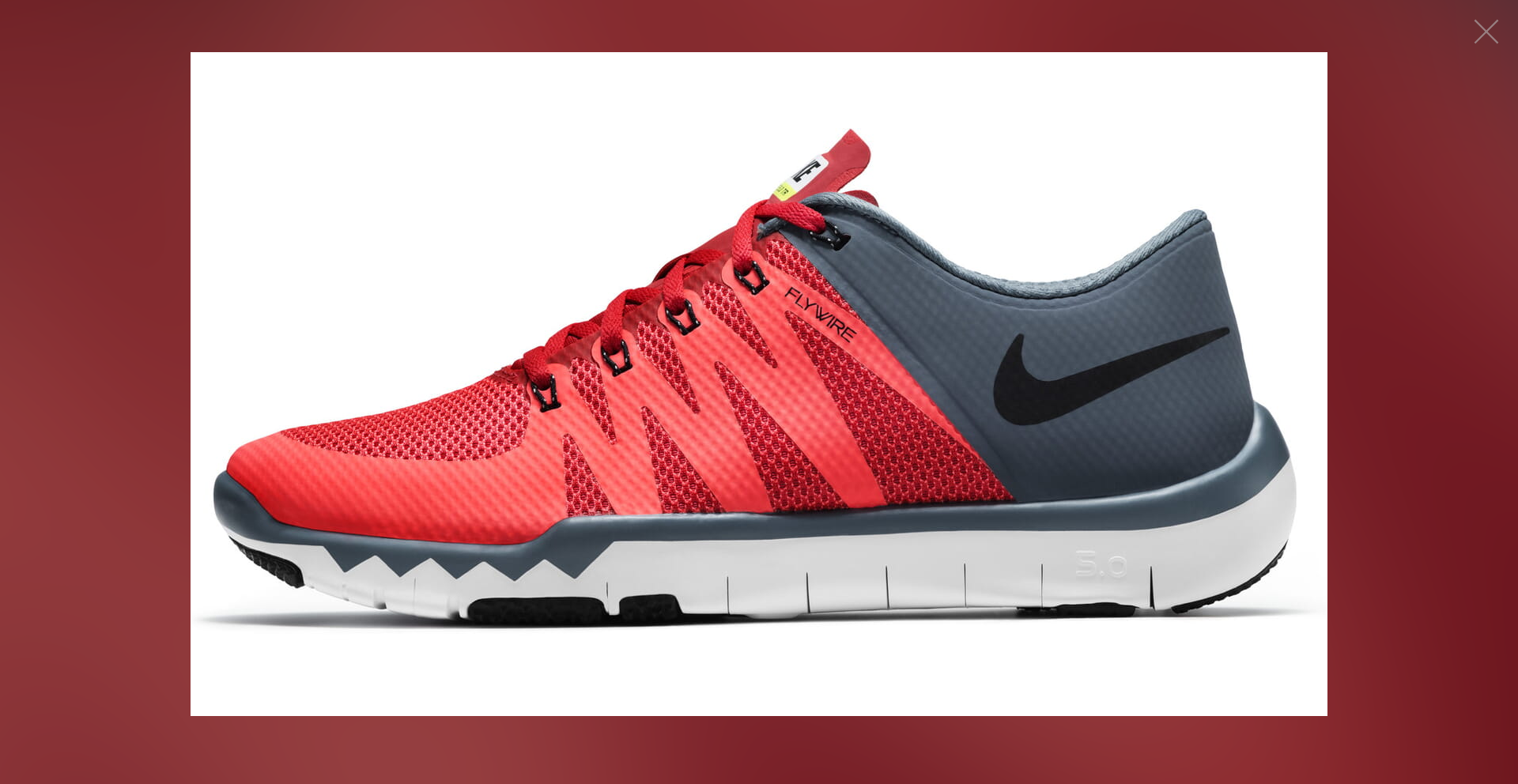
drag, startPoint x: 1490, startPoint y: 30, endPoint x: 1406, endPoint y: 157, distance: 152.3
click at [1490, 30] on button "button" at bounding box center [1486, 31] width 48 height 48
